Goal: Task Accomplishment & Management: Manage account settings

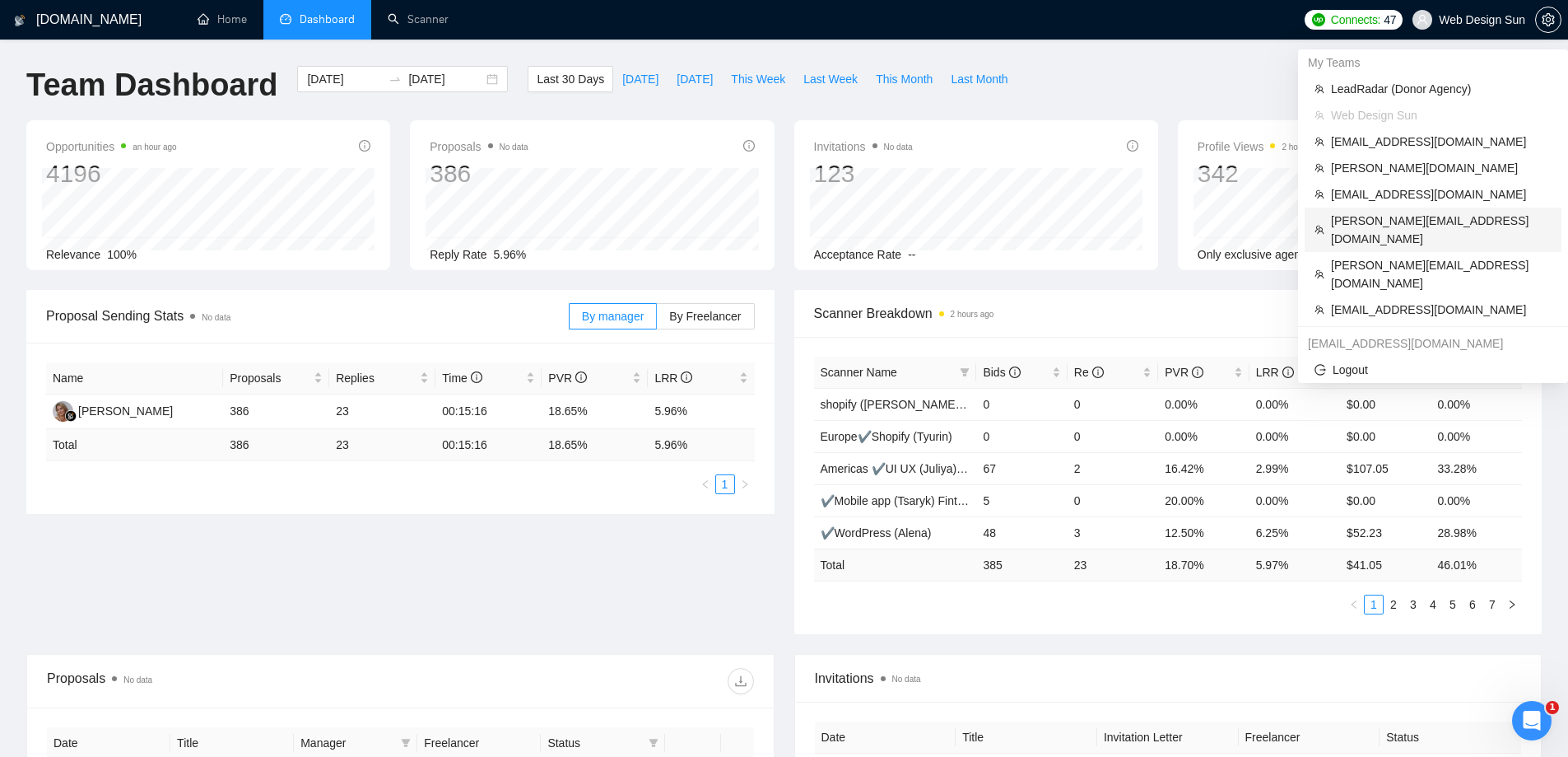
click at [1369, 220] on span "[PERSON_NAME][EMAIL_ADDRESS][DOMAIN_NAME]" at bounding box center [1440, 229] width 220 height 37
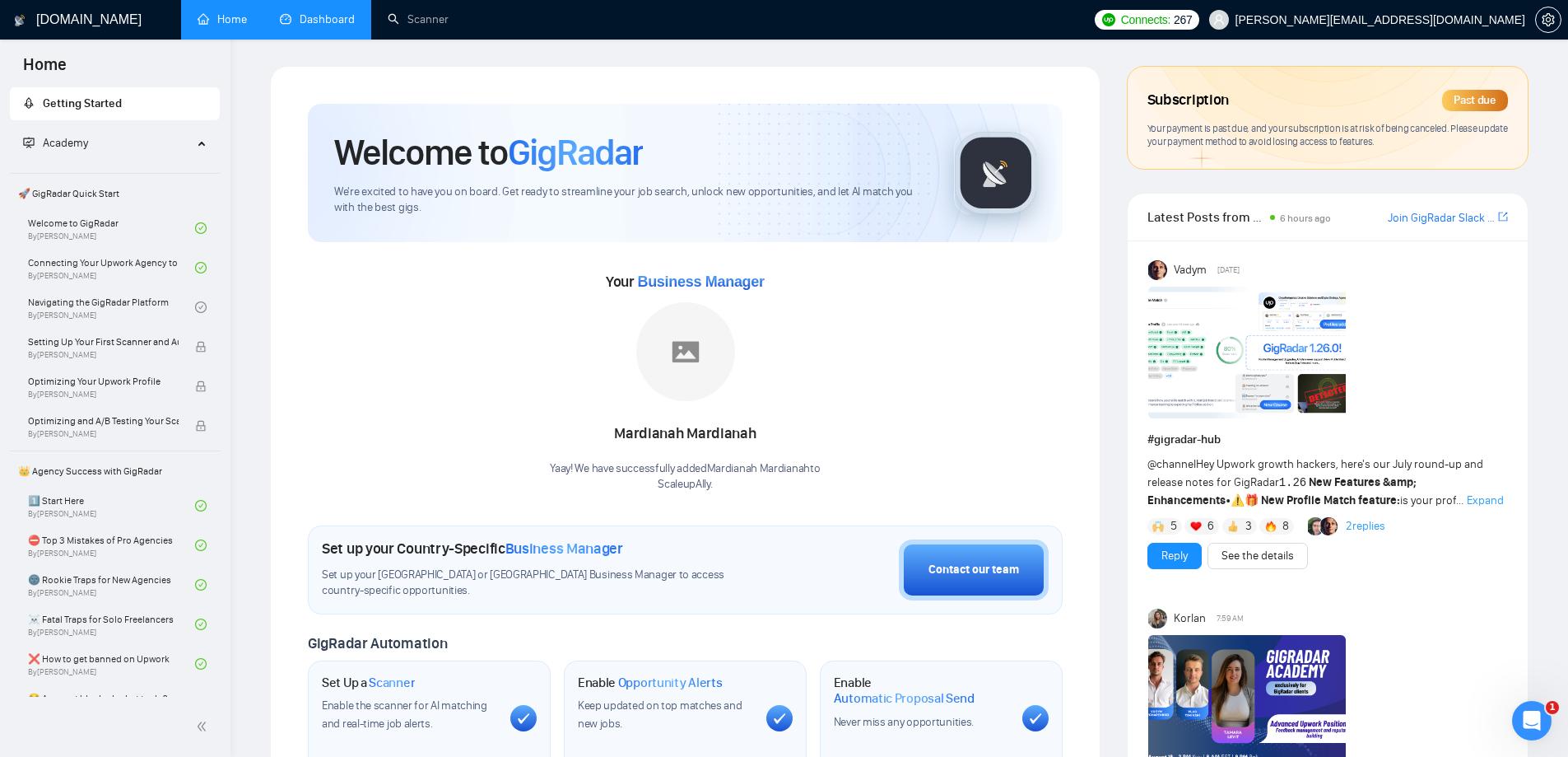
click at [307, 14] on link "Dashboard" at bounding box center [317, 19] width 75 height 14
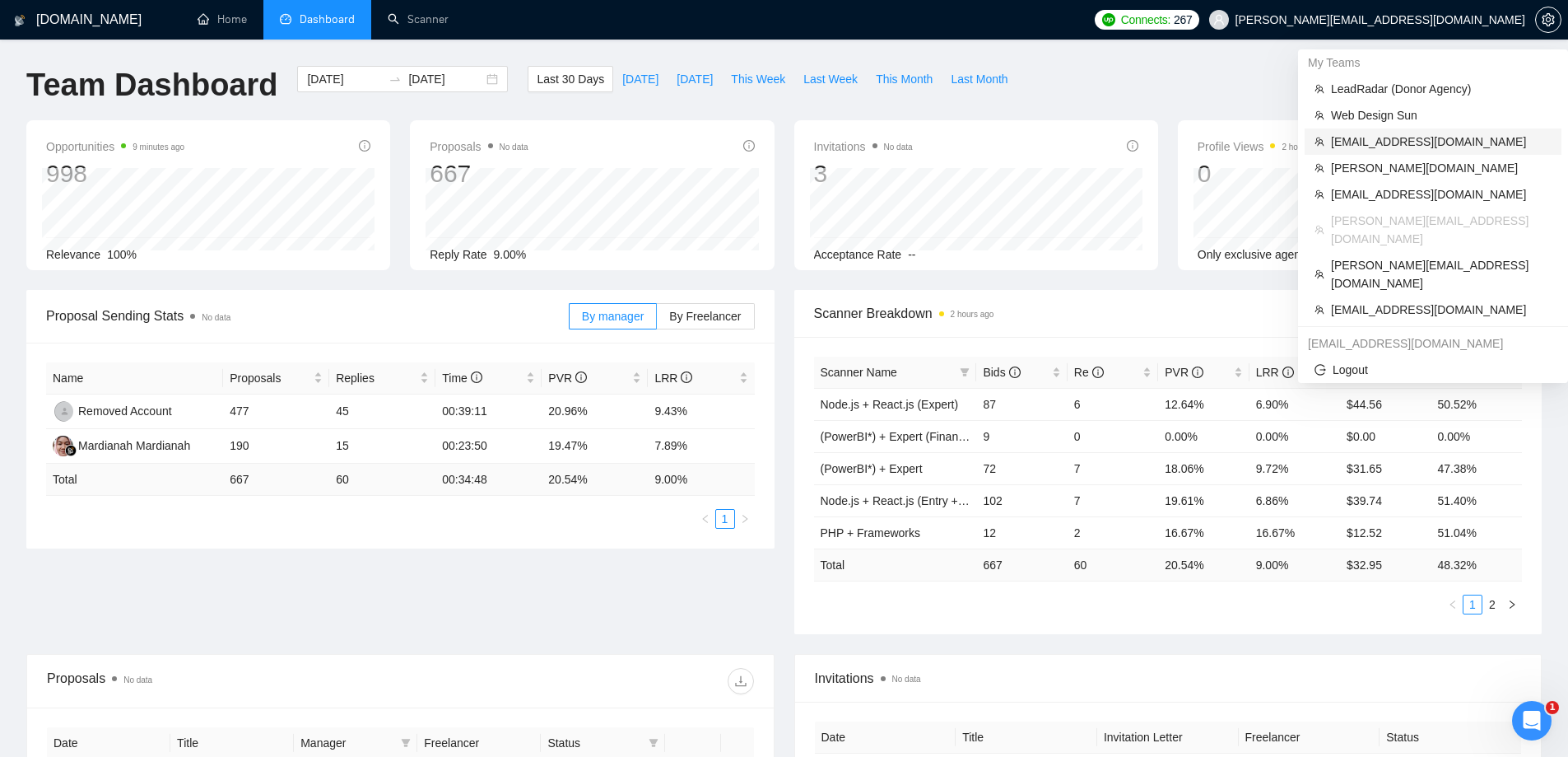
click at [1375, 134] on span "[EMAIL_ADDRESS][DOMAIN_NAME]" at bounding box center [1440, 142] width 220 height 18
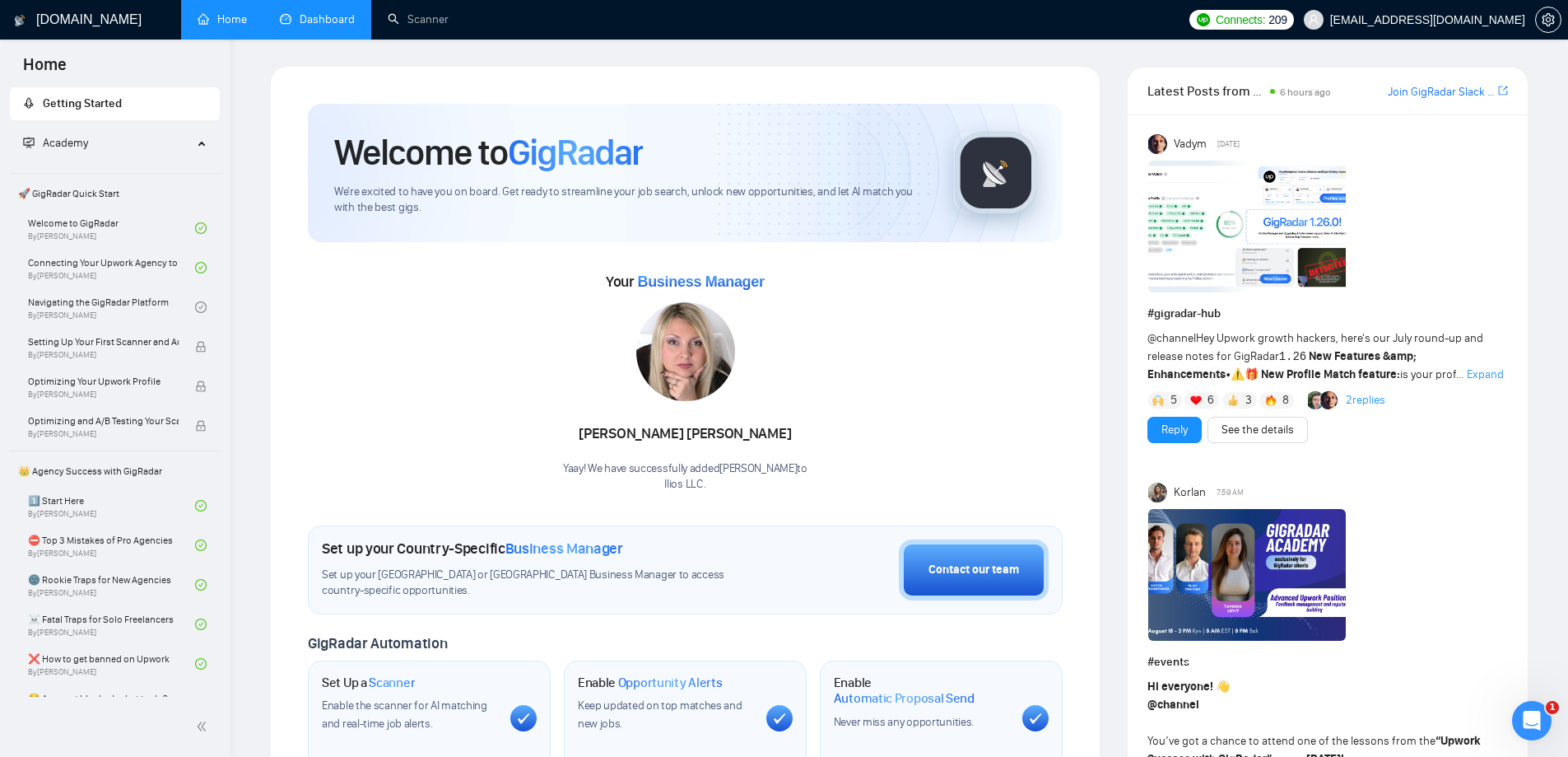
drag, startPoint x: 330, startPoint y: 22, endPoint x: 367, endPoint y: 25, distance: 37.1
click at [330, 22] on link "Dashboard" at bounding box center [317, 19] width 75 height 14
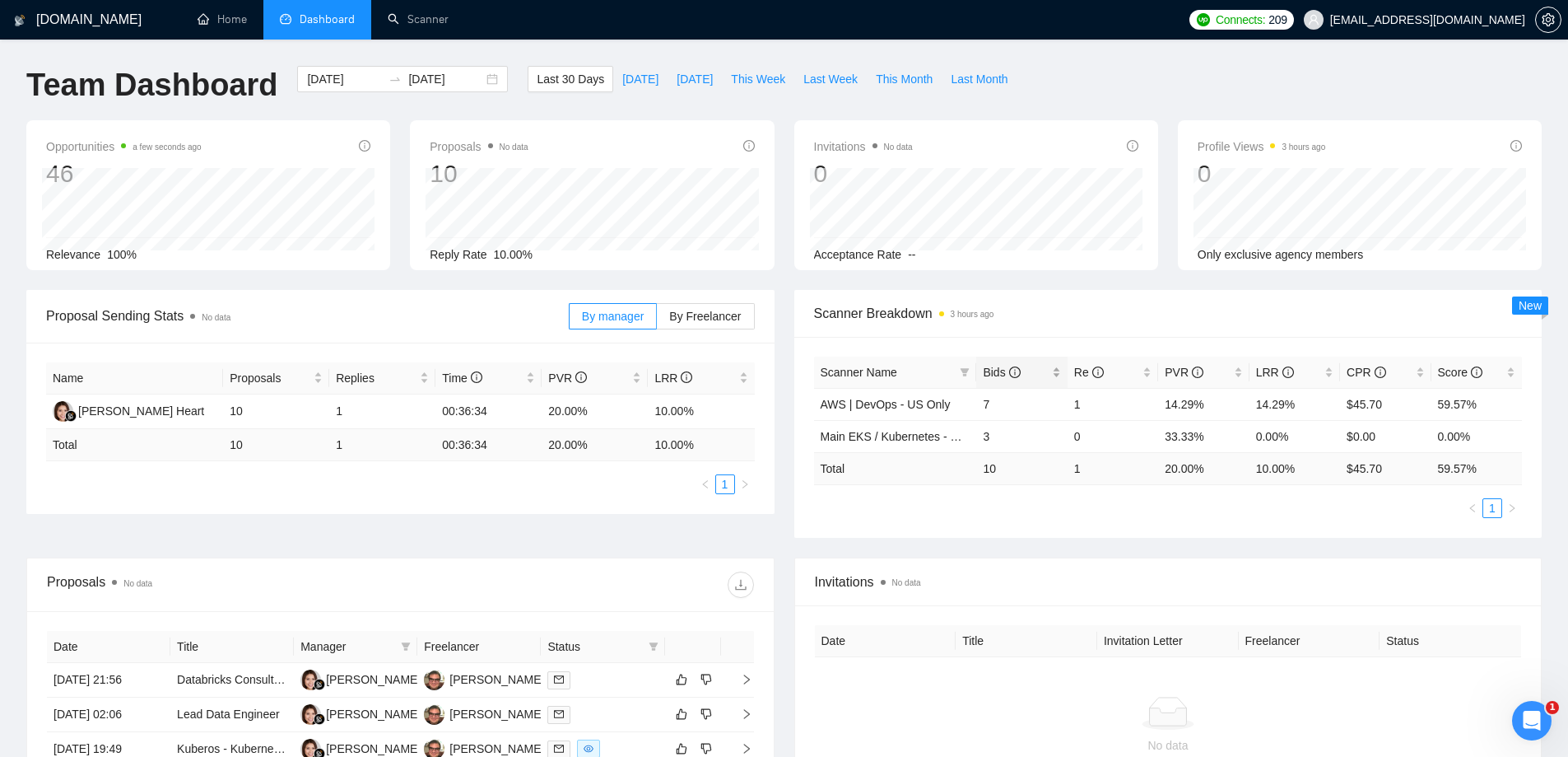
click at [987, 378] on span "Bids" at bounding box center [1001, 372] width 37 height 13
click at [992, 376] on span "Bids" at bounding box center [1001, 372] width 37 height 13
click at [900, 404] on link "AWS | DevOps - US Only" at bounding box center [885, 404] width 130 height 13
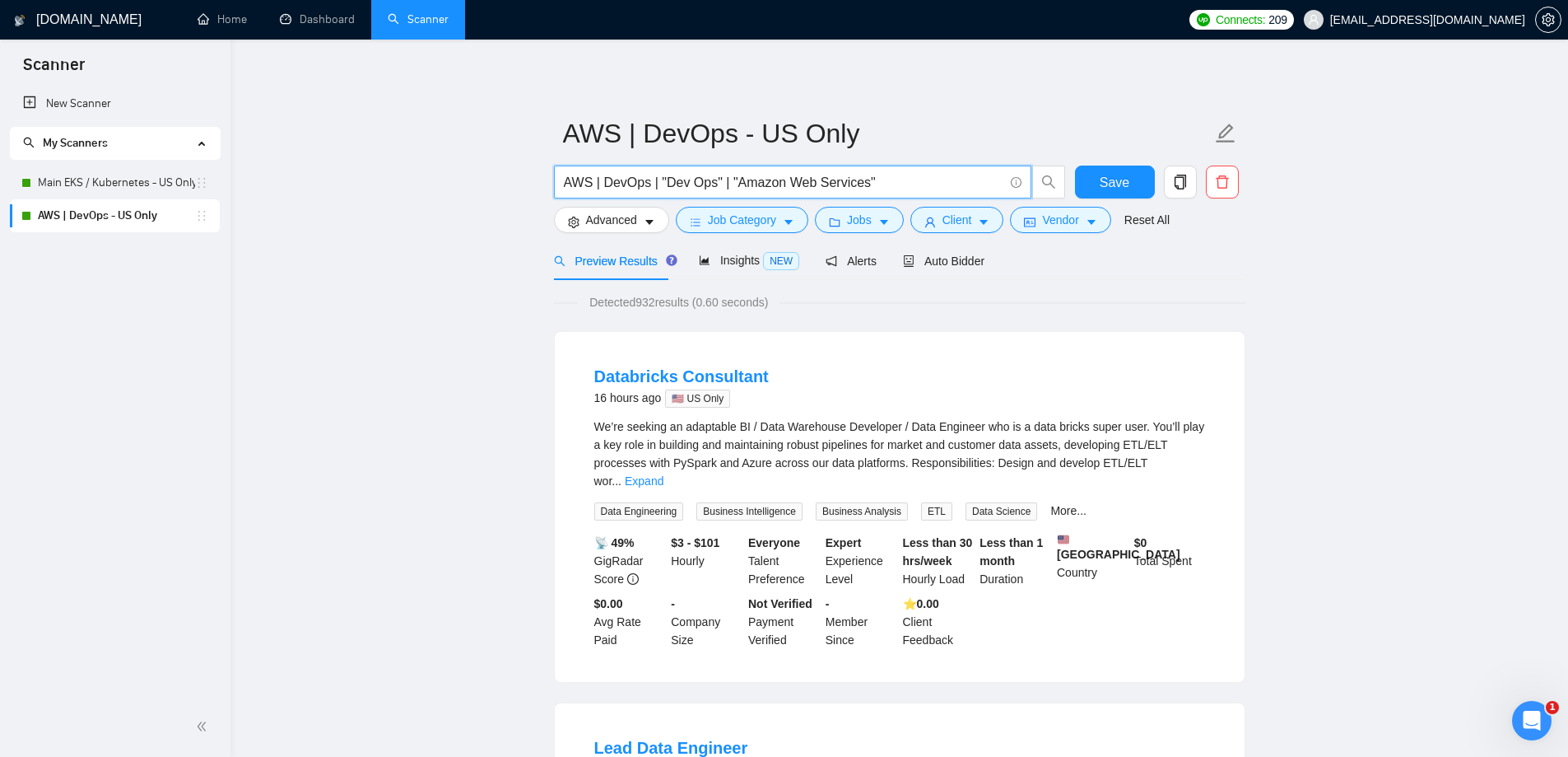
click at [890, 178] on input "AWS | DevOps | "Dev Ops" | "Amazon Web Services"" at bounding box center [783, 182] width 440 height 21
paste input "/DevOps" | "(DevOps" | "-DevOps" | ""
click at [864, 180] on input "AWS | DevOps | "/DevOps" | "(DevOps" | "-DevOps" | "Dev Ops" | "Amazon Web Serv…" at bounding box center [783, 182] width 440 height 21
paste input "(DevOps*) | "DevOps""
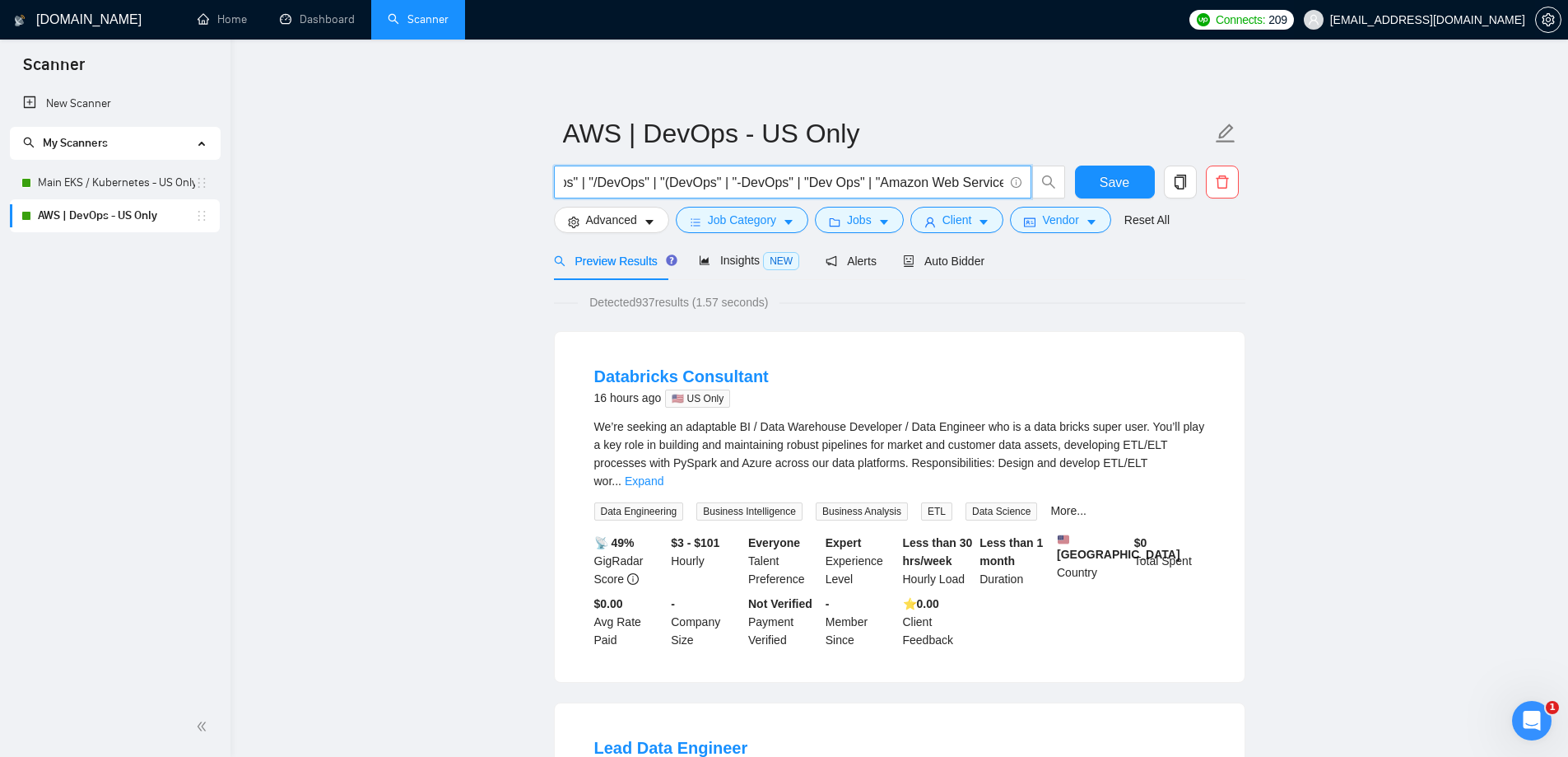
type input "AWS | (DevOps*) | "DevOps" | "/DevOps" | "(DevOps" | "-DevOps" | "Dev Ops" | "A…"
click at [612, 238] on form "AWS | DevOps - US Only AWS | (DevOps*) | "DevOps" | "/DevOps" | "(DevOps" | "-D…" at bounding box center [899, 174] width 691 height 134
click at [612, 228] on span "Advanced" at bounding box center [611, 220] width 51 height 18
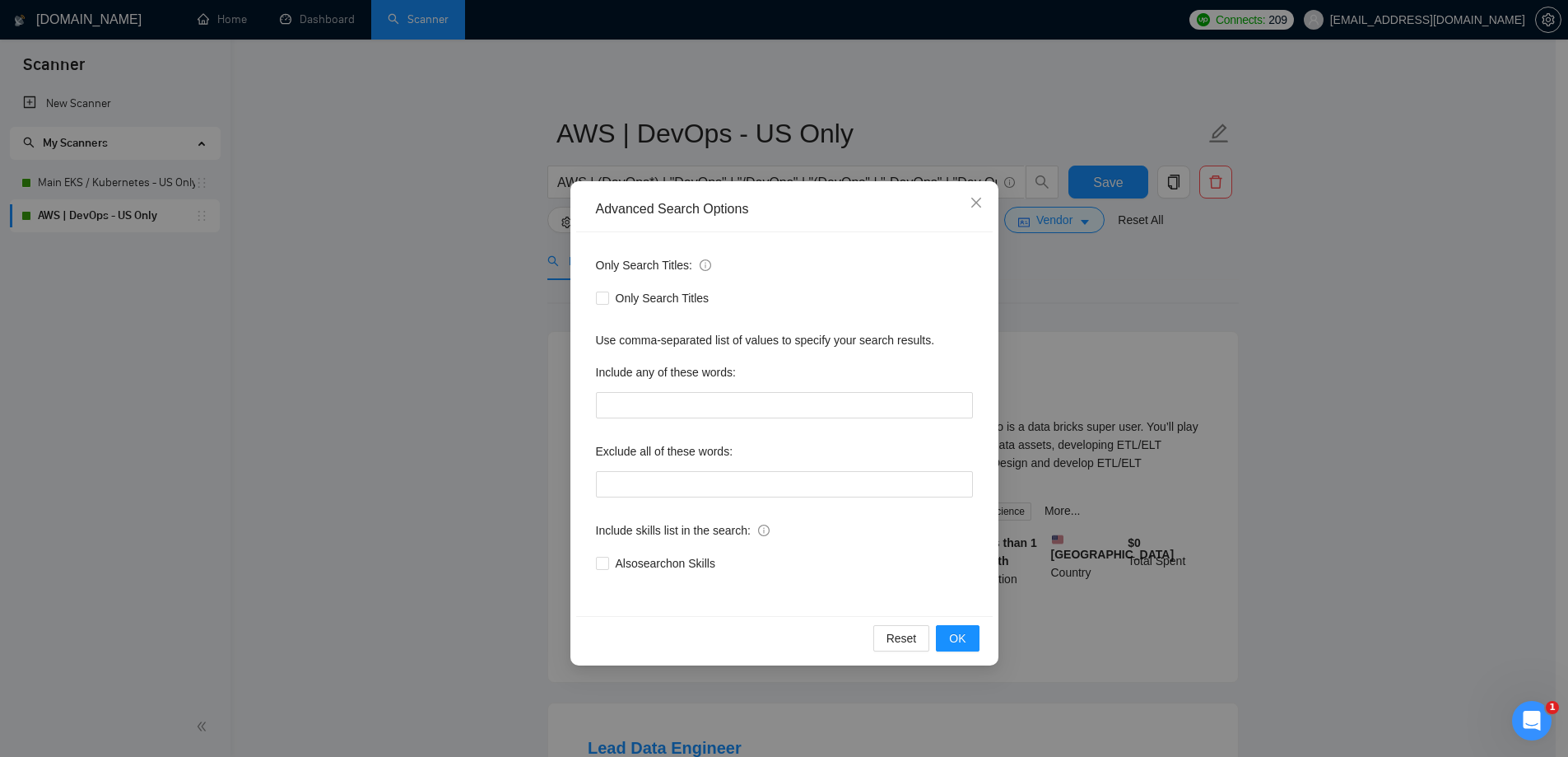
click at [1351, 344] on div "Advanced Search Options Only Search Titles: Only Search Titles Use comma-separa…" at bounding box center [784, 378] width 1568 height 757
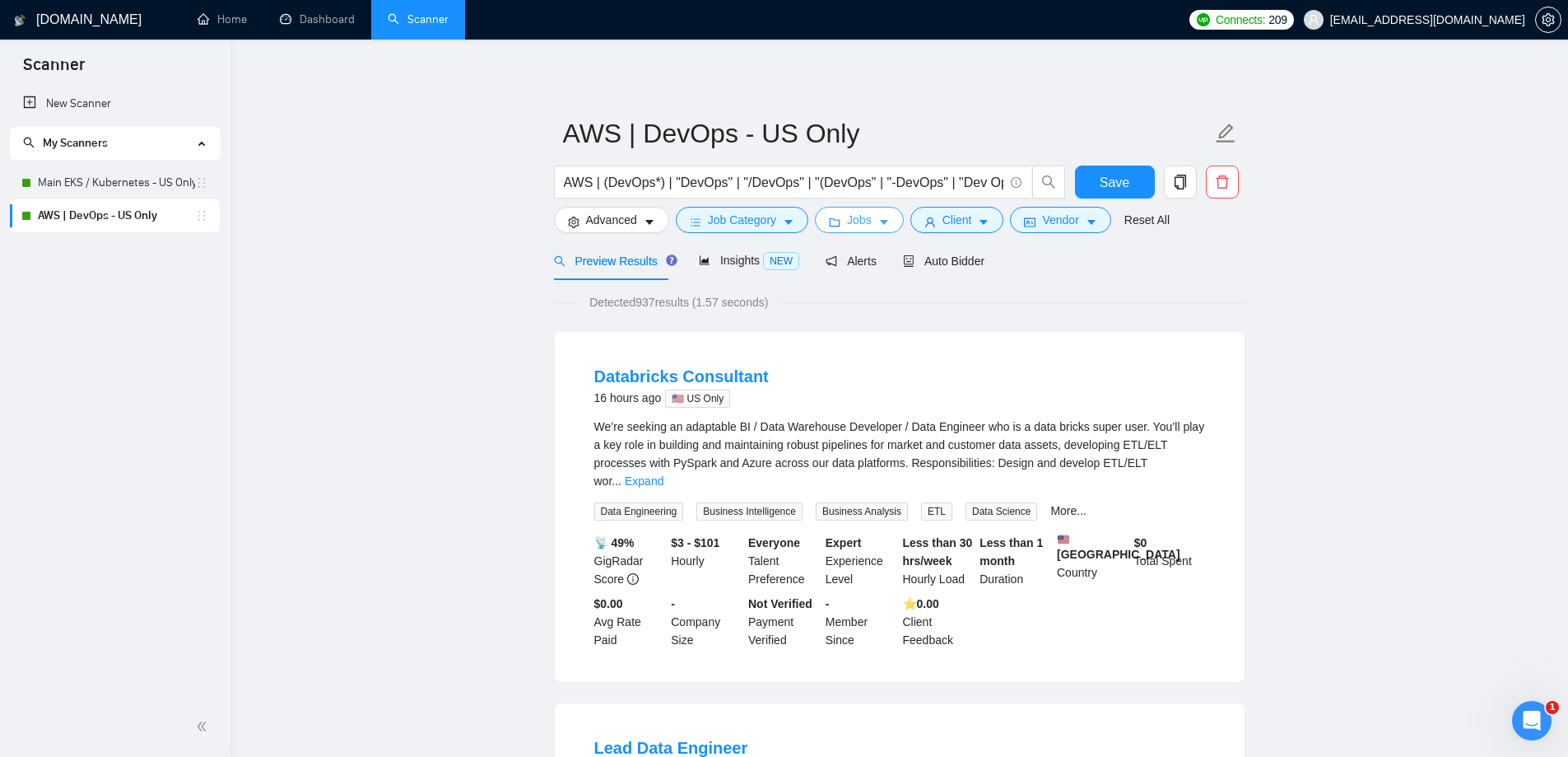
click at [853, 222] on span "Jobs" at bounding box center [859, 220] width 25 height 18
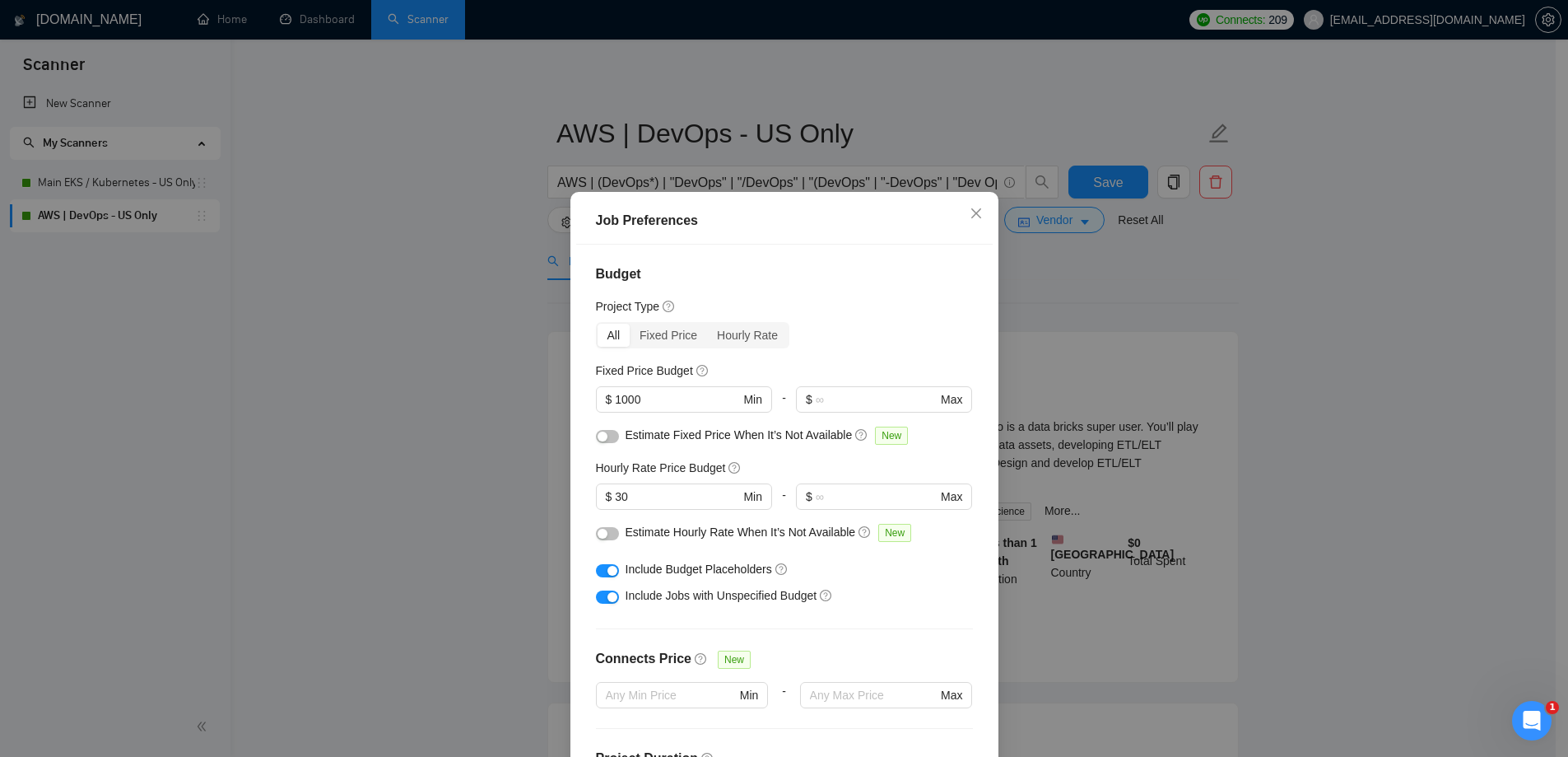
click at [1372, 428] on div "Job Preferences Budget Project Type All Fixed Price Hourly Rate Fixed Price Bud…" at bounding box center [784, 378] width 1568 height 757
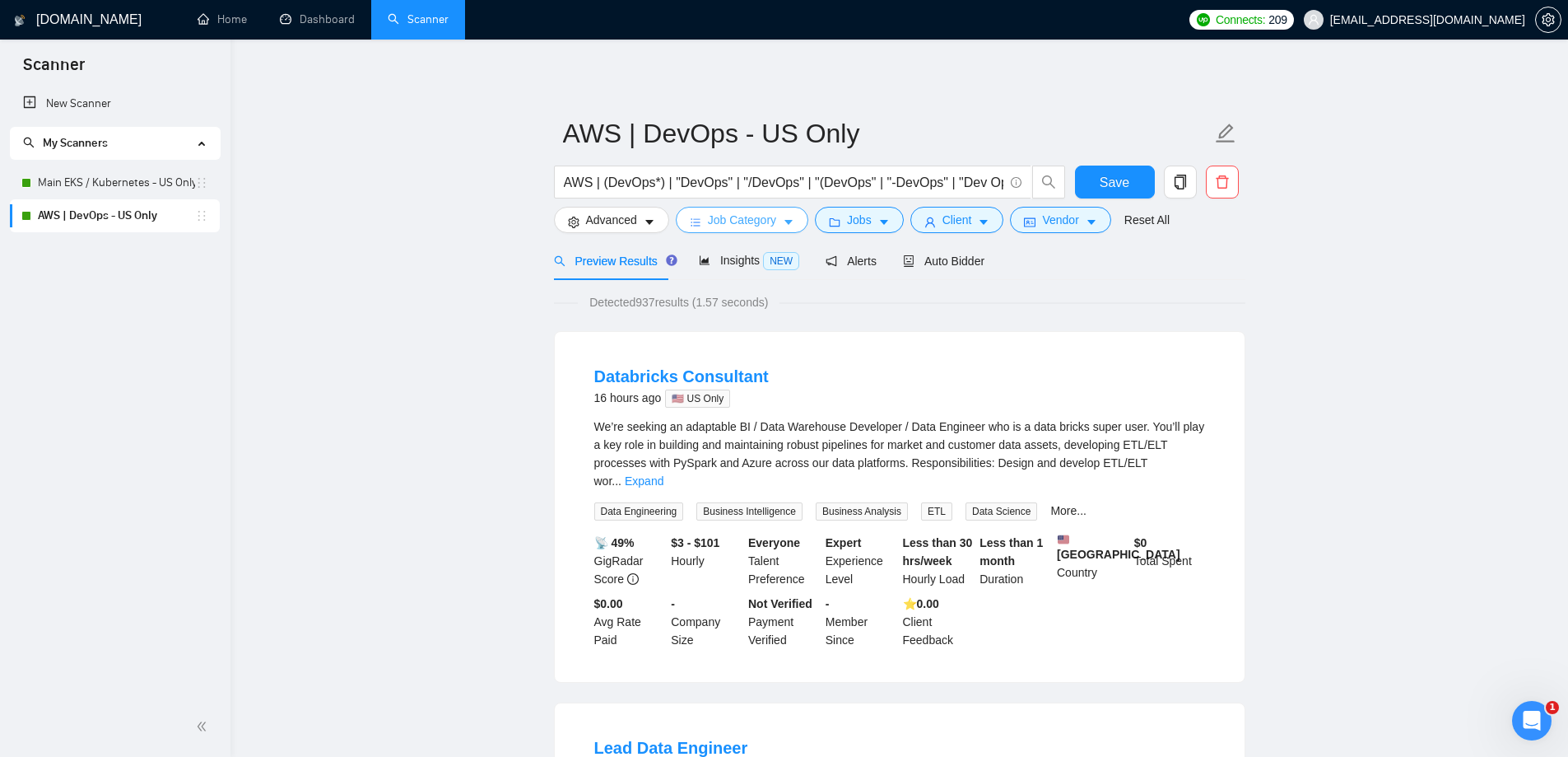
click at [757, 214] on span "Job Category" at bounding box center [741, 220] width 69 height 18
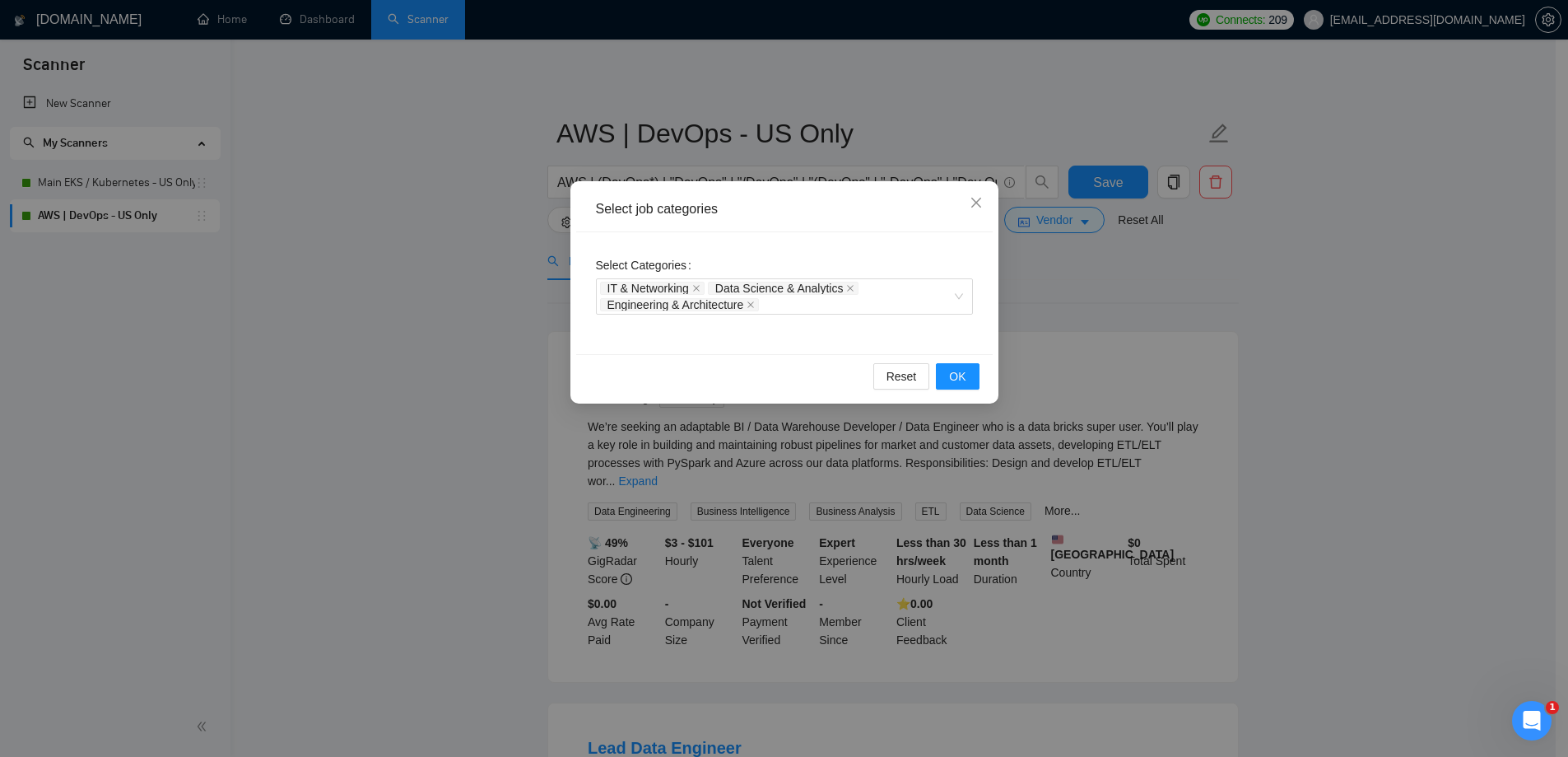
click at [1342, 331] on div "Select job categories Select Categories IT & Networking Data Science & Analytic…" at bounding box center [784, 378] width 1568 height 757
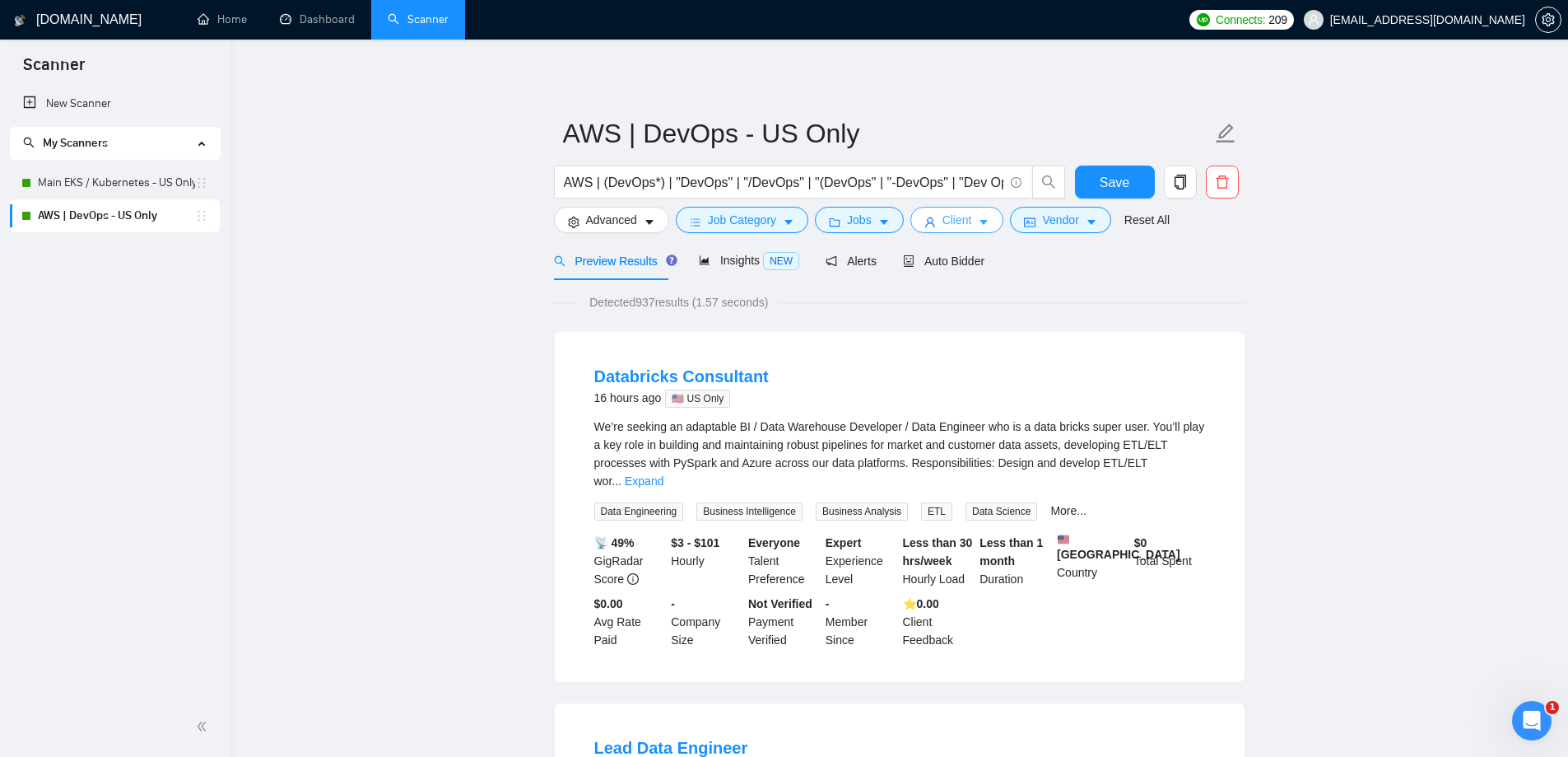
click at [912, 210] on button "Client" at bounding box center [957, 219] width 94 height 27
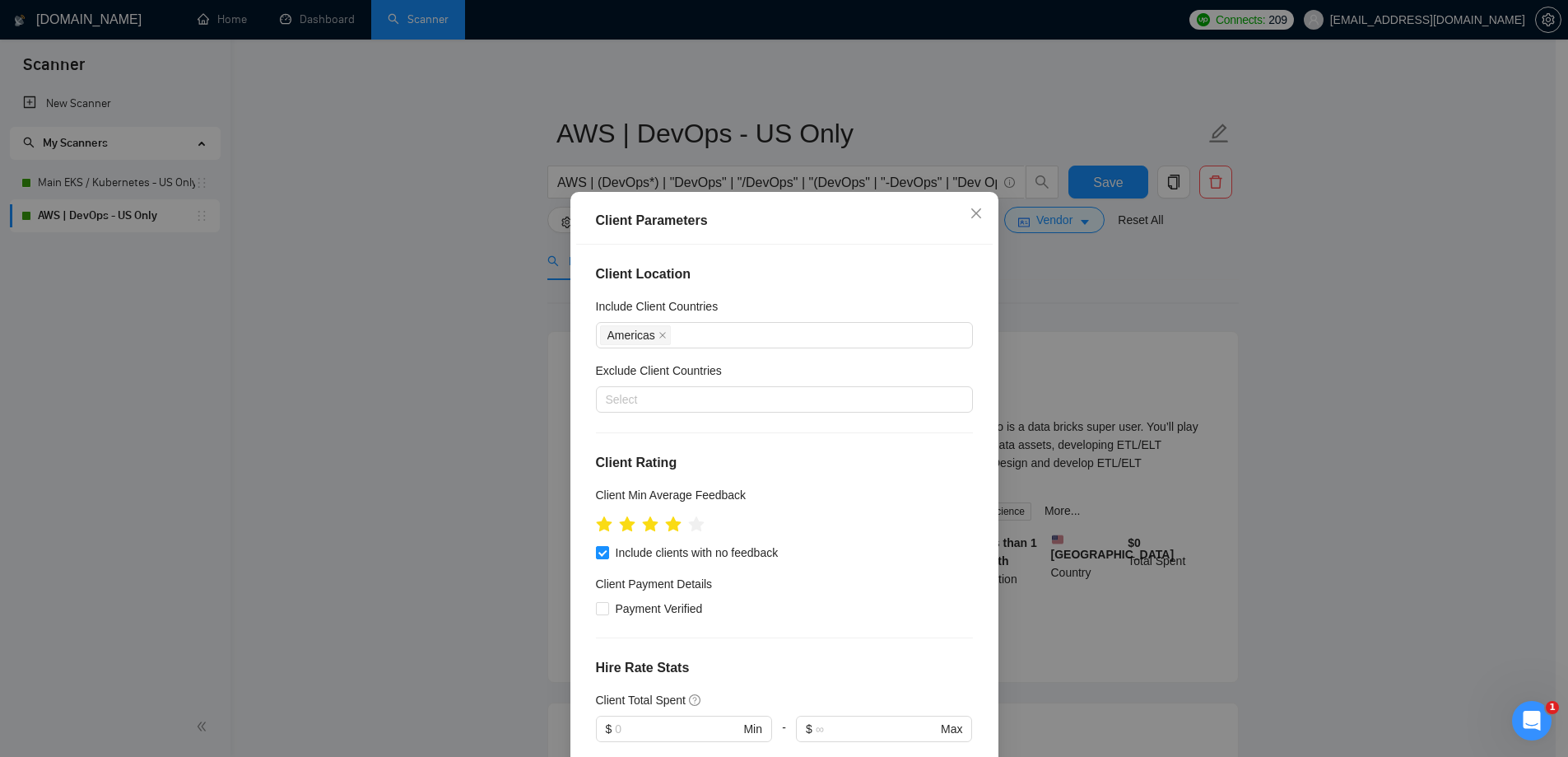
click at [1439, 260] on div "Client Parameters Client Location Include Client Countries [GEOGRAPHIC_DATA] Ex…" at bounding box center [784, 378] width 1568 height 757
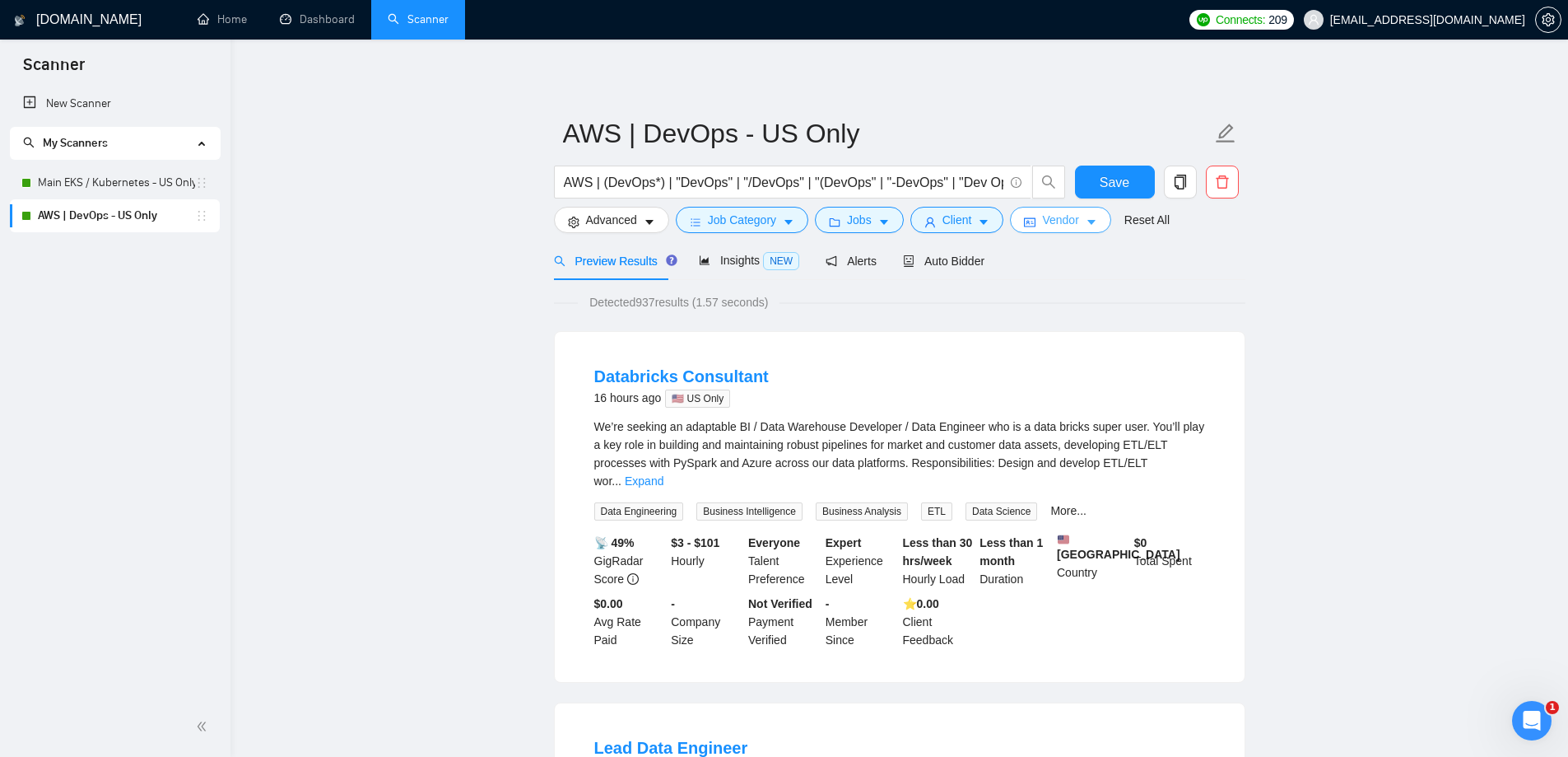
click at [1059, 232] on button "Vendor" at bounding box center [1060, 219] width 101 height 27
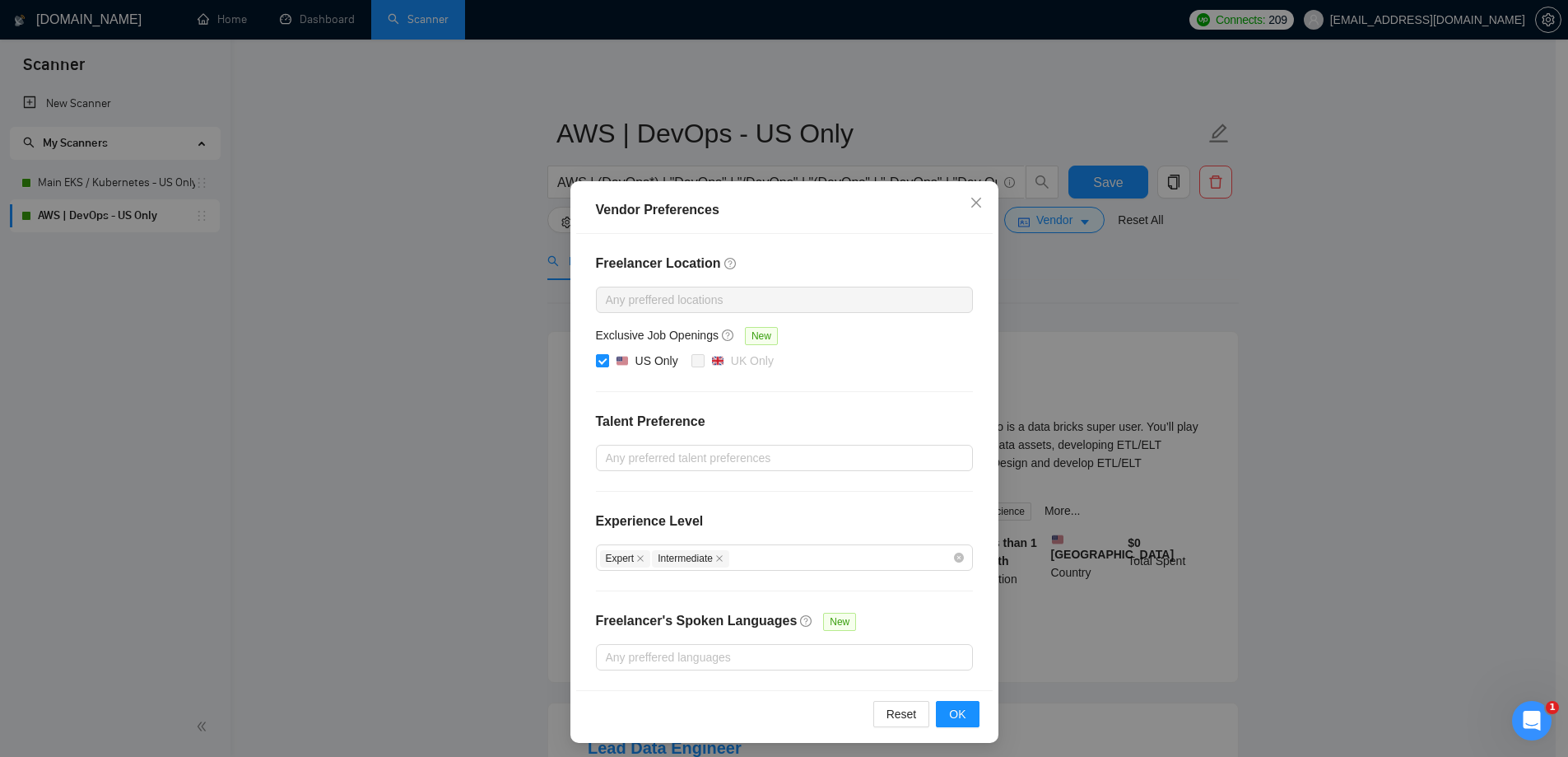
click at [1335, 334] on div "Vendor Preferences Freelancer Location Any preffered locations Exclusive Job Op…" at bounding box center [784, 378] width 1568 height 757
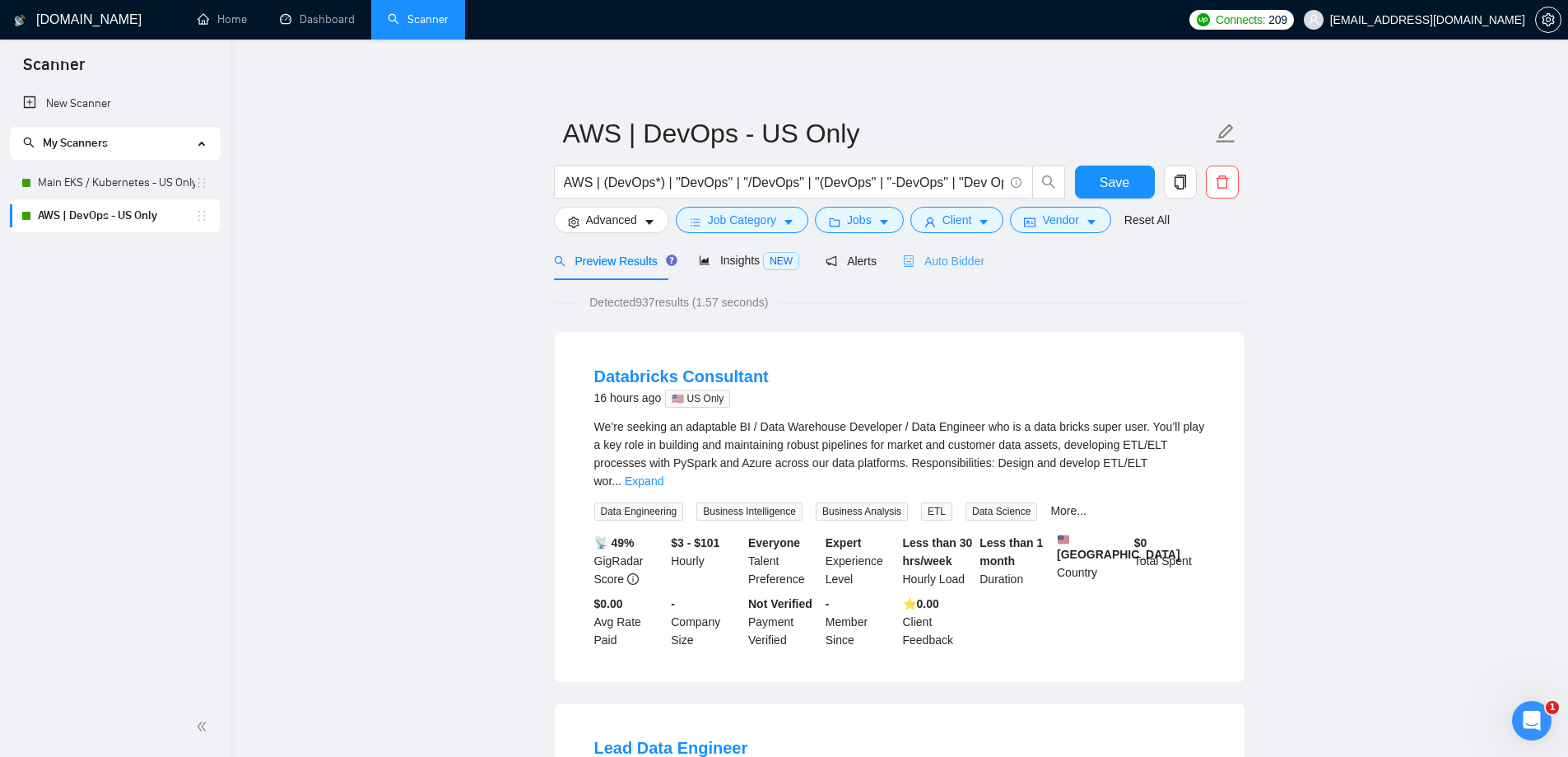
click at [958, 272] on div "Auto Bidder" at bounding box center [943, 261] width 81 height 38
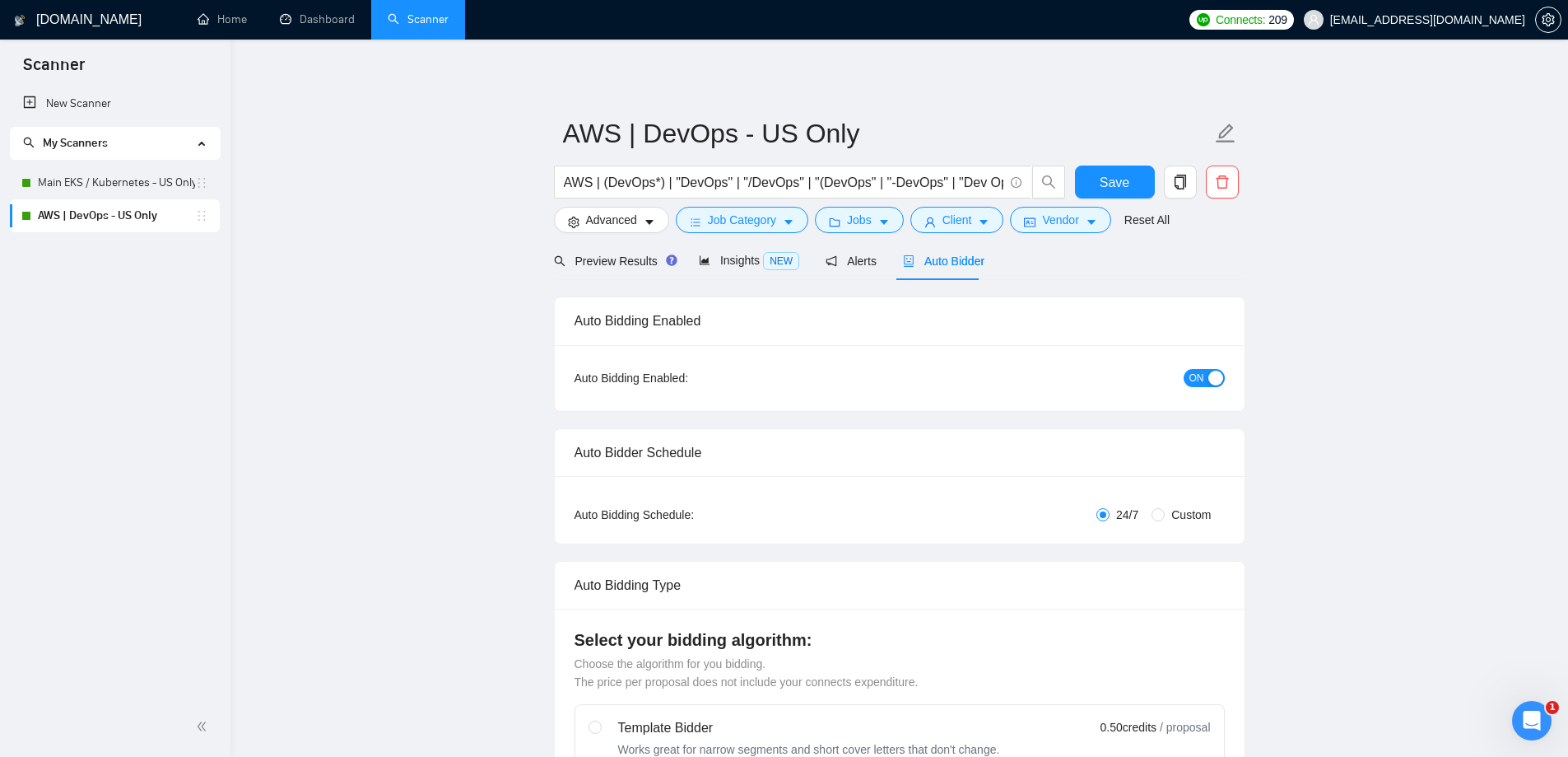
checkbox input "true"
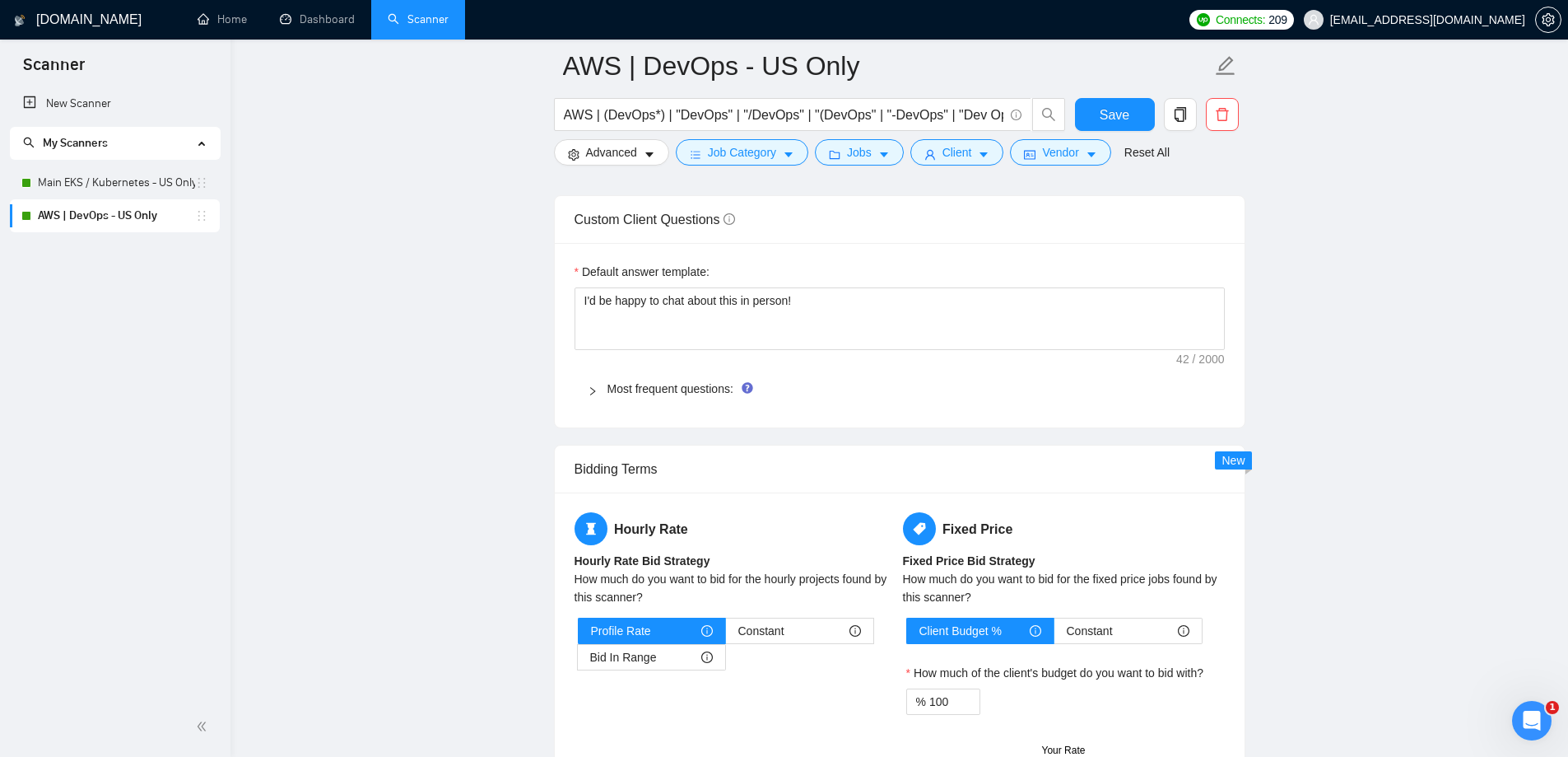
scroll to position [2223, 0]
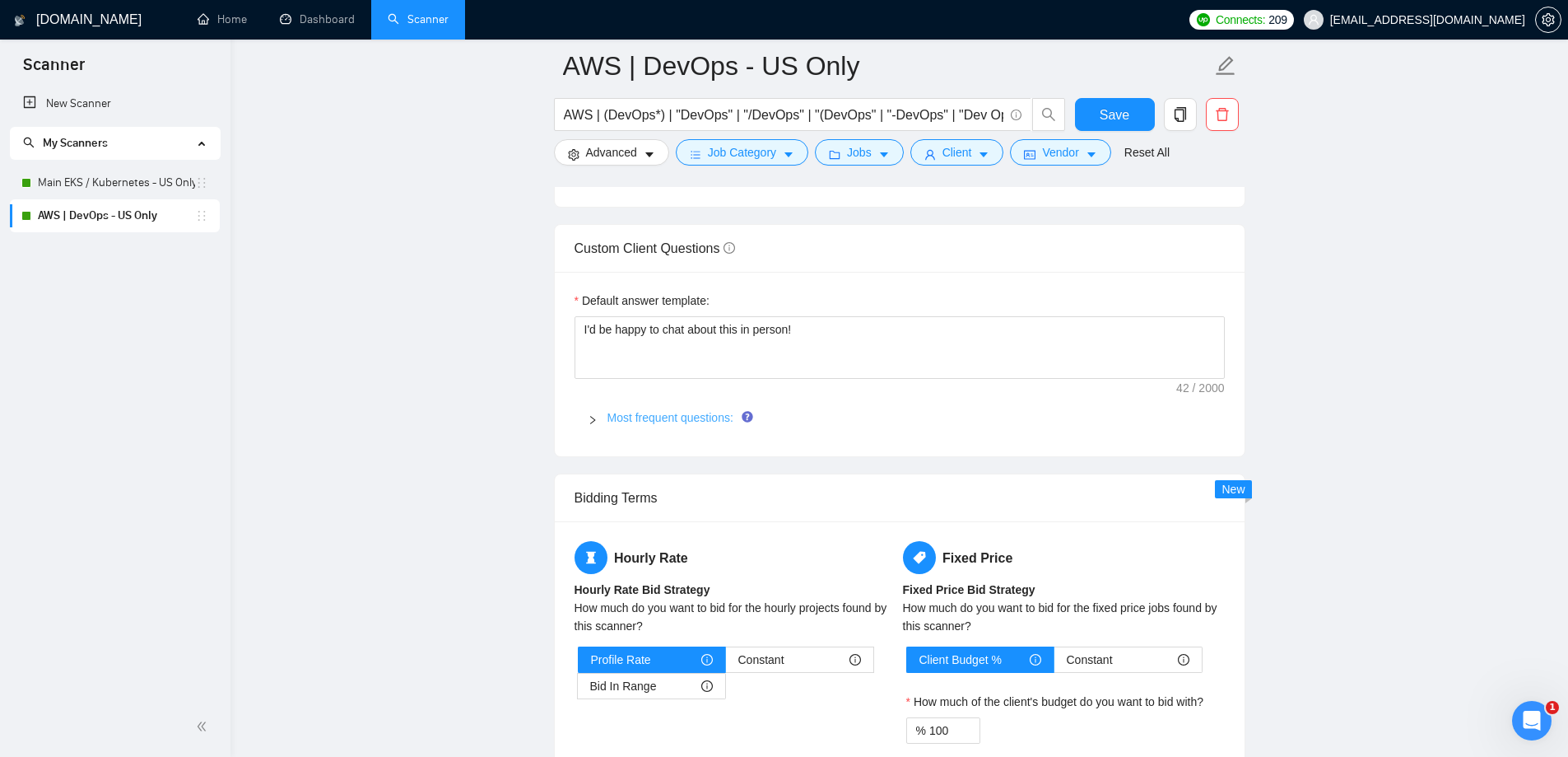
click at [612, 421] on link "Most frequent questions:" at bounding box center [671, 417] width 126 height 13
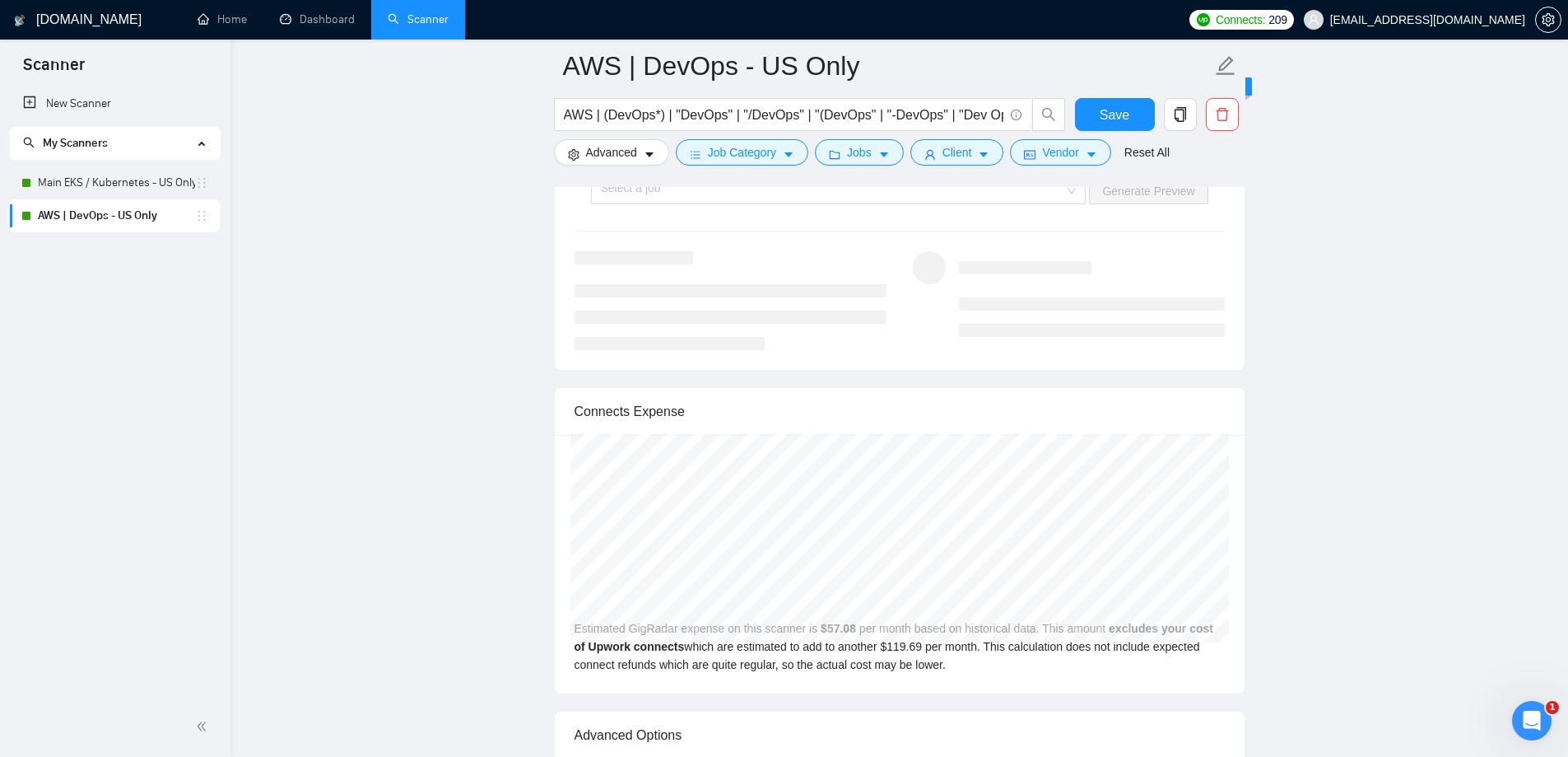
scroll to position [3622, 0]
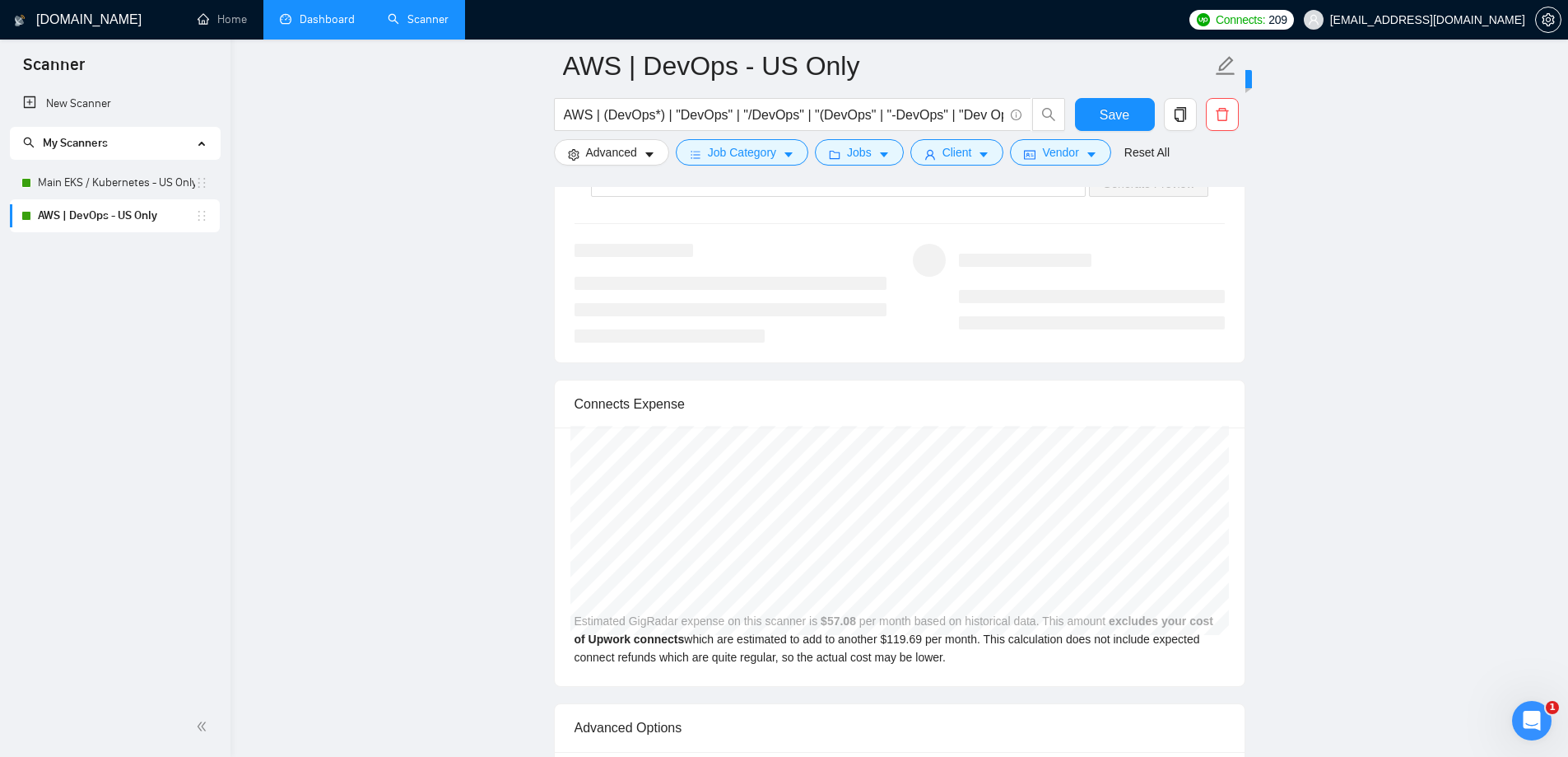
click at [331, 23] on link "Dashboard" at bounding box center [317, 19] width 75 height 14
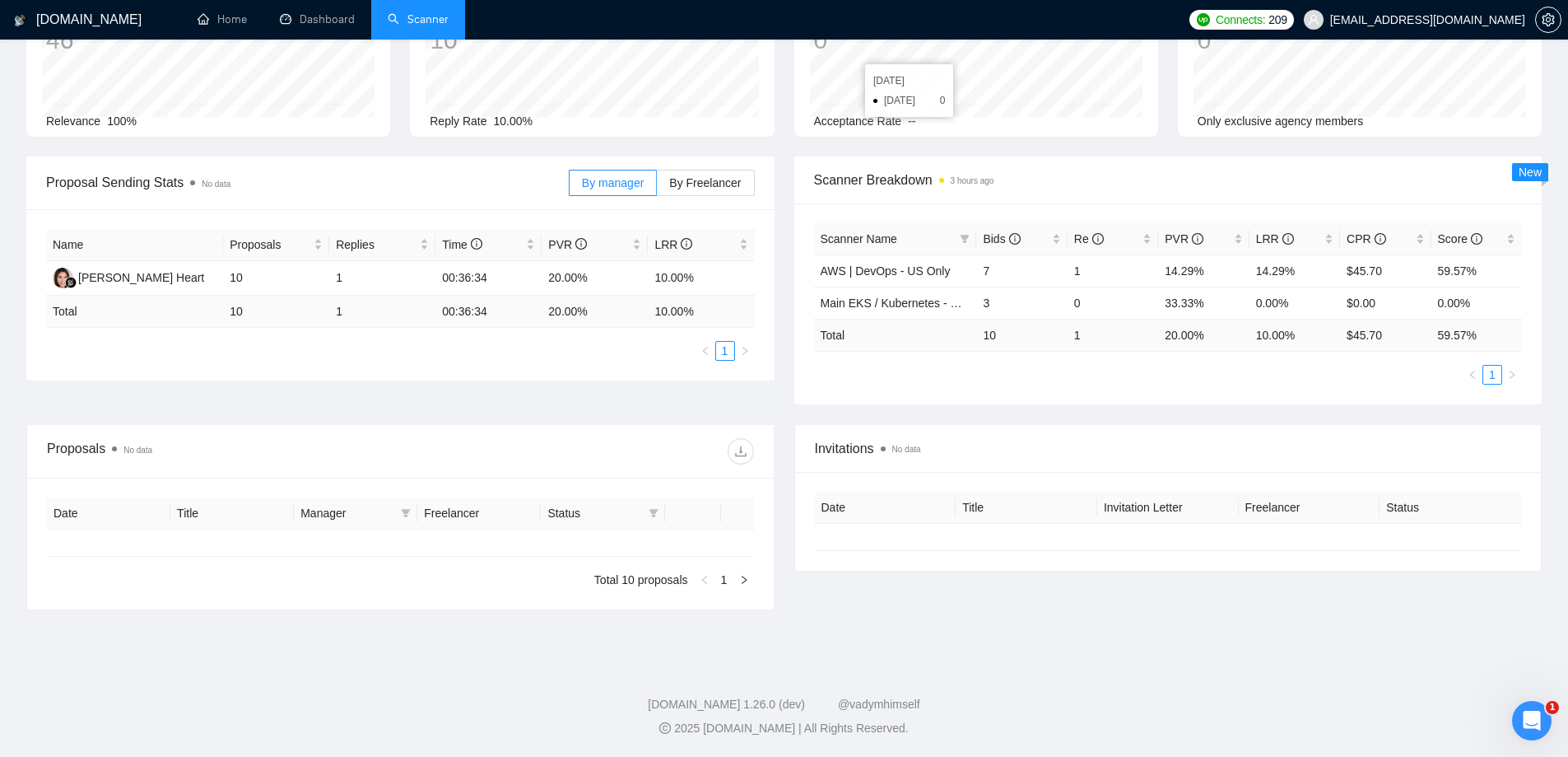
type input "[DATE]"
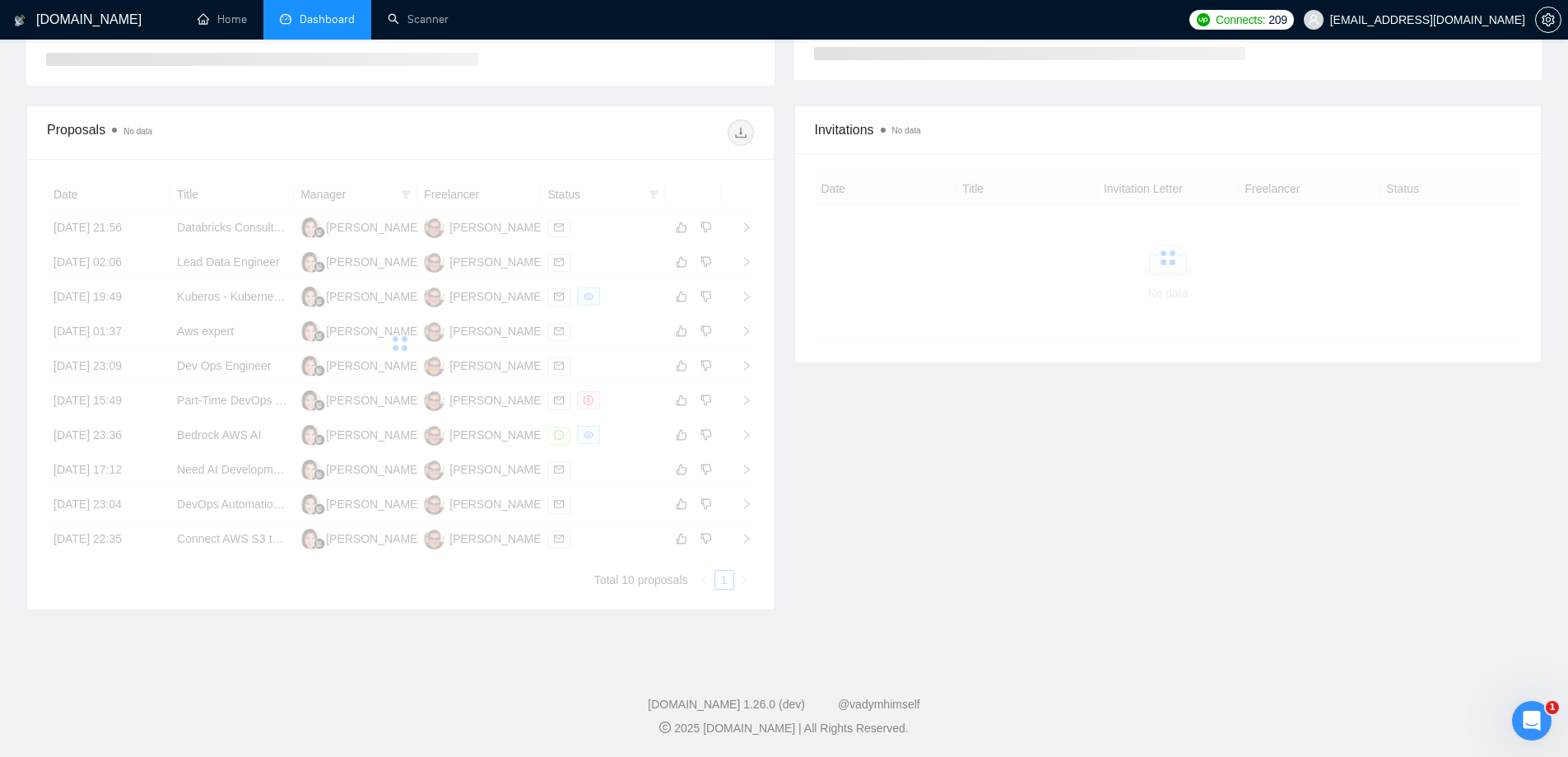
scroll to position [133, 0]
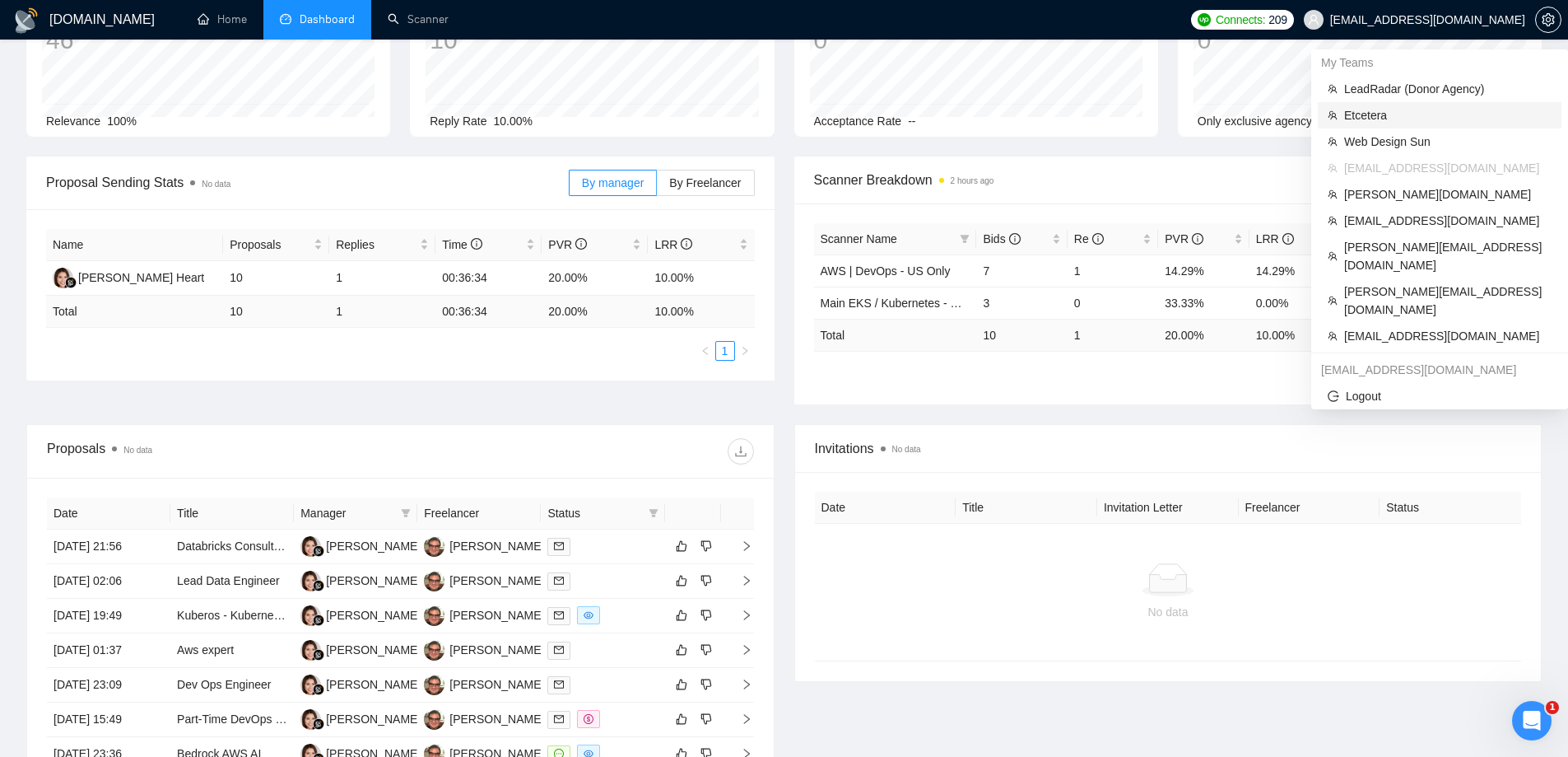
click at [1381, 114] on span "Etcetera" at bounding box center [1447, 115] width 207 height 18
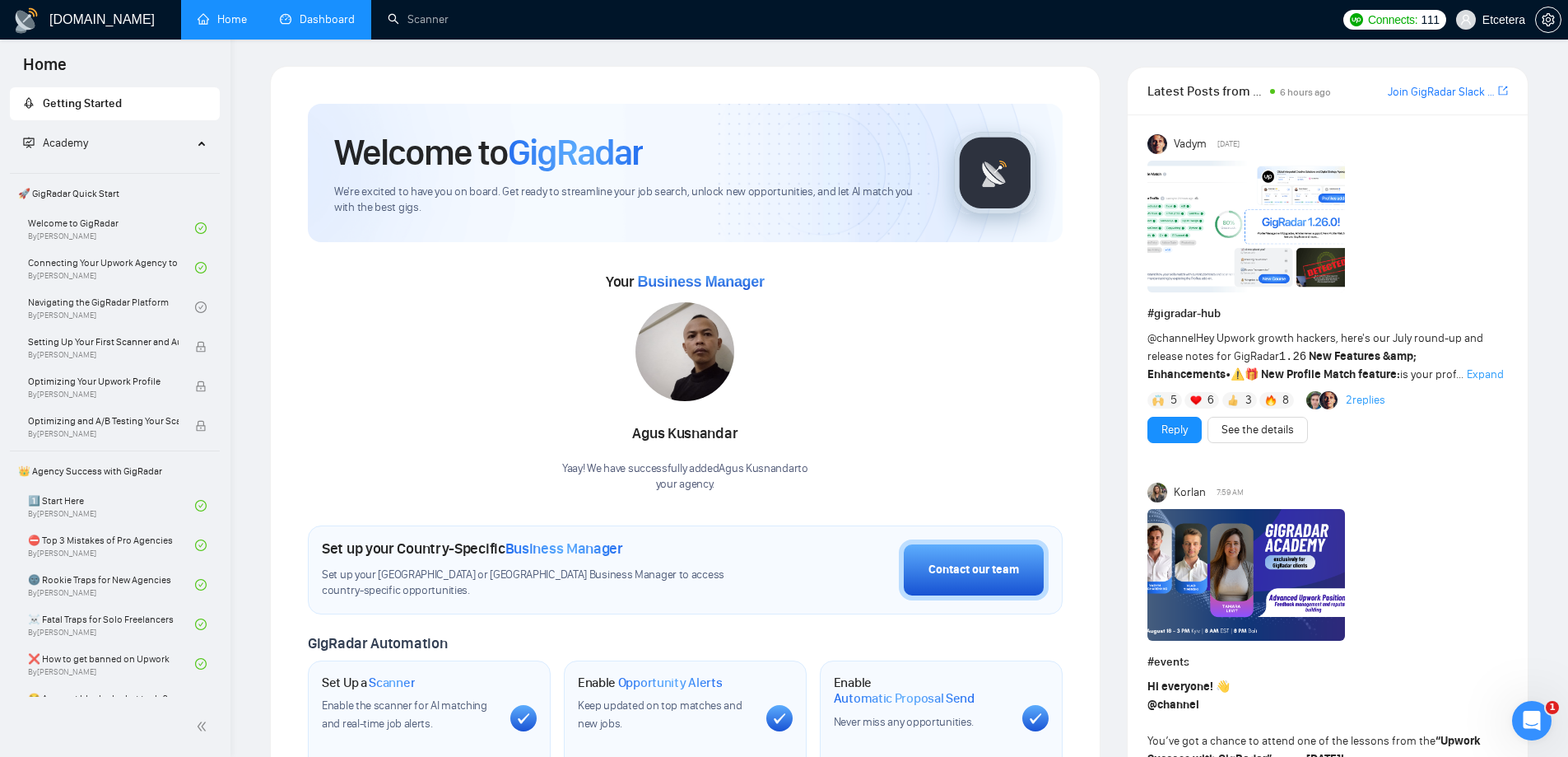
click at [320, 13] on link "Dashboard" at bounding box center [317, 19] width 75 height 14
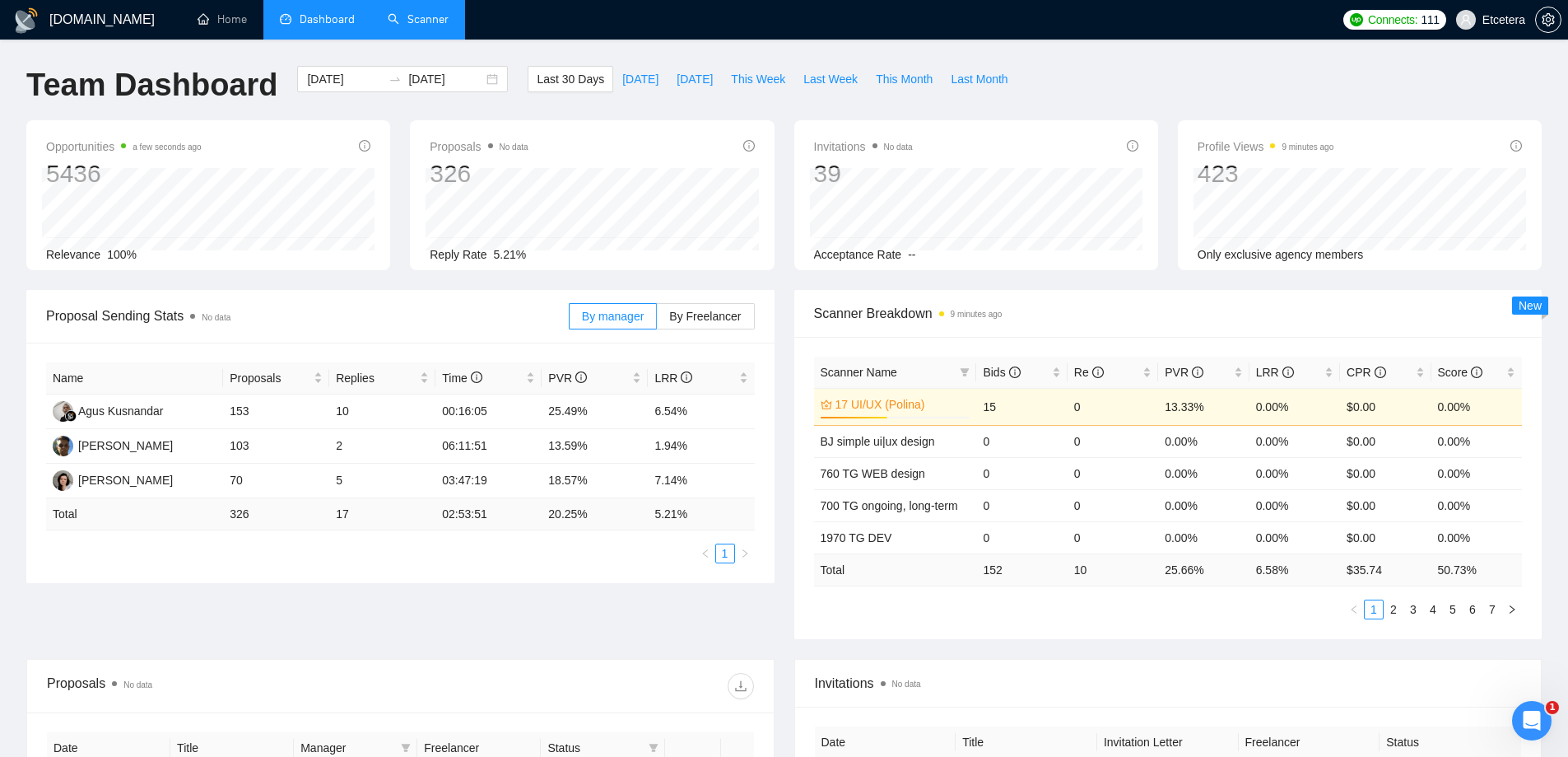
click at [436, 27] on link "Scanner" at bounding box center [418, 19] width 61 height 14
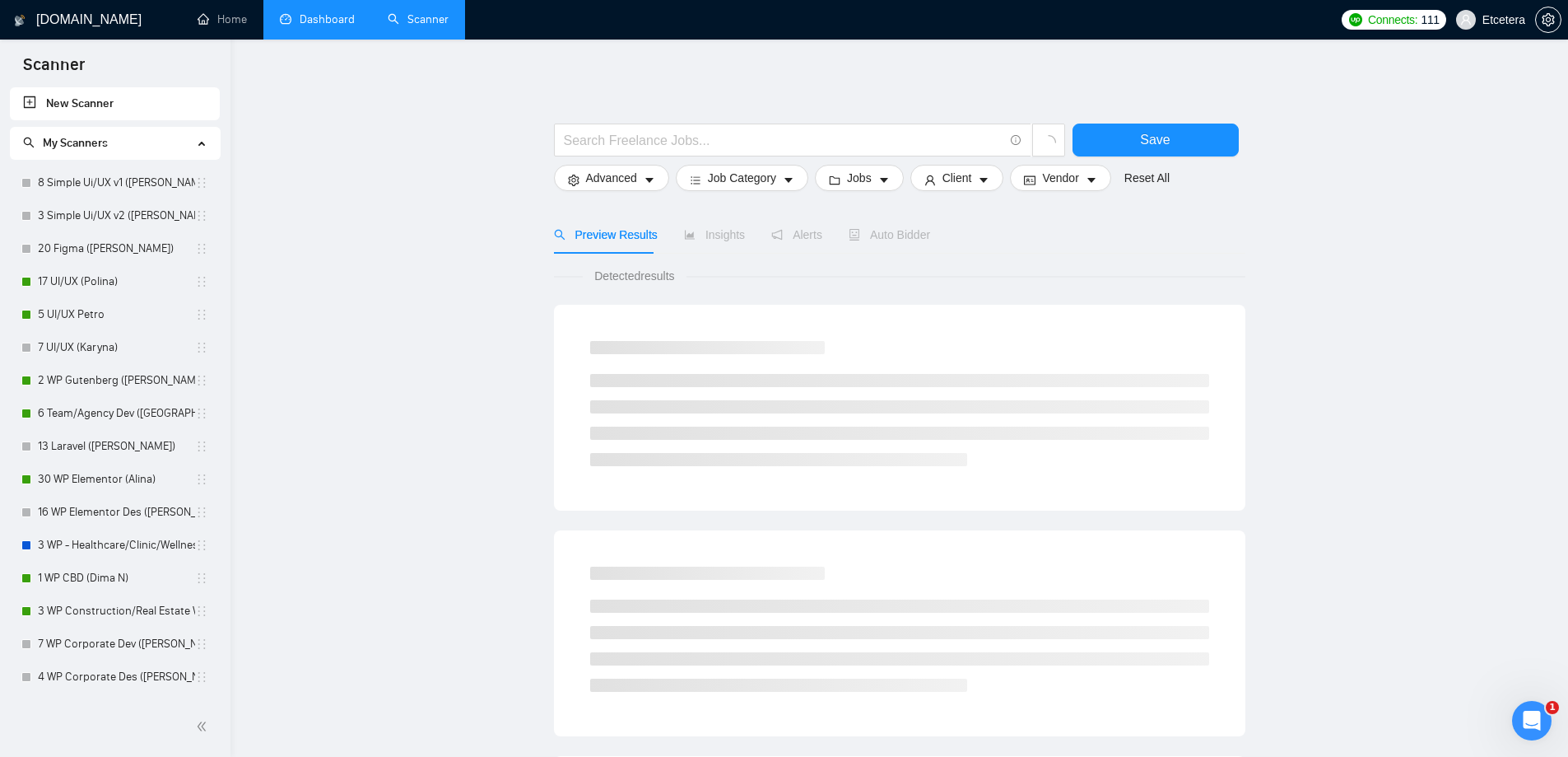
scroll to position [351, 0]
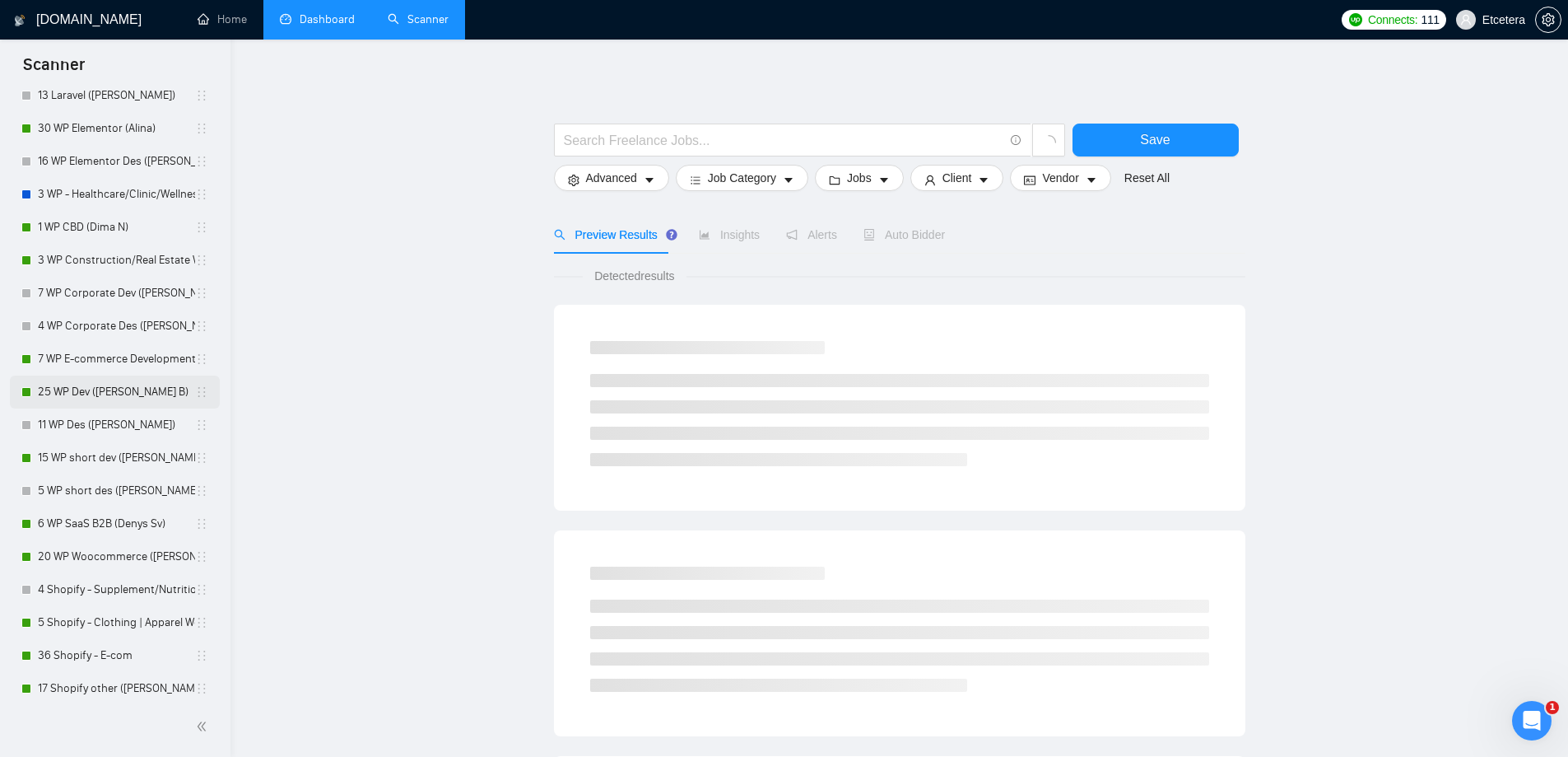
click at [111, 387] on link "25 WP Dev (Dmytro B)" at bounding box center [116, 392] width 157 height 33
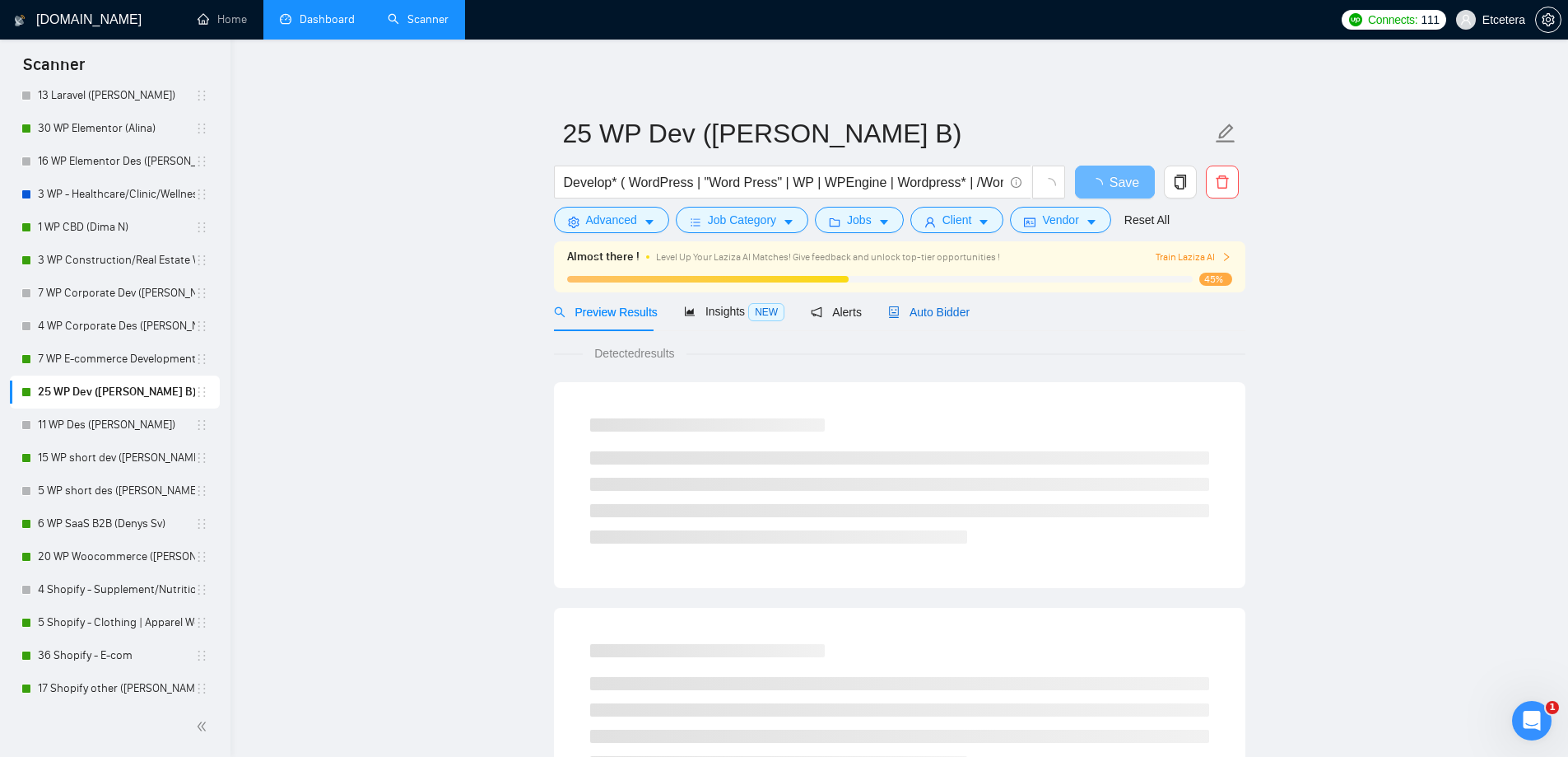
click at [927, 305] on span "Auto Bidder" at bounding box center [928, 312] width 81 height 13
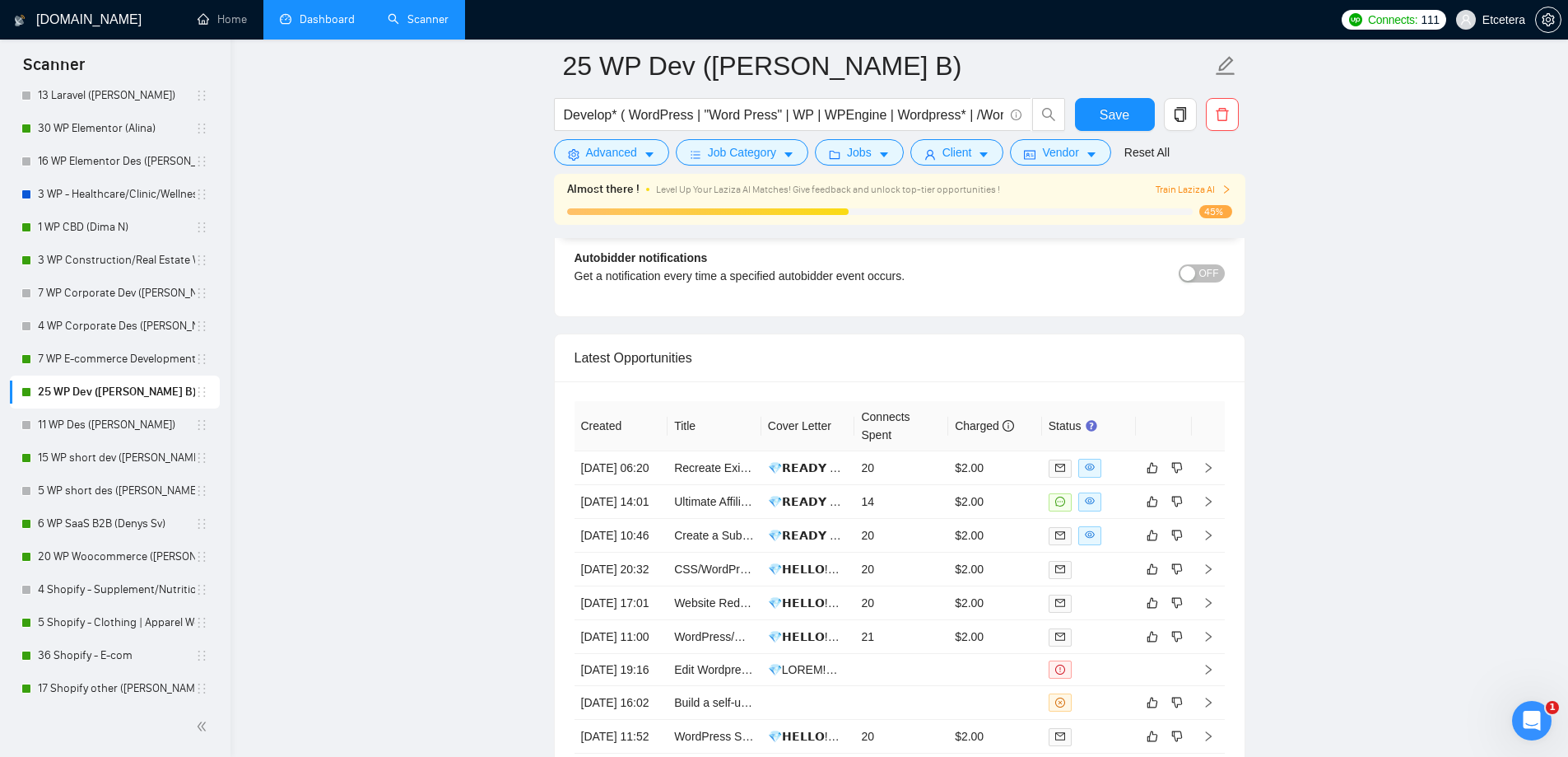
scroll to position [4117, 0]
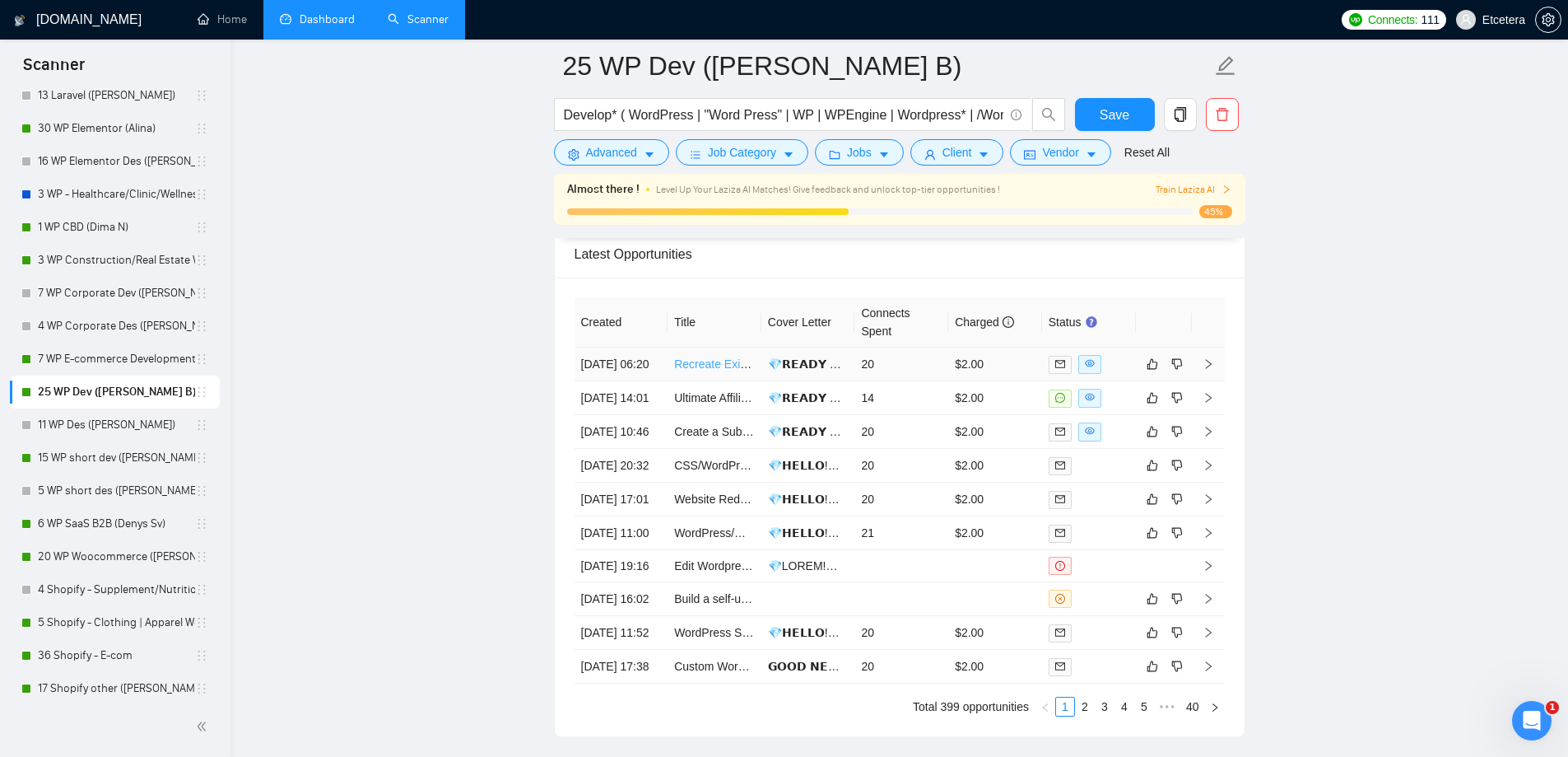
click at [691, 370] on link "Recreate Existing Website on WordPress" at bounding box center [779, 364] width 211 height 13
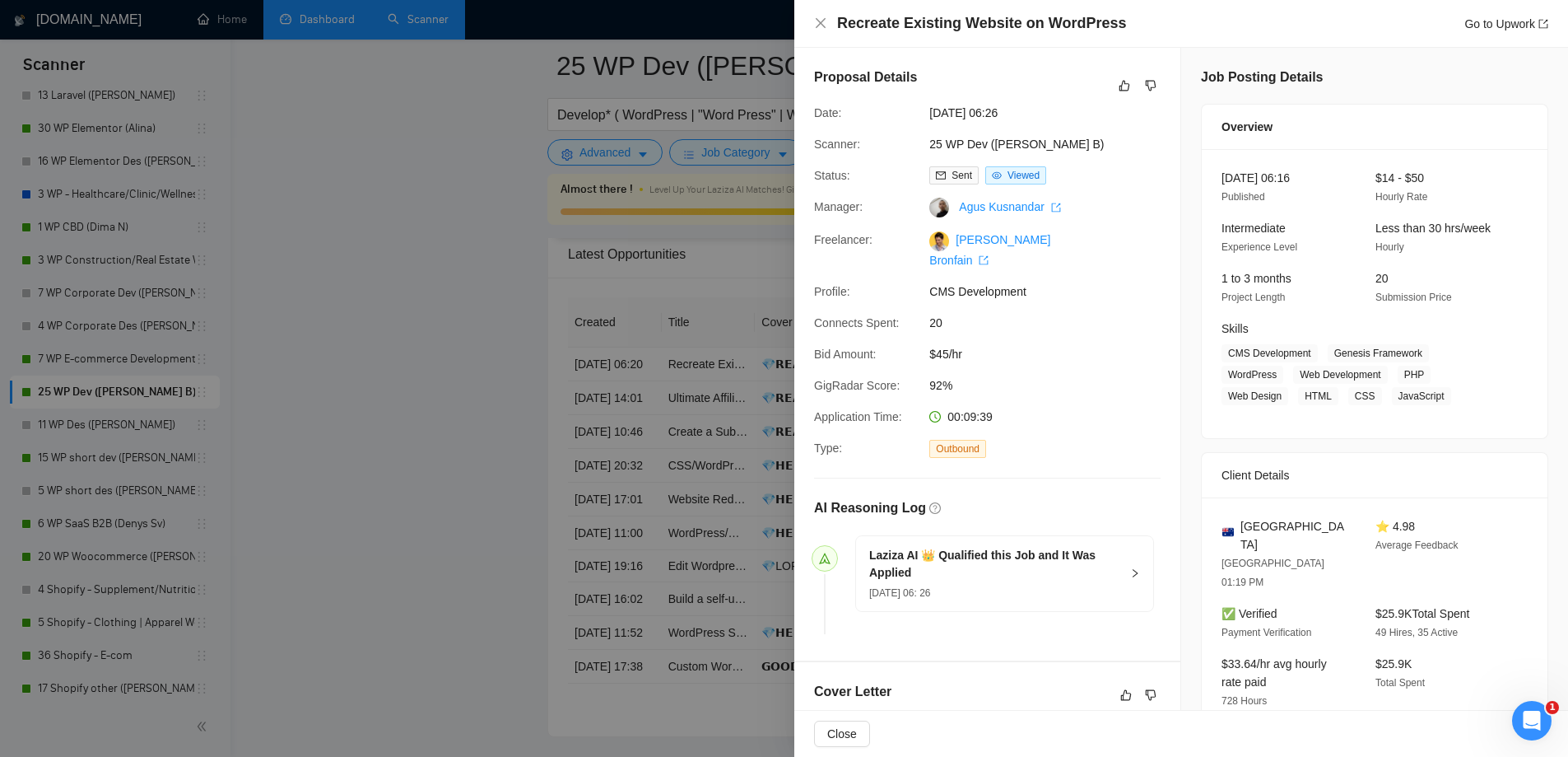
click at [408, 364] on div at bounding box center [784, 378] width 1568 height 757
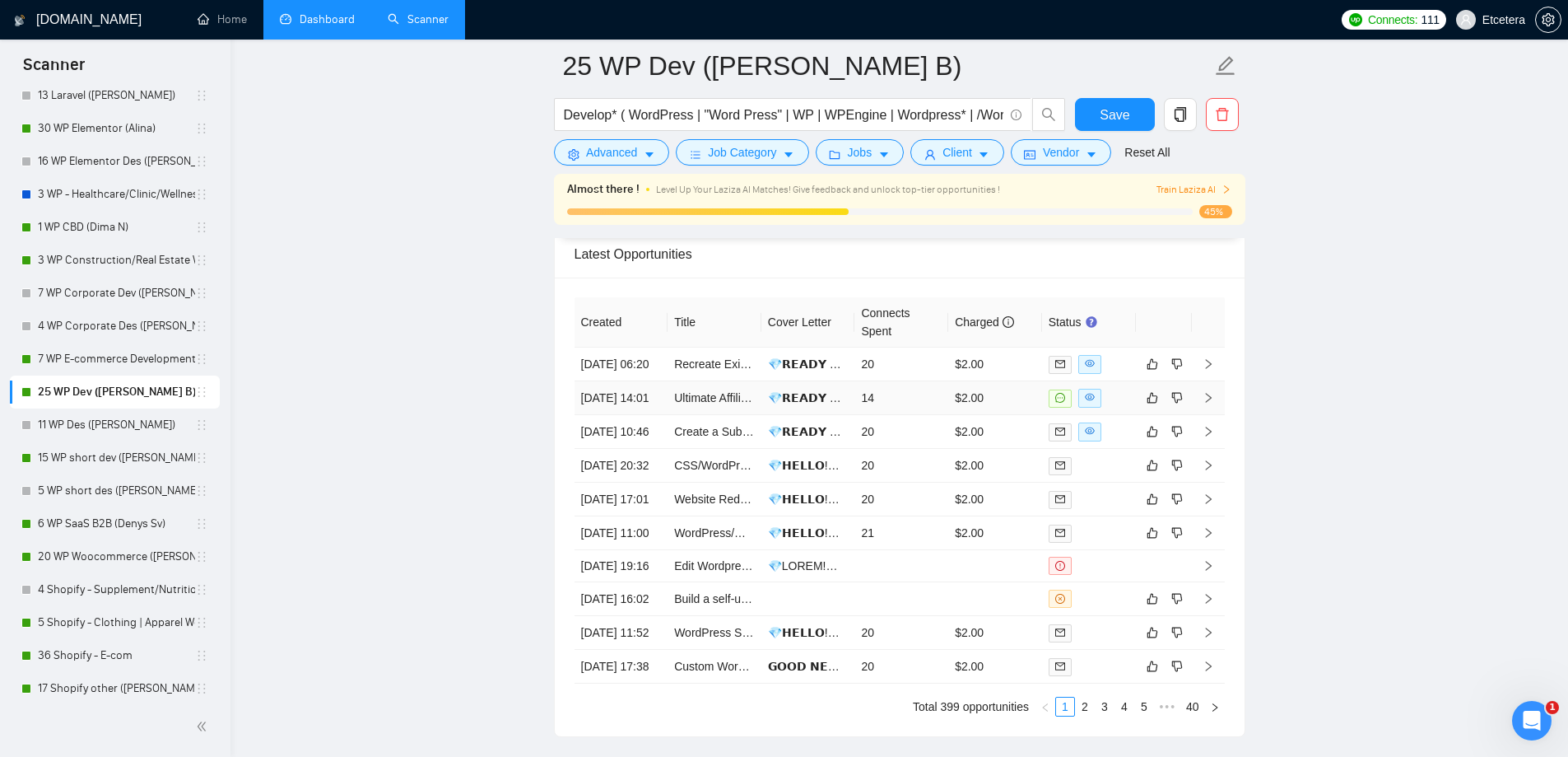
click at [641, 415] on td "16 Aug, 2025 14:01" at bounding box center [621, 398] width 94 height 34
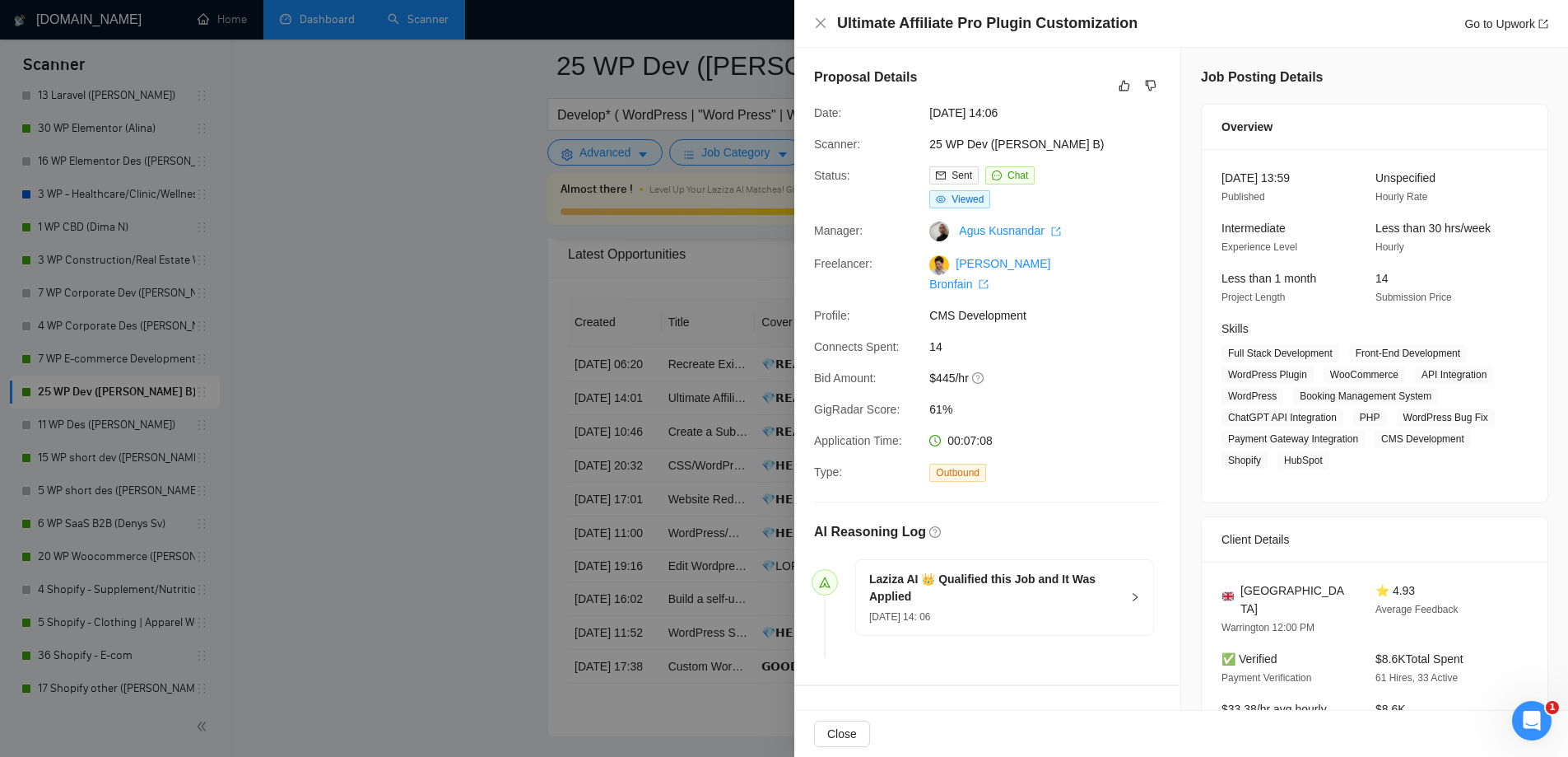
click at [423, 393] on div at bounding box center [784, 378] width 1568 height 757
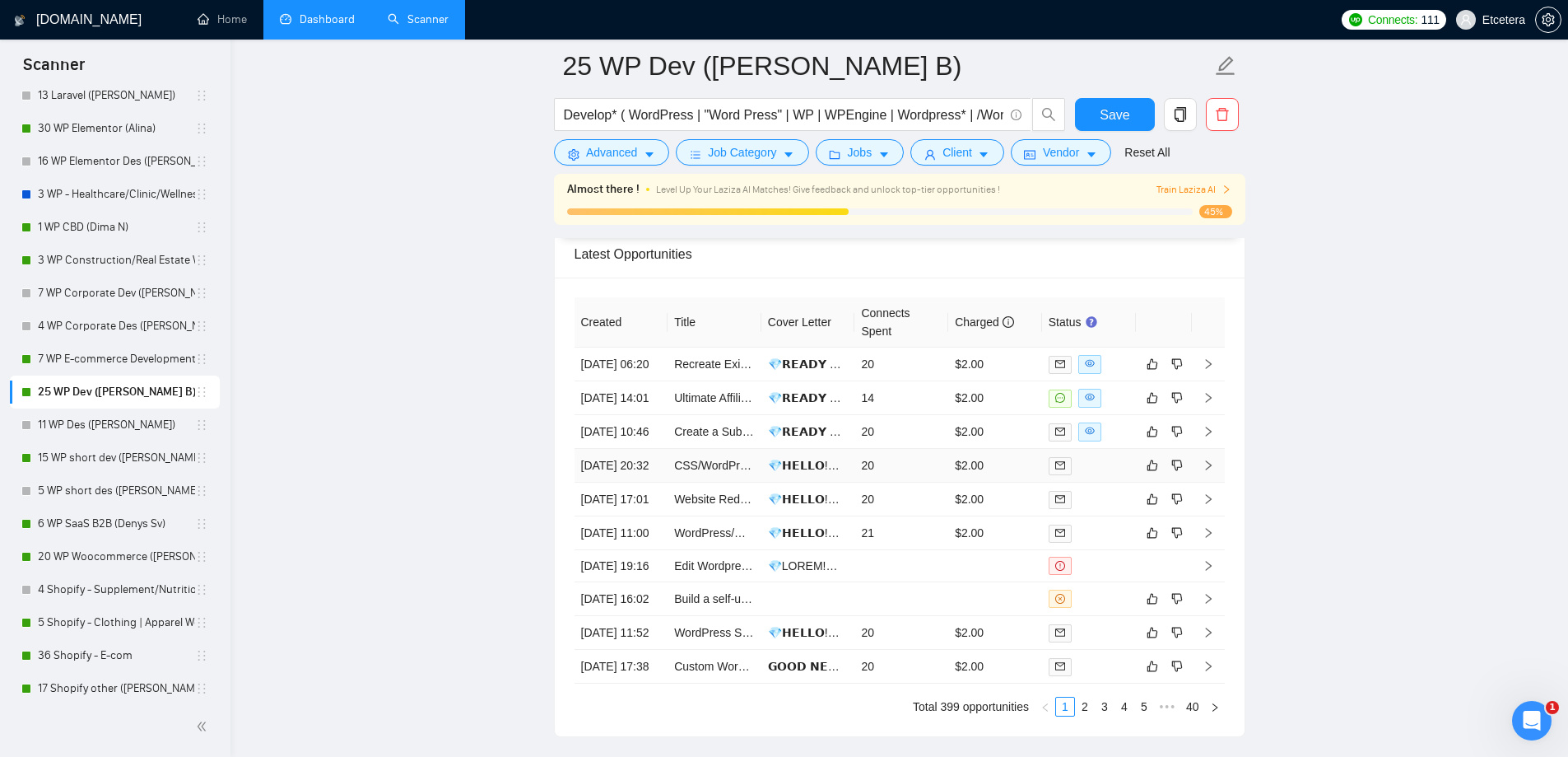
click at [701, 483] on td "CSS/WordPress Expert Needed for Custom Site Edits + Figma to CSS Template Build" at bounding box center [714, 465] width 94 height 34
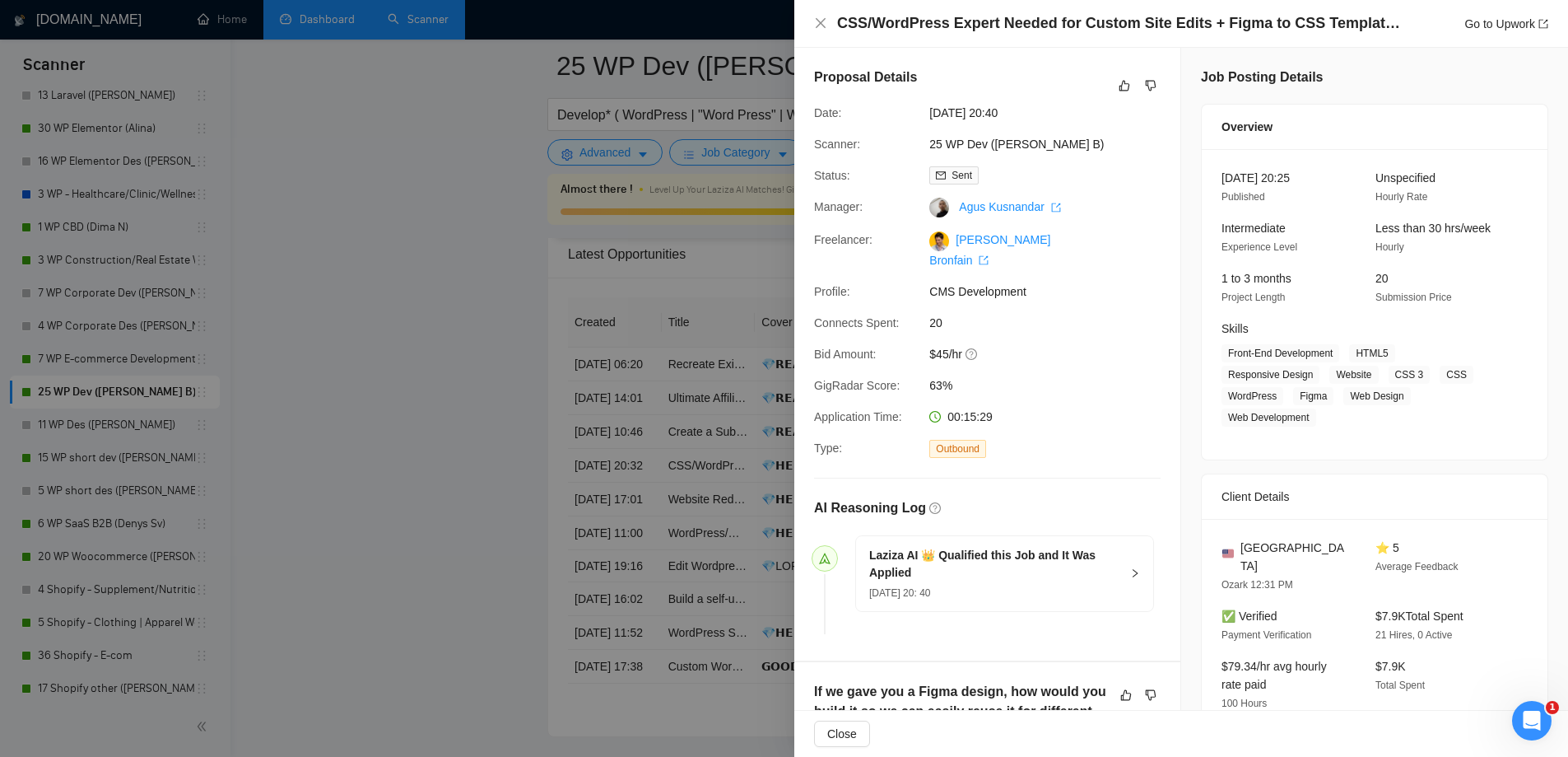
click at [381, 402] on div at bounding box center [784, 378] width 1568 height 757
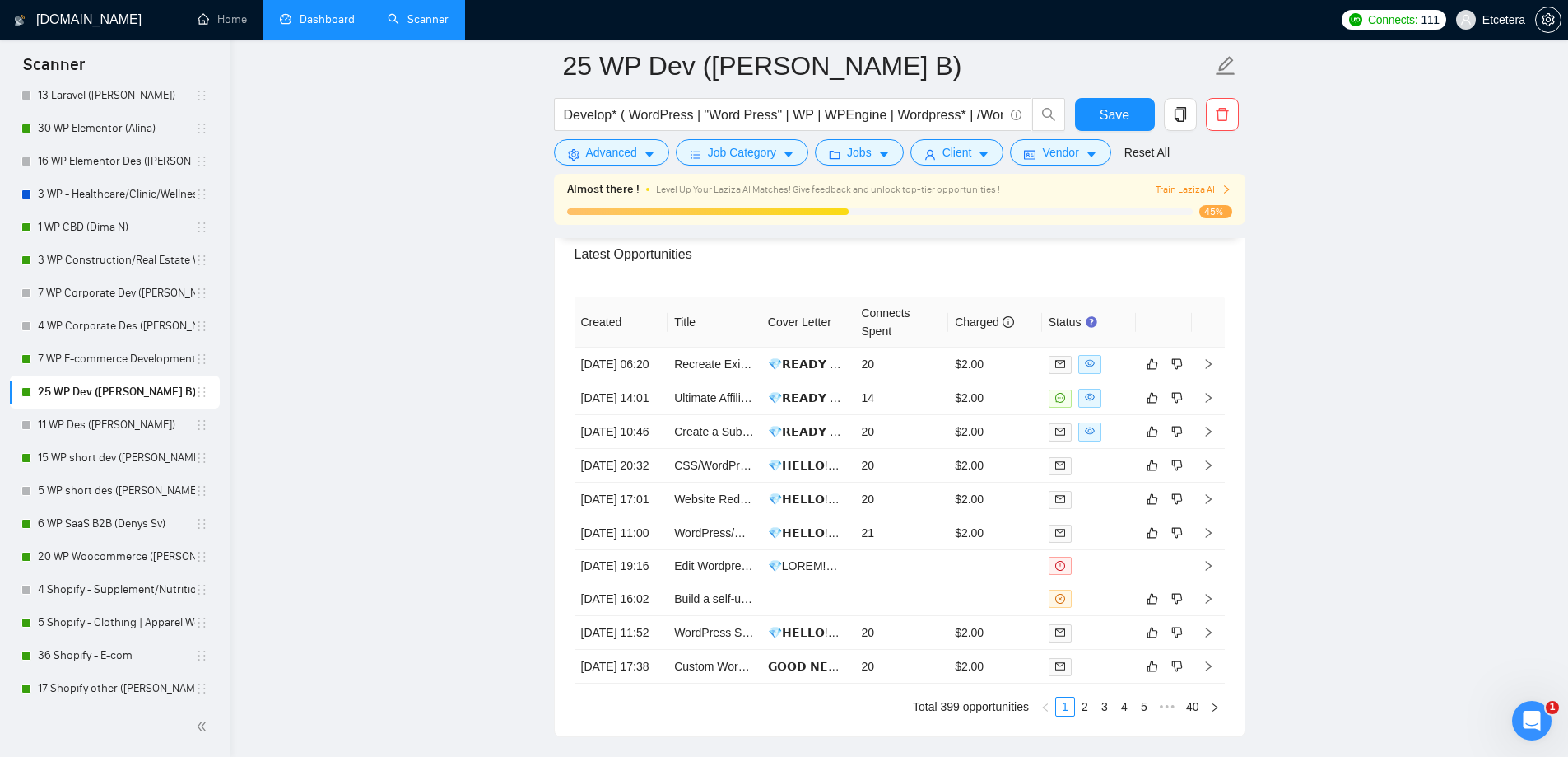
click at [326, 13] on link "Dashboard" at bounding box center [317, 19] width 75 height 14
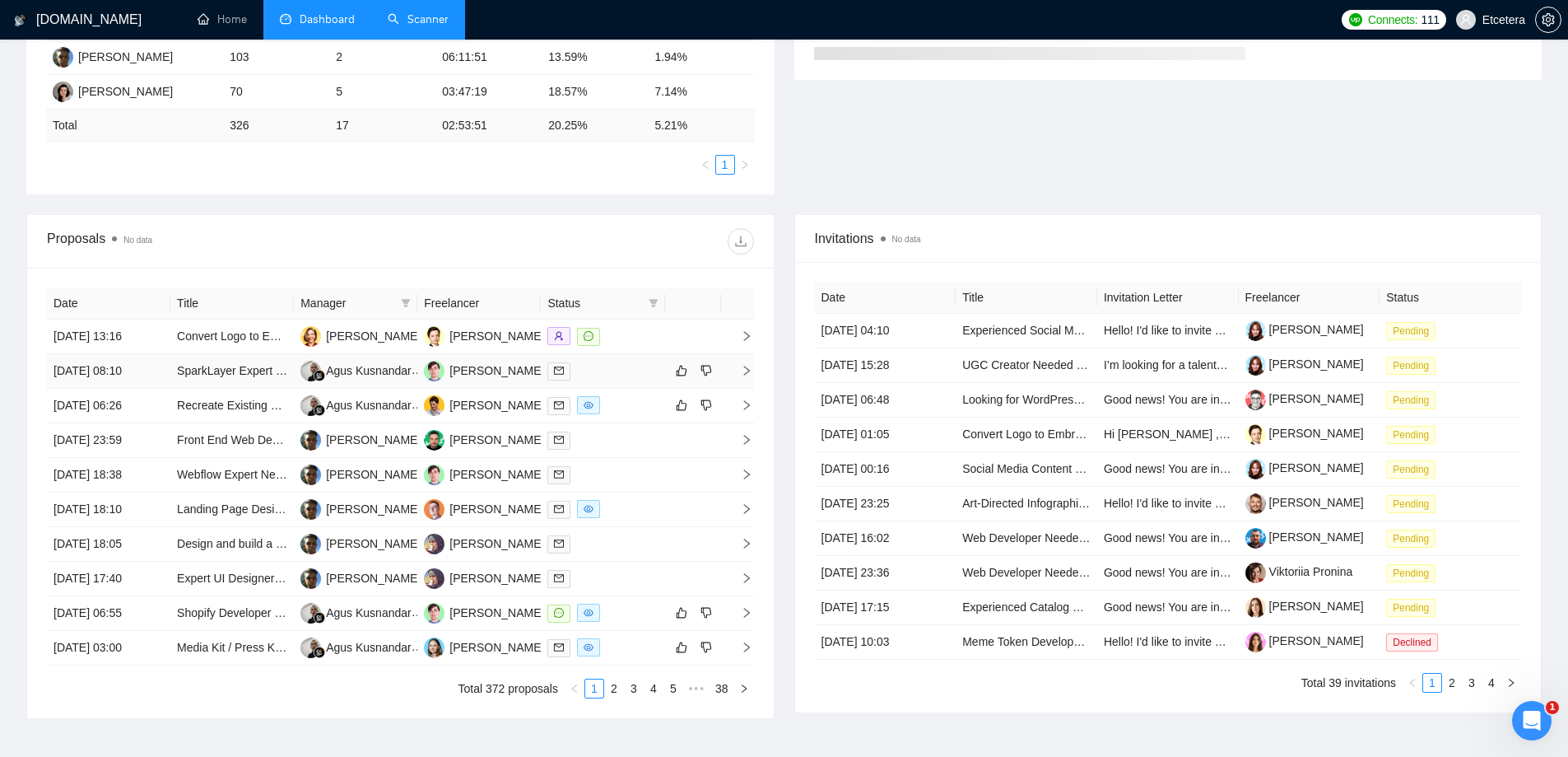
scroll to position [497, 0]
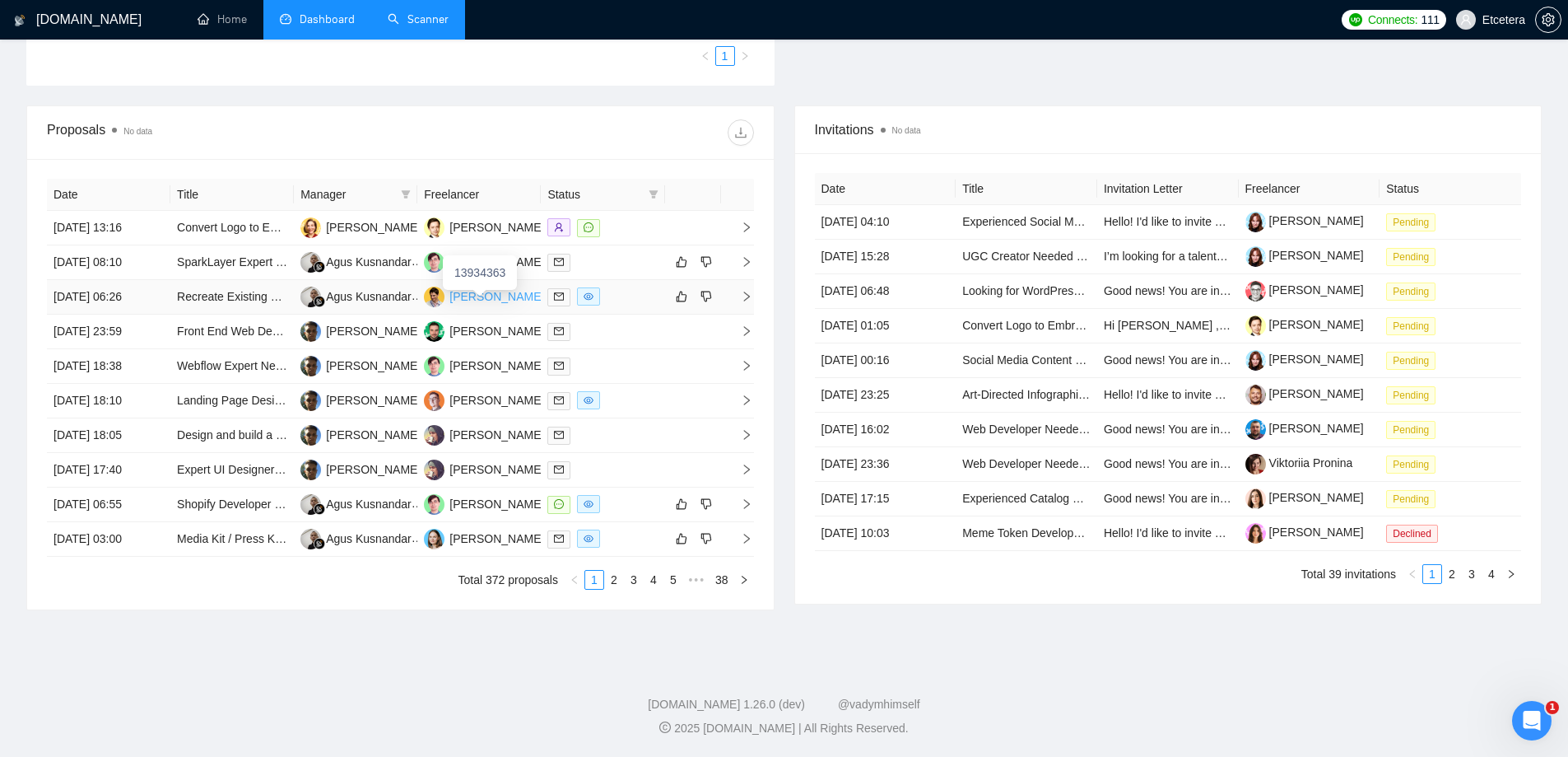
click at [470, 293] on tbody "18 Aug, 2025 13:16 Convert Logo to Embroidery File Format Anna Markos Andrew Mo…" at bounding box center [400, 384] width 707 height 346
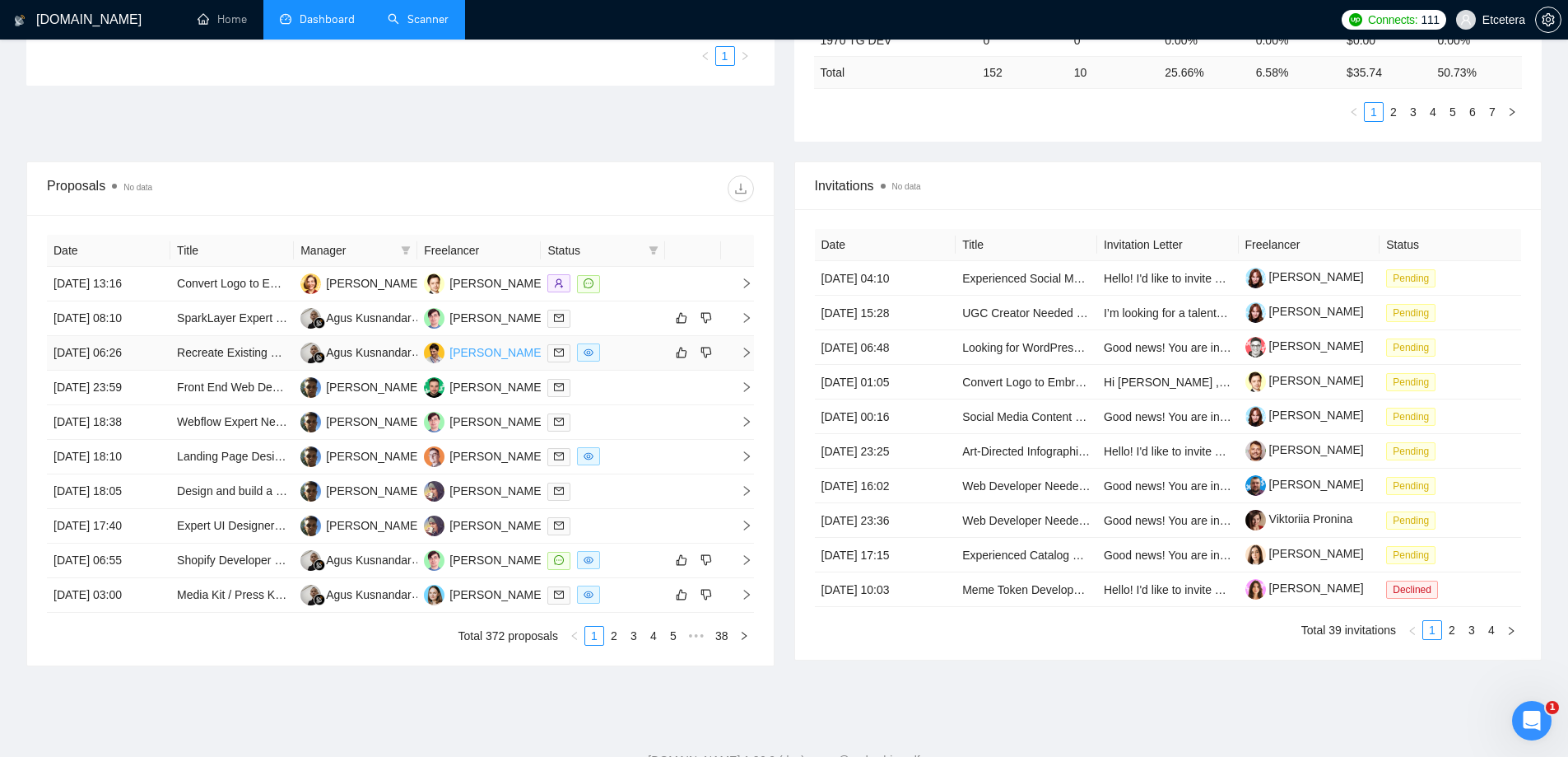
click at [477, 355] on div "Dmytro Bronfain" at bounding box center [520, 353] width 141 height 18
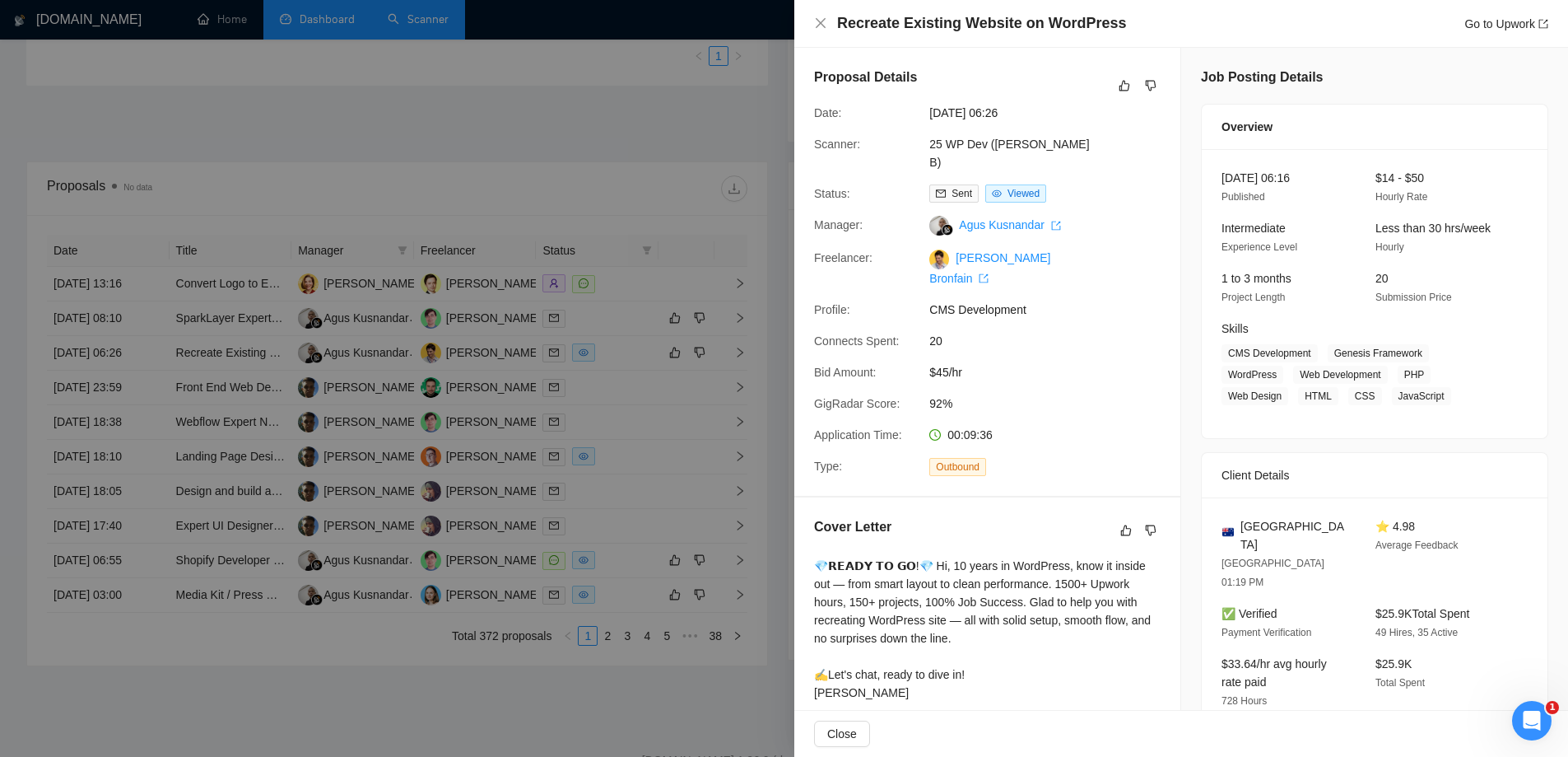
click at [711, 114] on div at bounding box center [784, 378] width 1568 height 757
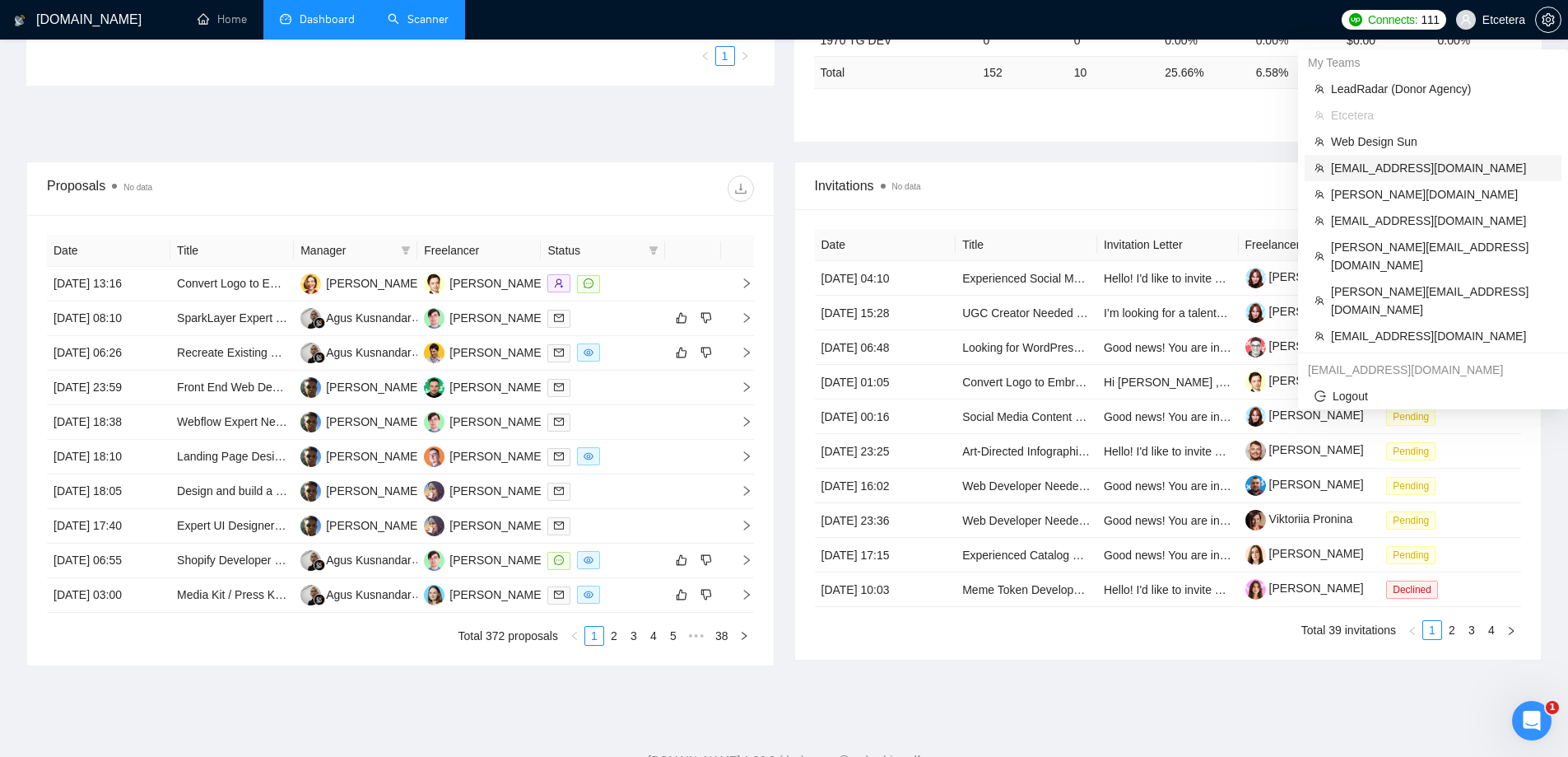
click at [1375, 166] on span "[EMAIL_ADDRESS][DOMAIN_NAME]" at bounding box center [1440, 168] width 220 height 18
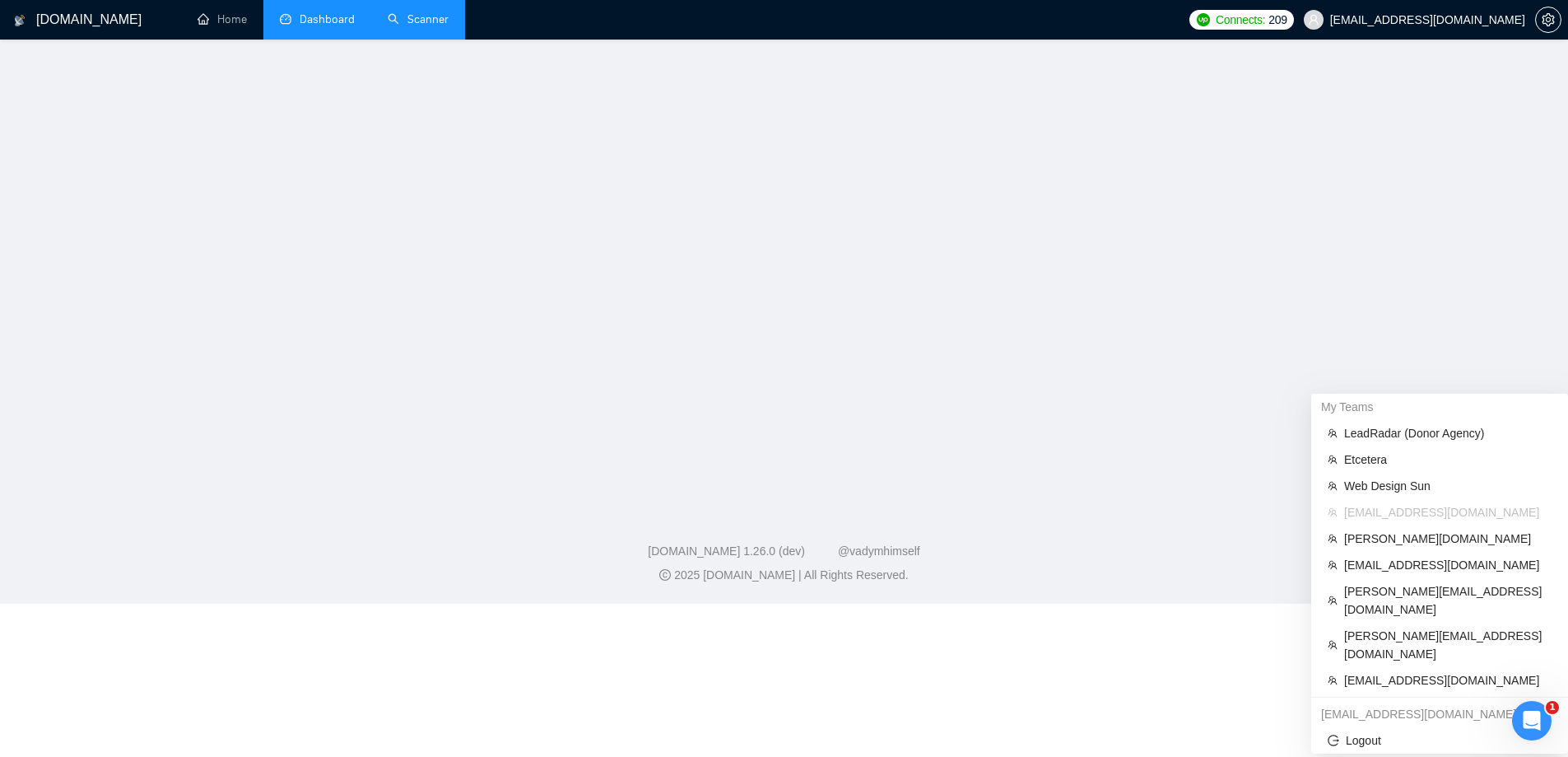
scroll to position [537, 0]
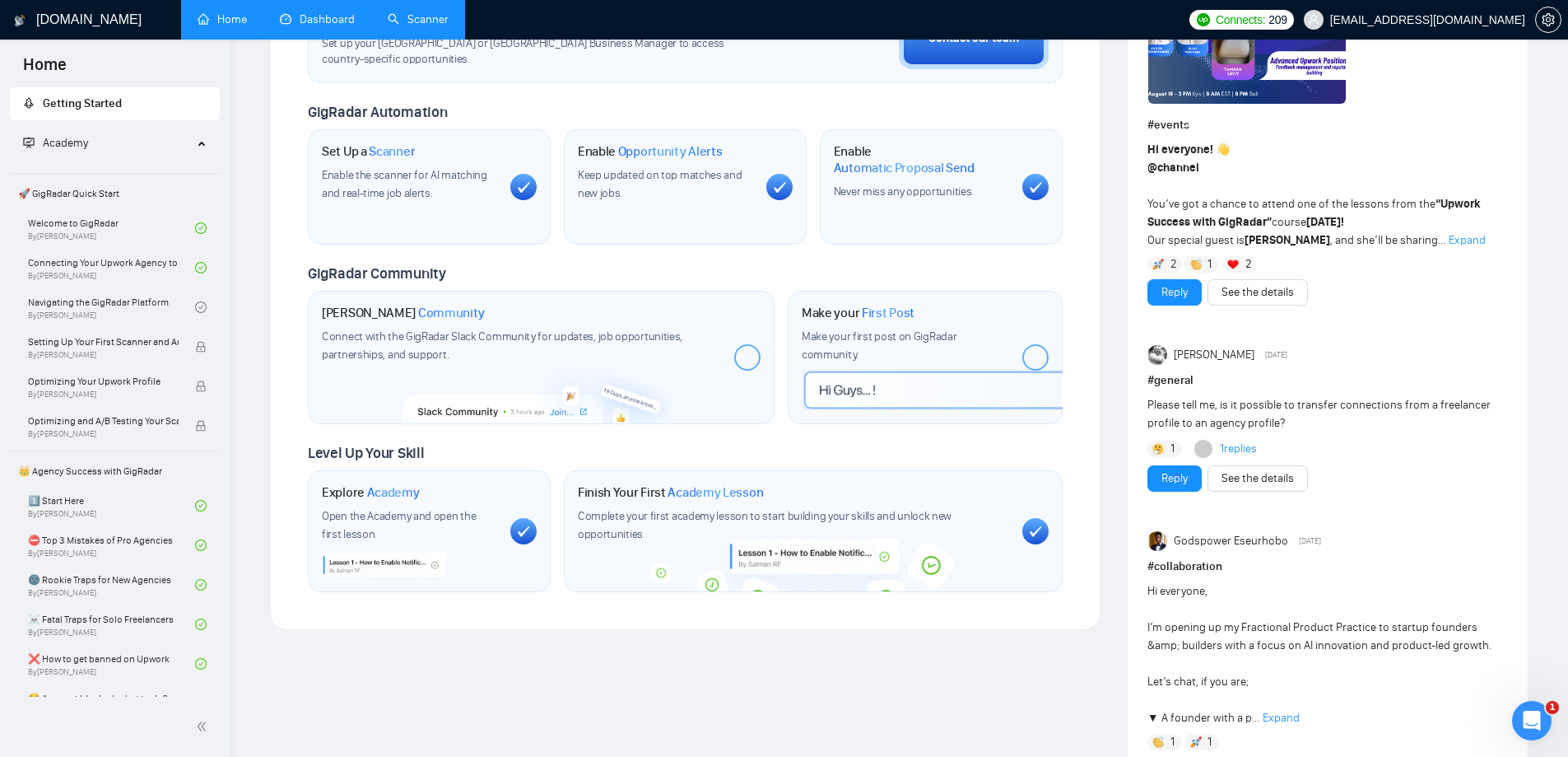
click at [313, 14] on link "Dashboard" at bounding box center [317, 19] width 75 height 14
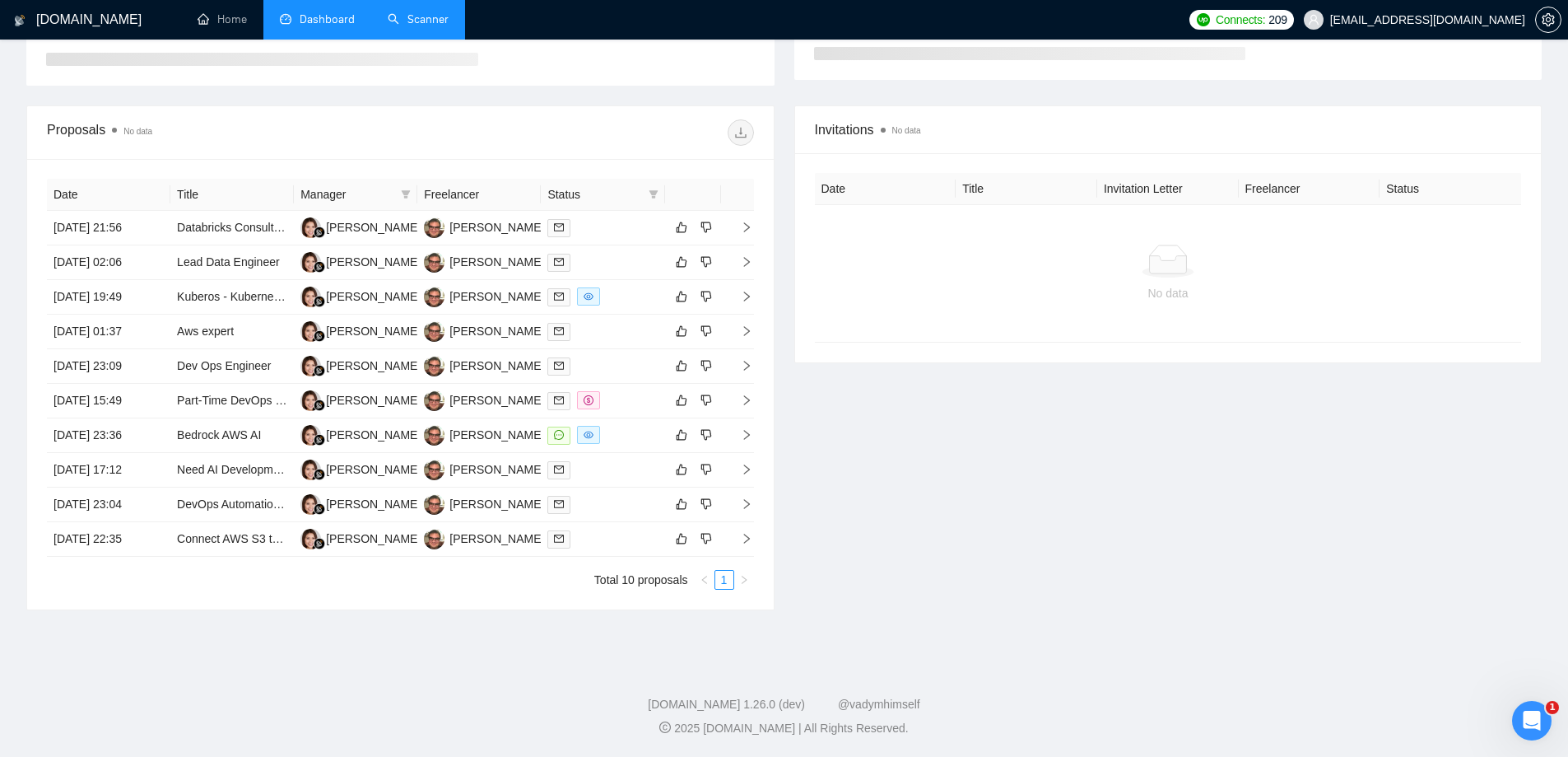
scroll to position [133, 0]
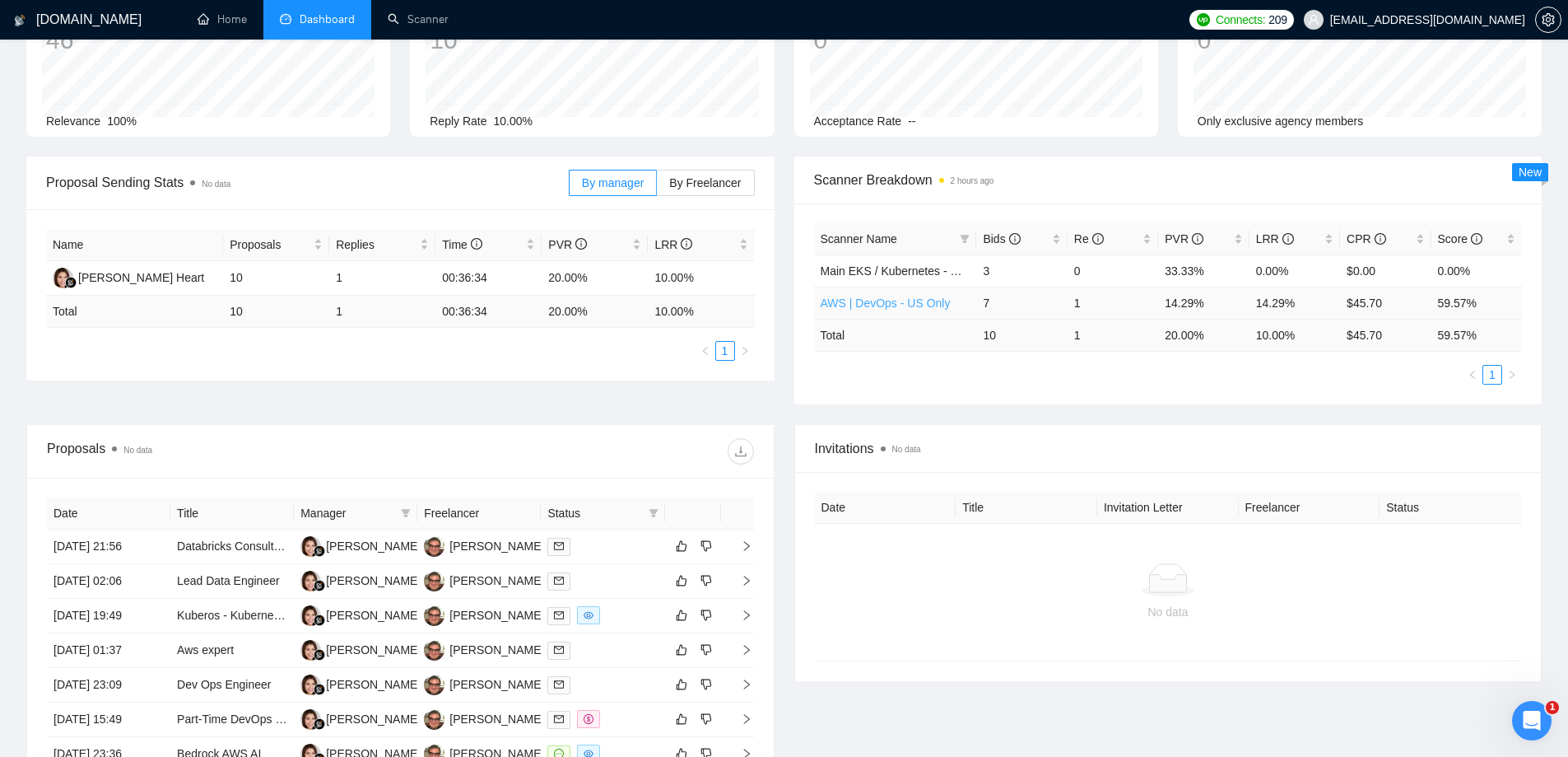
click at [890, 300] on link "AWS | DevOps - US Only" at bounding box center [885, 303] width 130 height 13
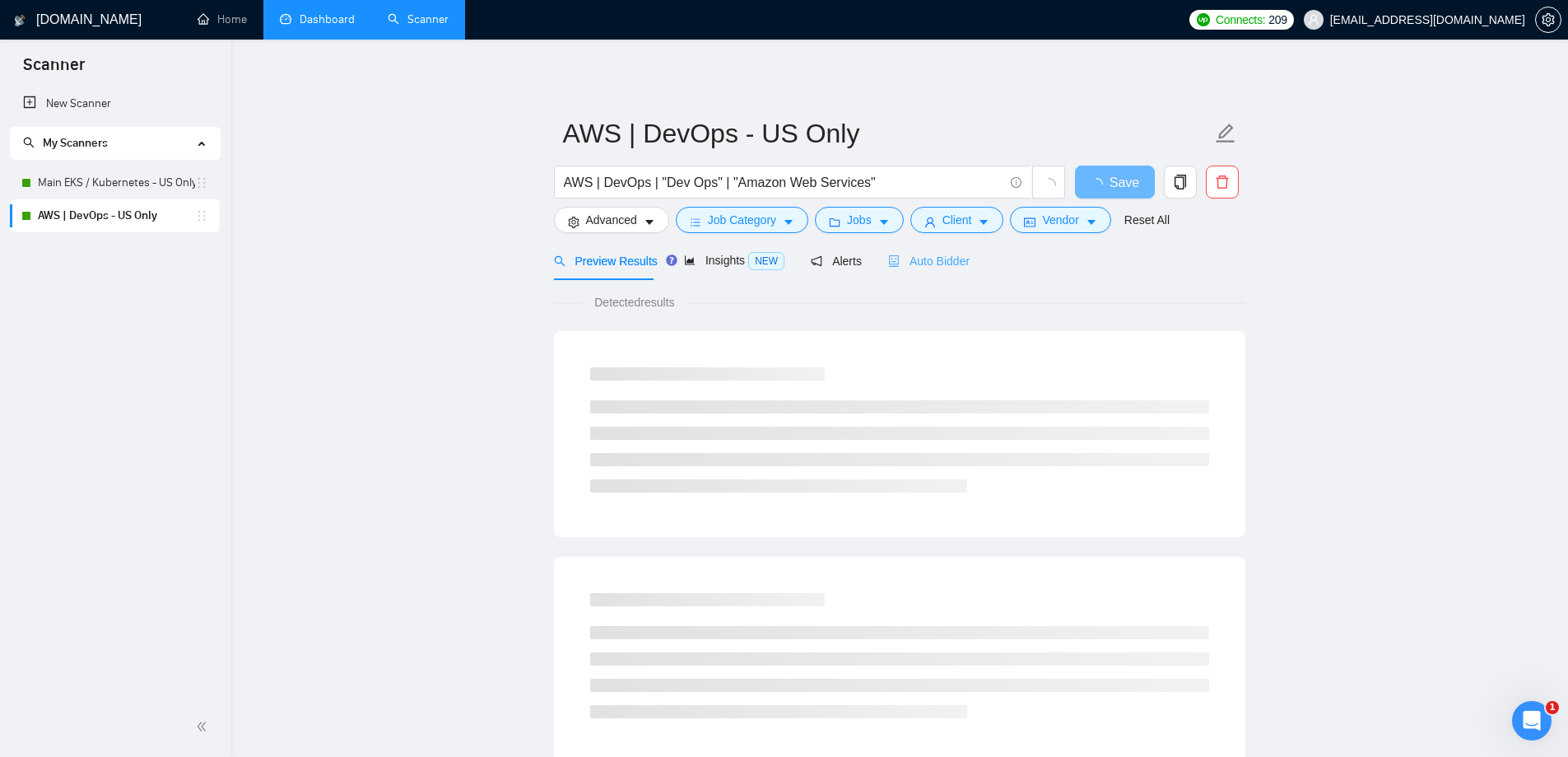
click at [925, 270] on div "Auto Bidder" at bounding box center [928, 261] width 81 height 38
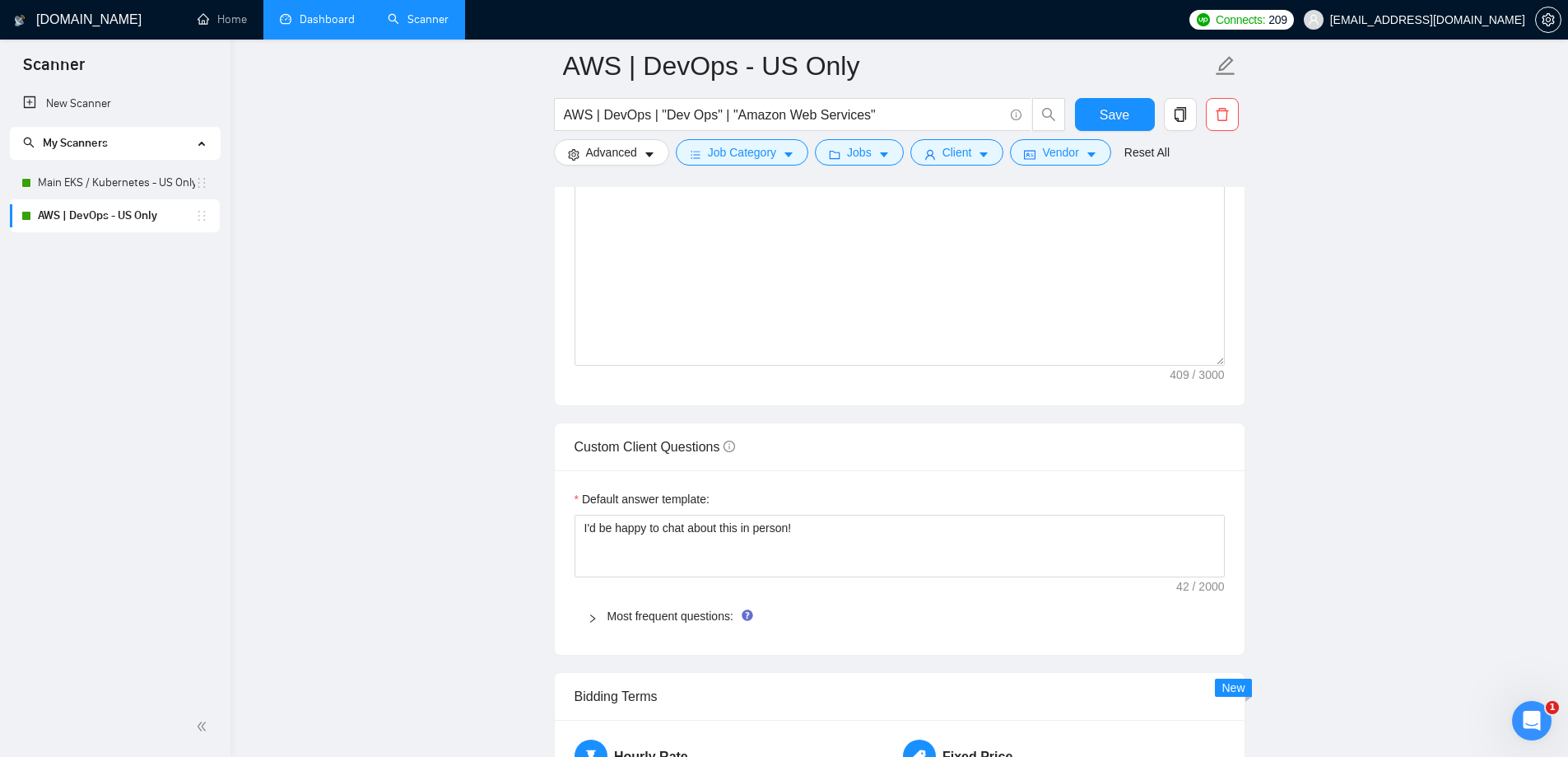
scroll to position [2223, 0]
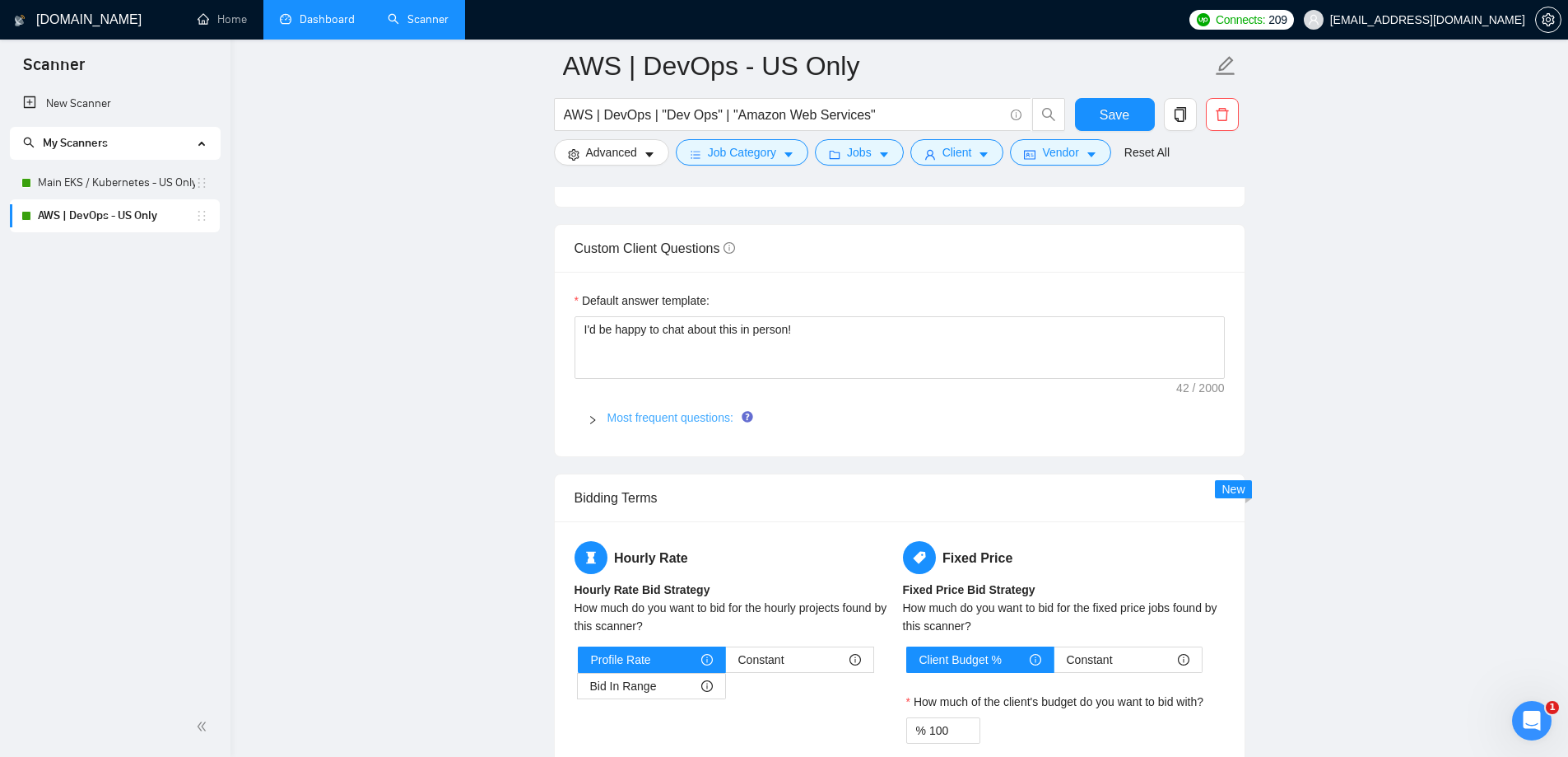
click at [691, 410] on link "Most frequent questions:" at bounding box center [671, 417] width 126 height 13
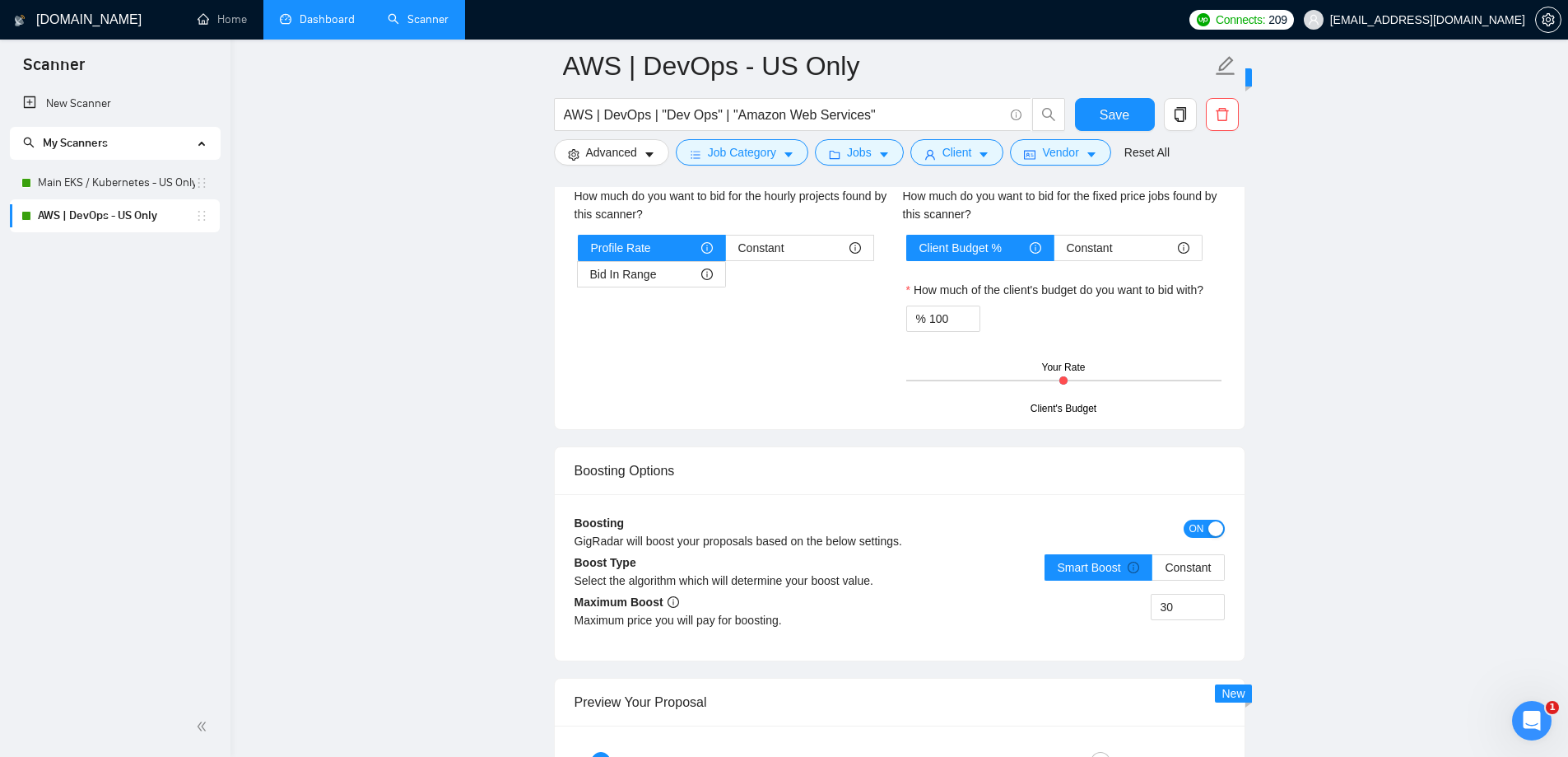
scroll to position [3129, 0]
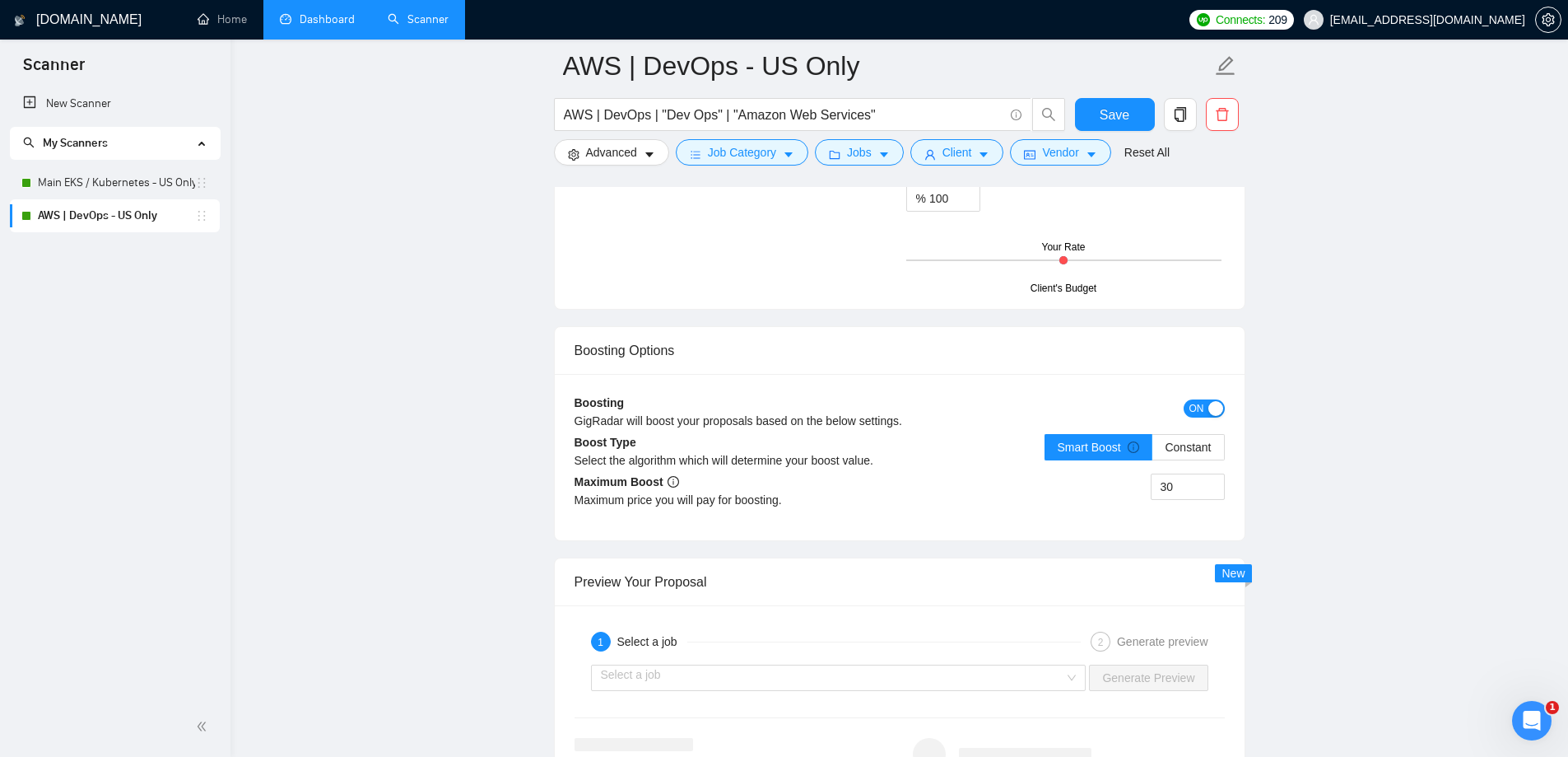
click at [317, 27] on link "Dashboard" at bounding box center [317, 19] width 75 height 14
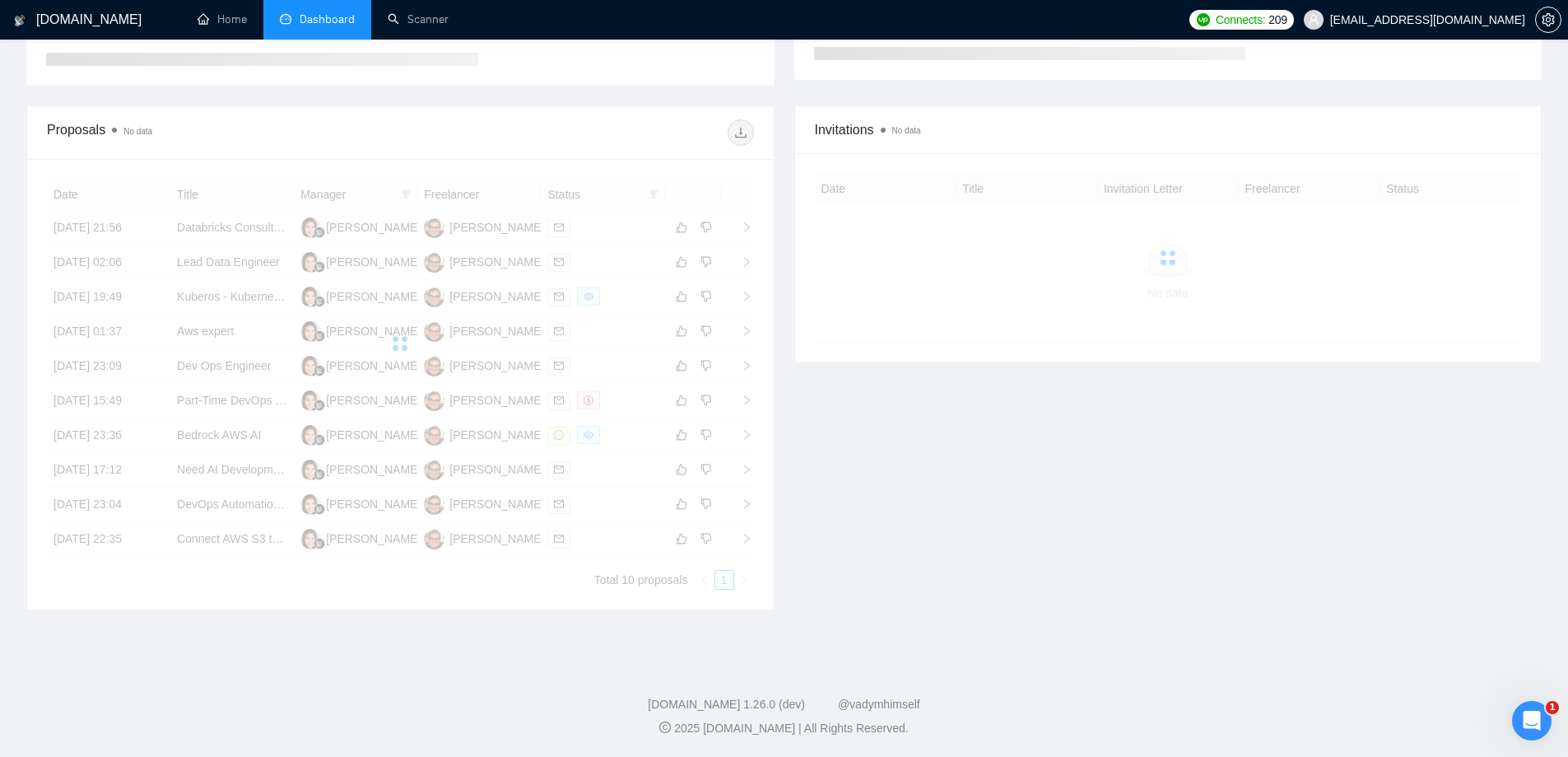
scroll to position [133, 0]
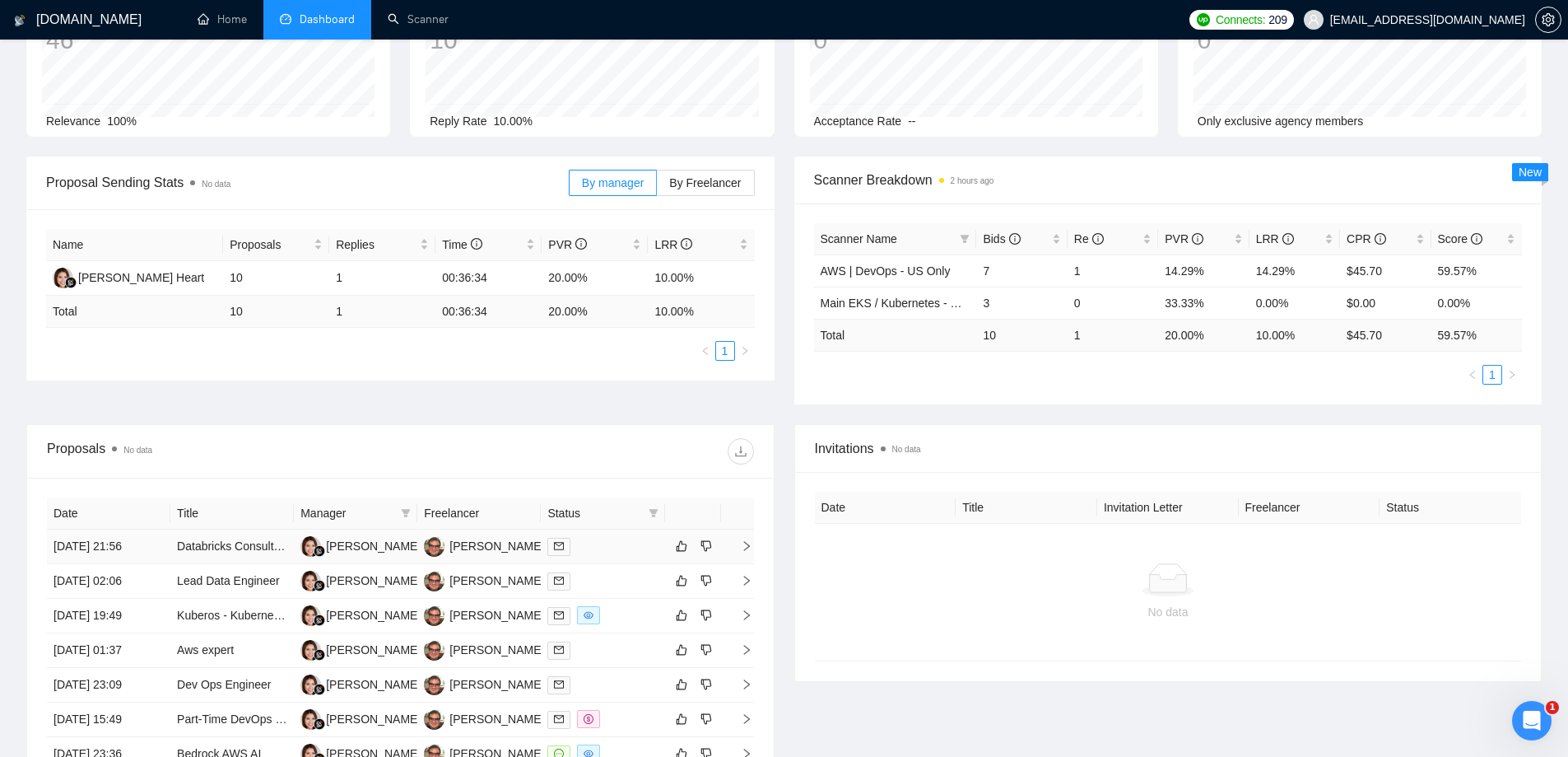
click at [114, 557] on td "[DATE] 21:56" at bounding box center [108, 547] width 123 height 35
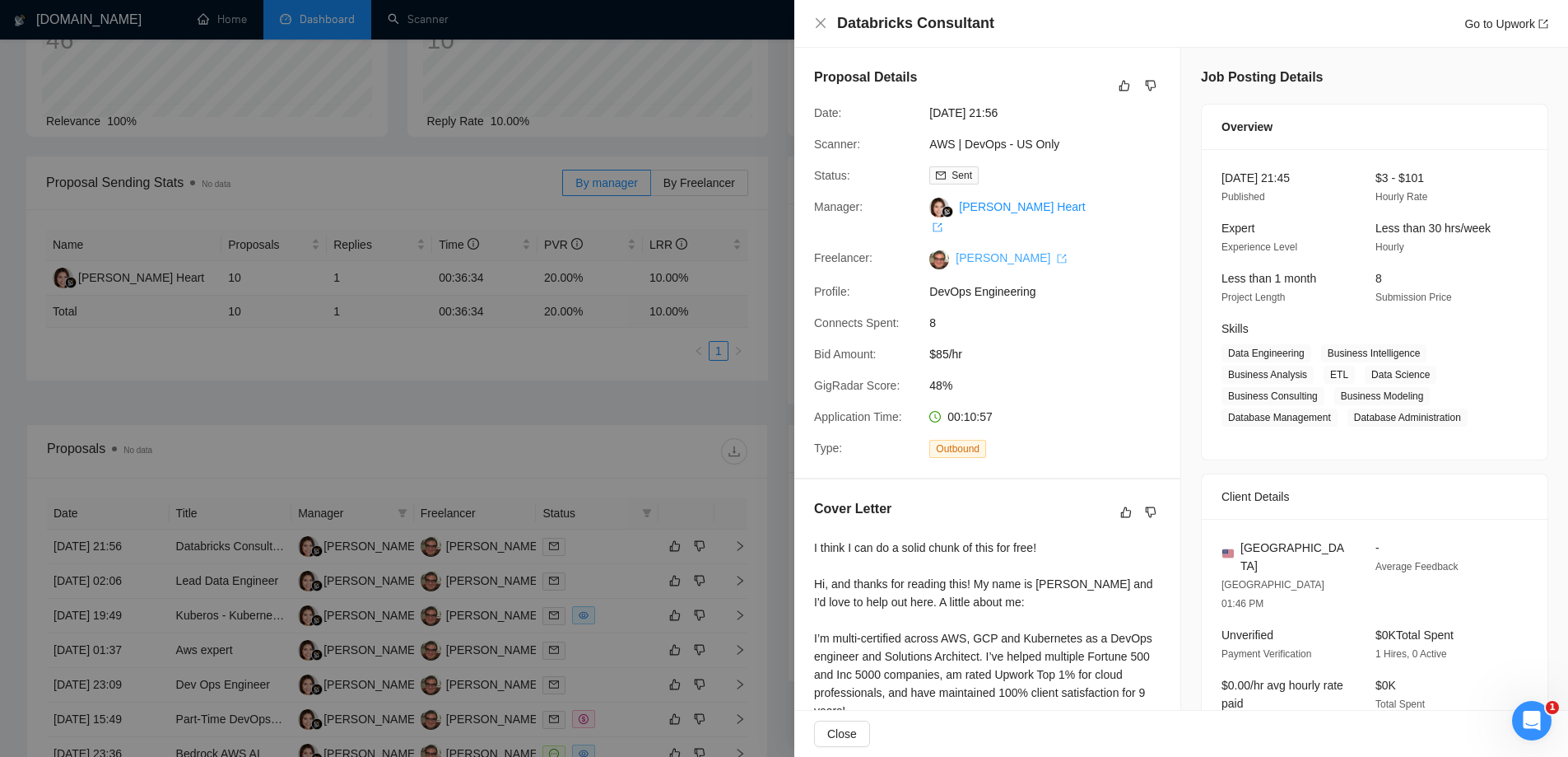
drag, startPoint x: 948, startPoint y: 236, endPoint x: 1046, endPoint y: 241, distance: 98.1
click at [1046, 251] on span "[PERSON_NAME]" at bounding box center [1007, 258] width 118 height 13
copy link "[PERSON_NAME]"
click at [980, 251] on link "[PERSON_NAME]" at bounding box center [1012, 258] width 111 height 13
click at [752, 248] on div at bounding box center [784, 378] width 1568 height 757
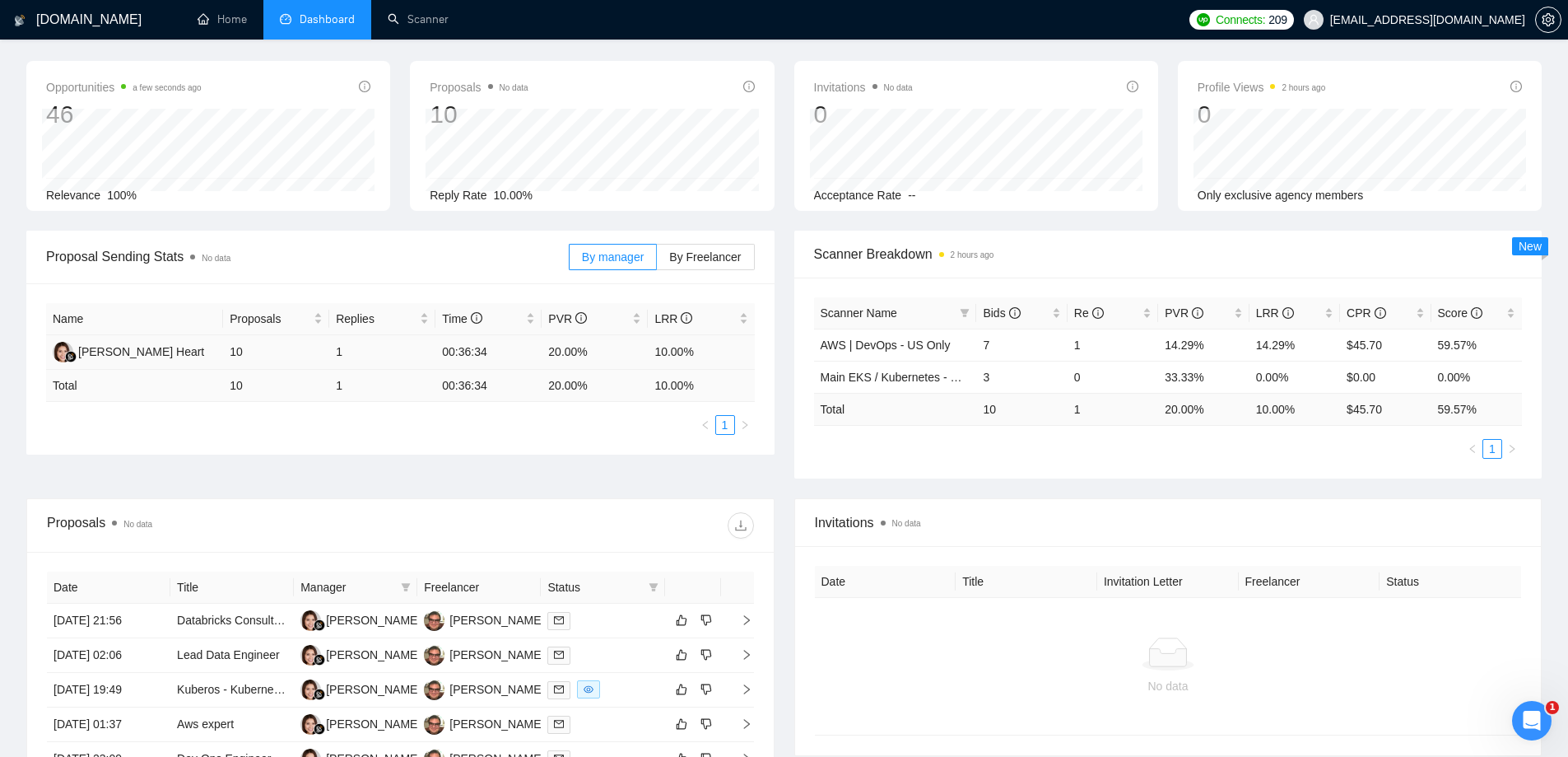
scroll to position [0, 0]
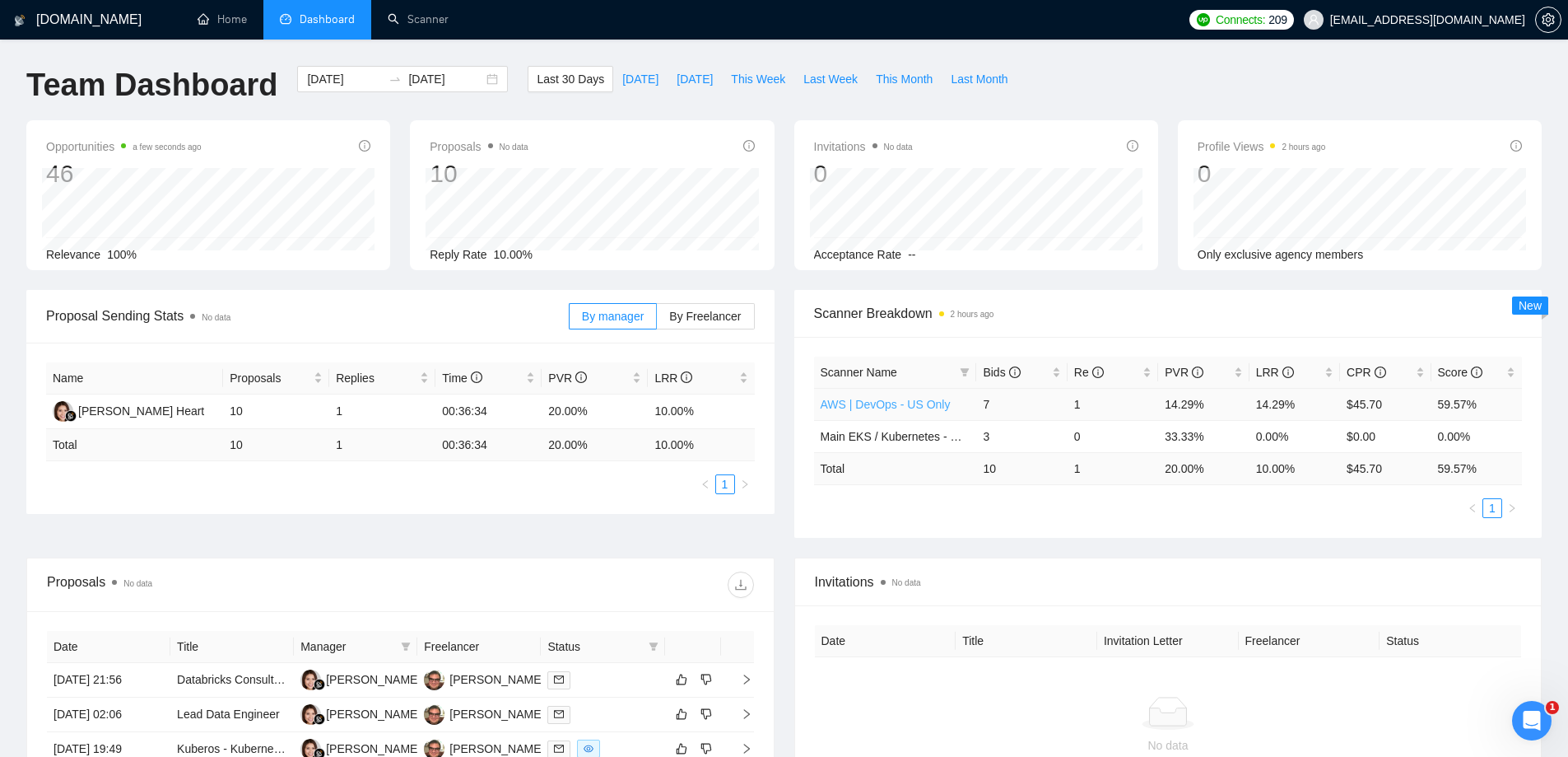
click at [890, 403] on link "AWS | DevOps - US Only" at bounding box center [885, 404] width 130 height 13
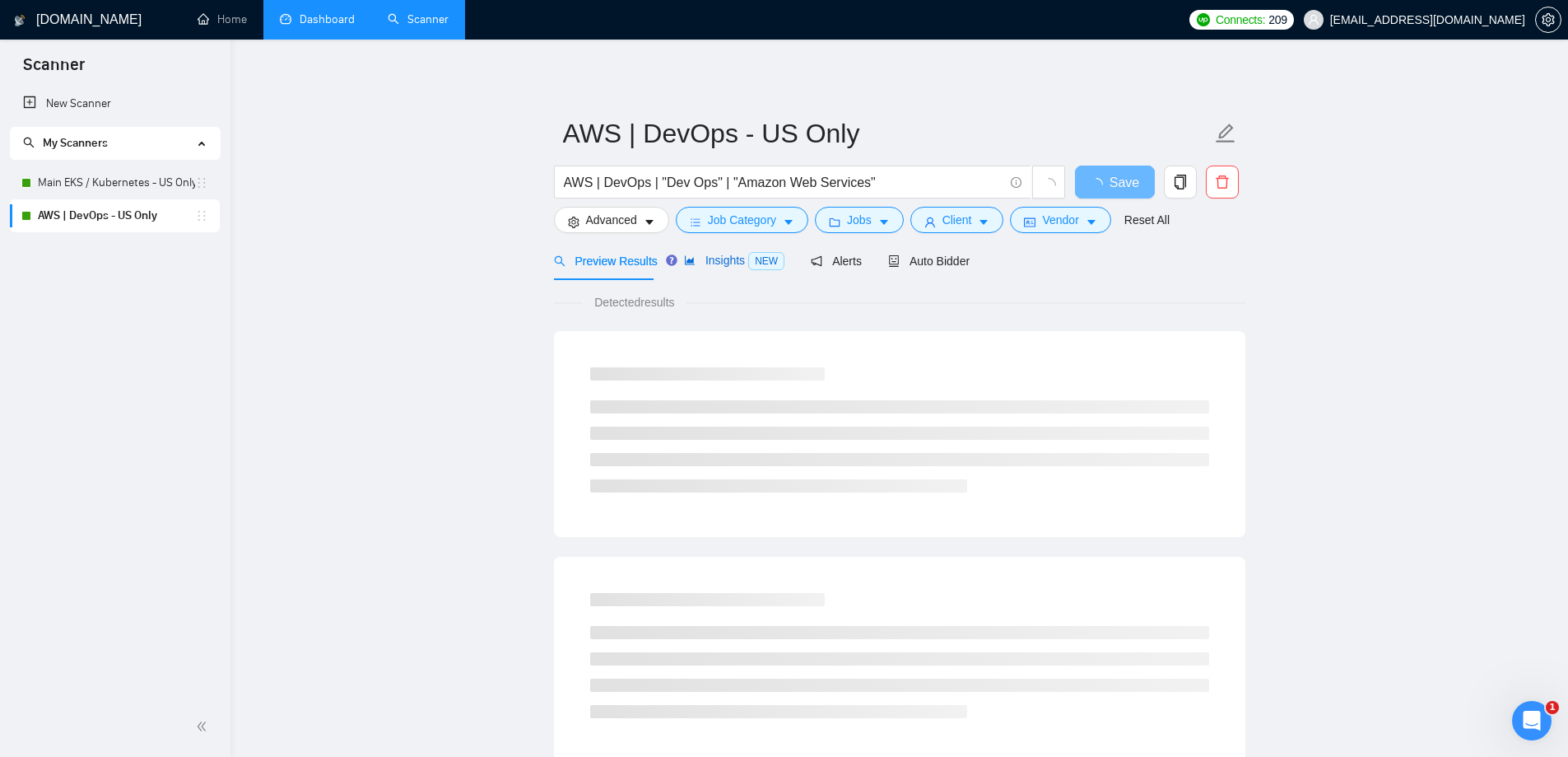
click at [748, 265] on span "NEW" at bounding box center [767, 261] width 37 height 18
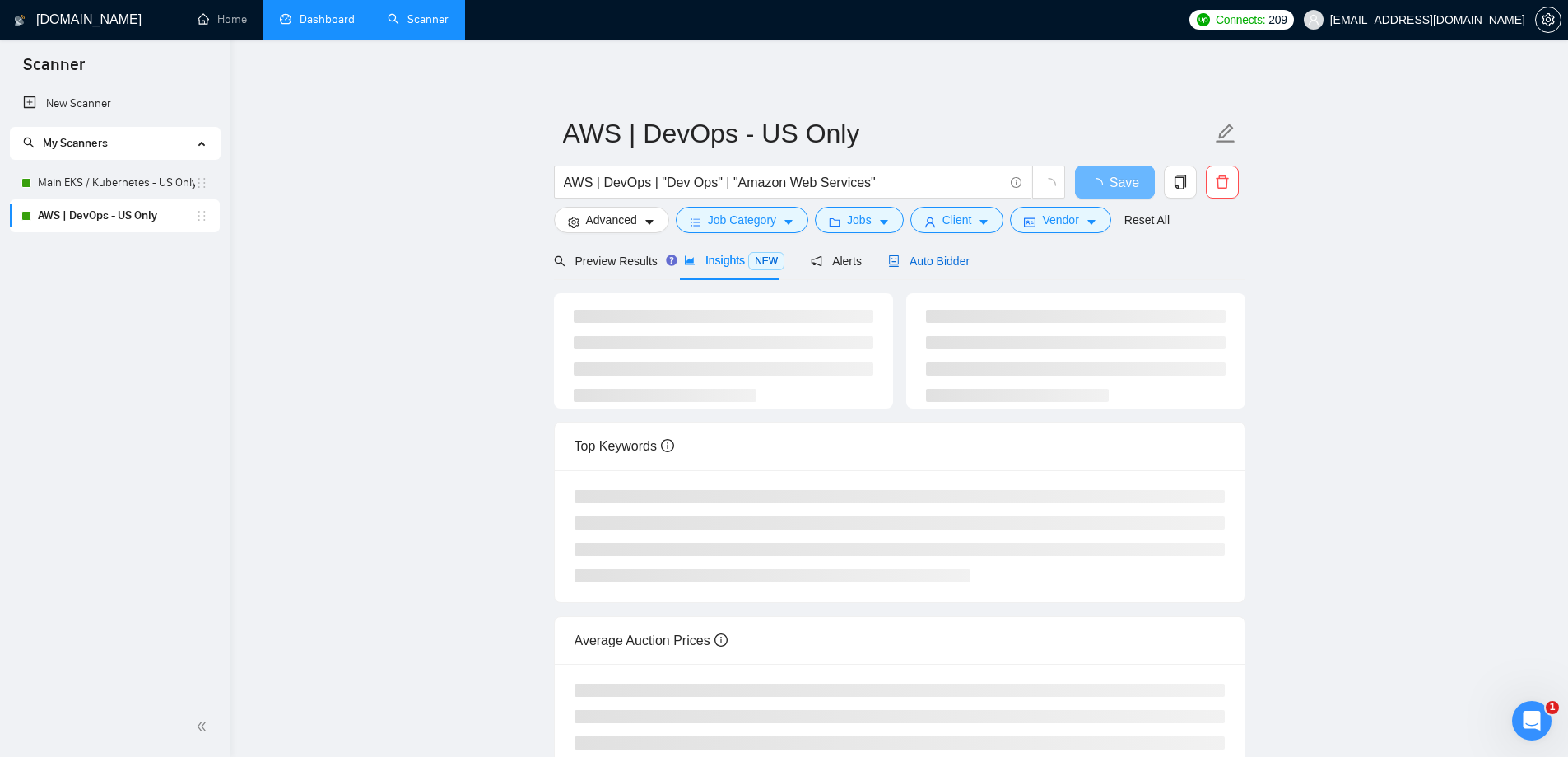
click at [931, 261] on span "Auto Bidder" at bounding box center [928, 261] width 81 height 13
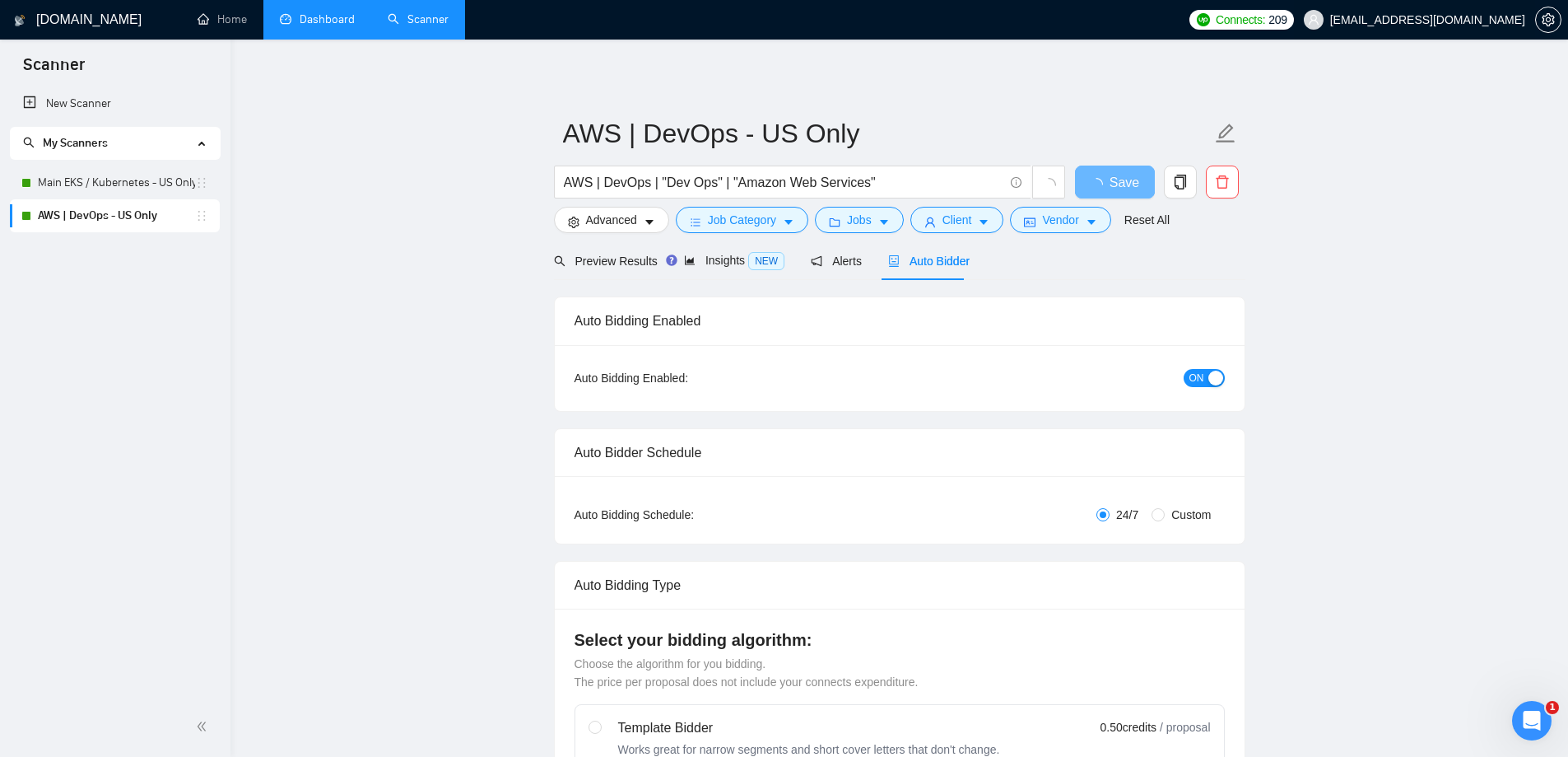
checkbox input "true"
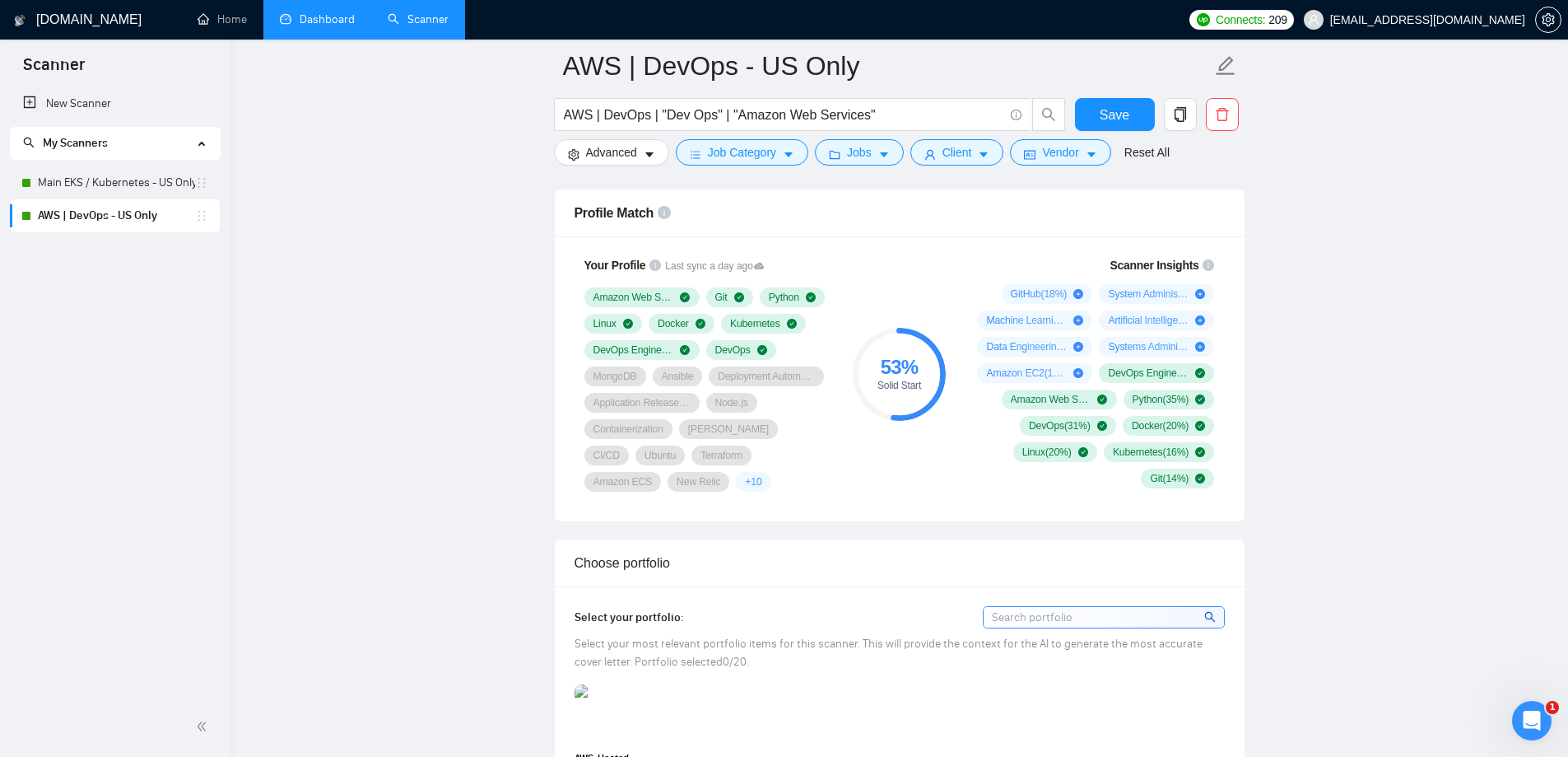
scroll to position [988, 0]
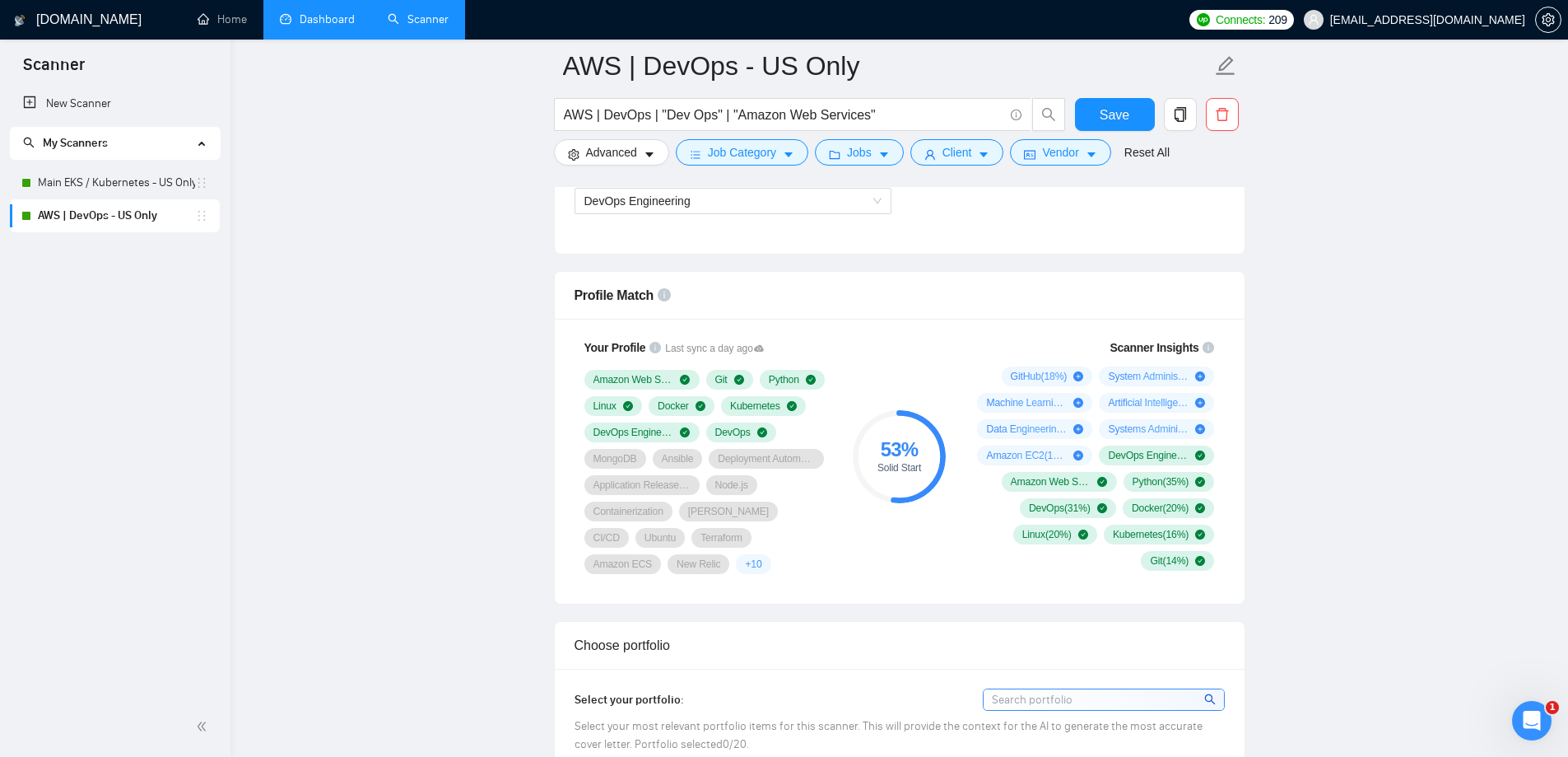
click at [321, 27] on link "Dashboard" at bounding box center [317, 19] width 75 height 14
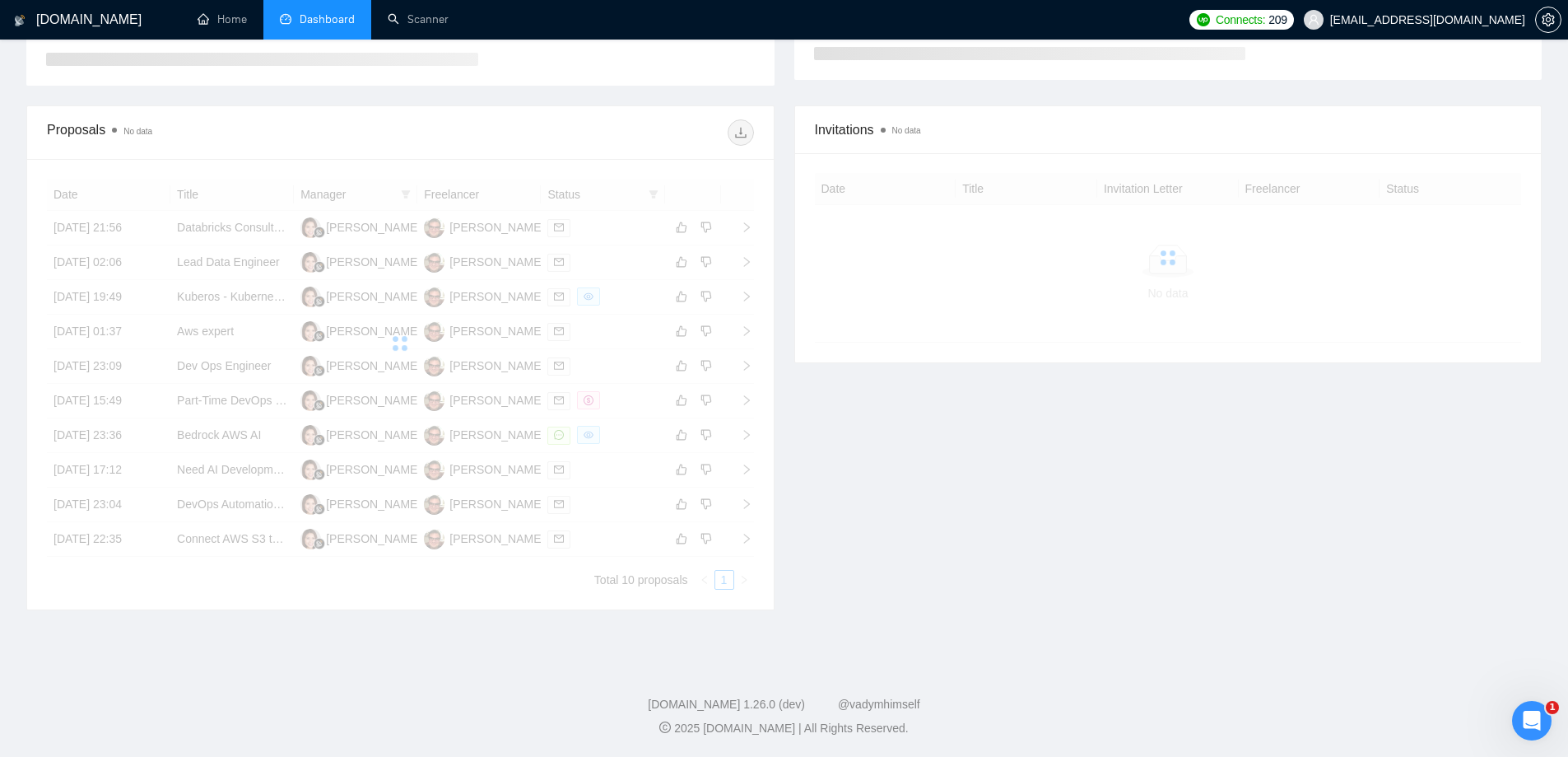
scroll to position [133, 0]
